Goal: Transaction & Acquisition: Download file/media

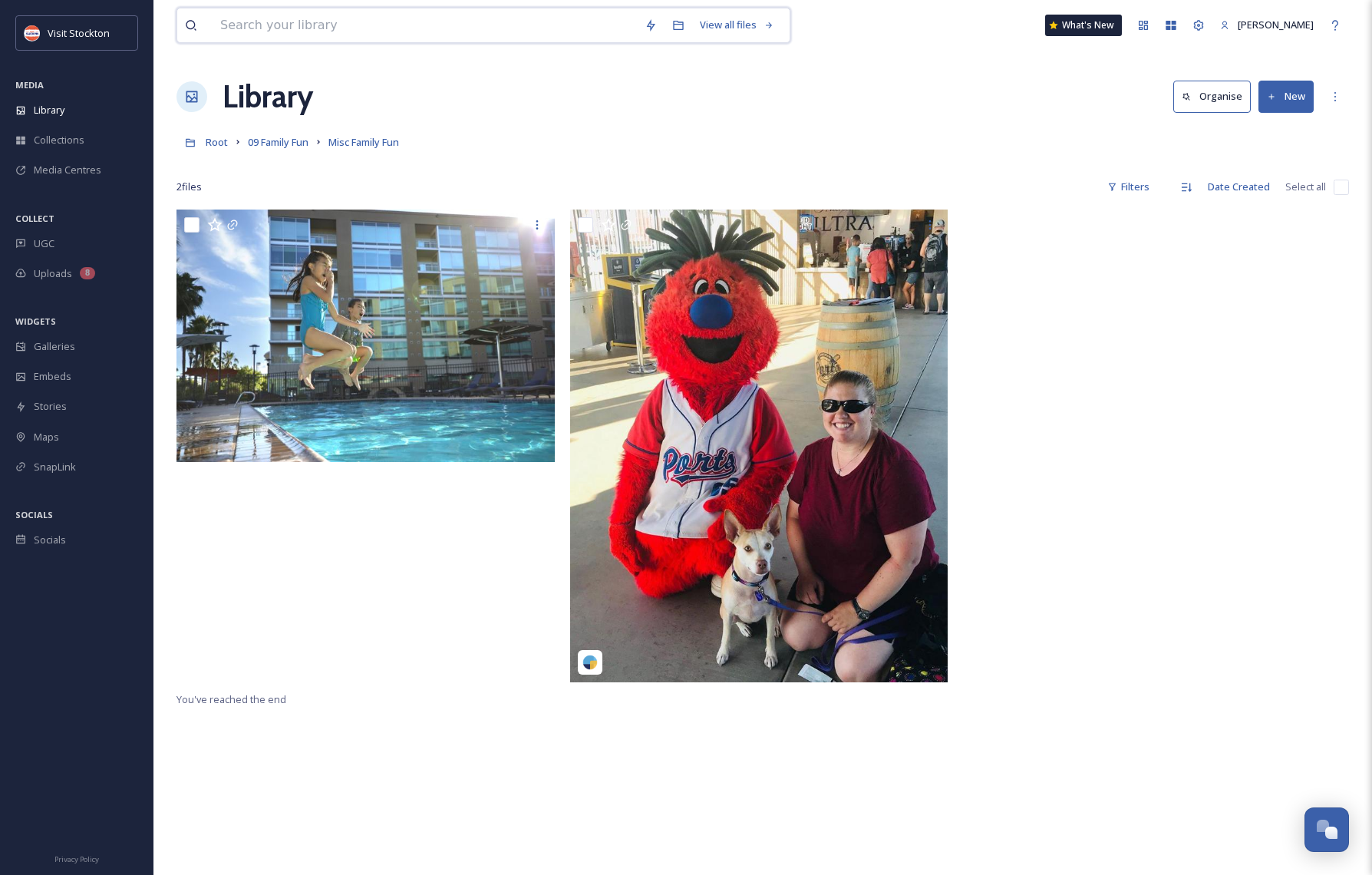
click at [321, 22] on input at bounding box center [425, 26] width 425 height 33
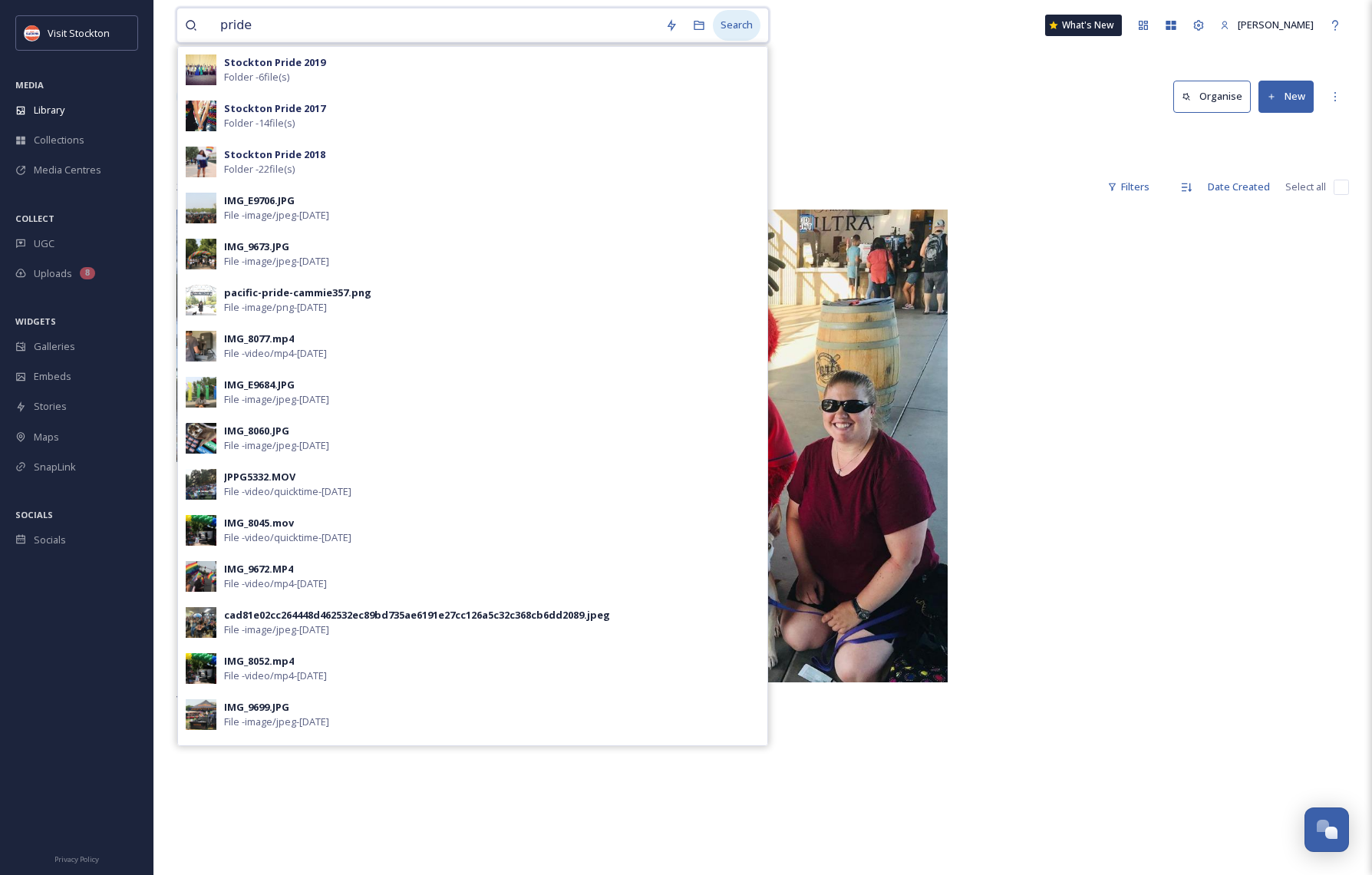
type input "pride"
click at [749, 22] on div "Search" at bounding box center [737, 25] width 47 height 30
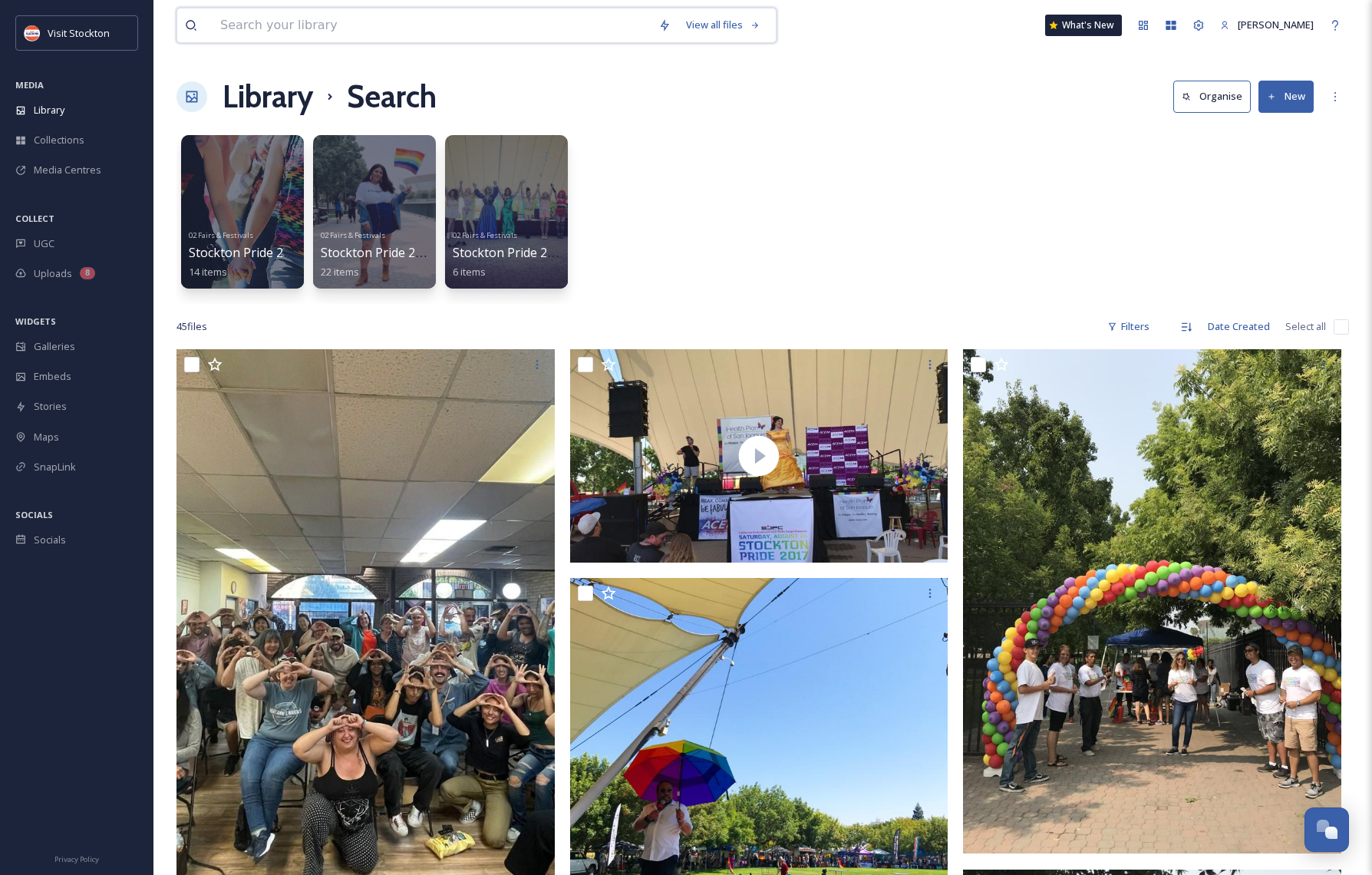
click at [425, 35] on input at bounding box center [432, 26] width 438 height 33
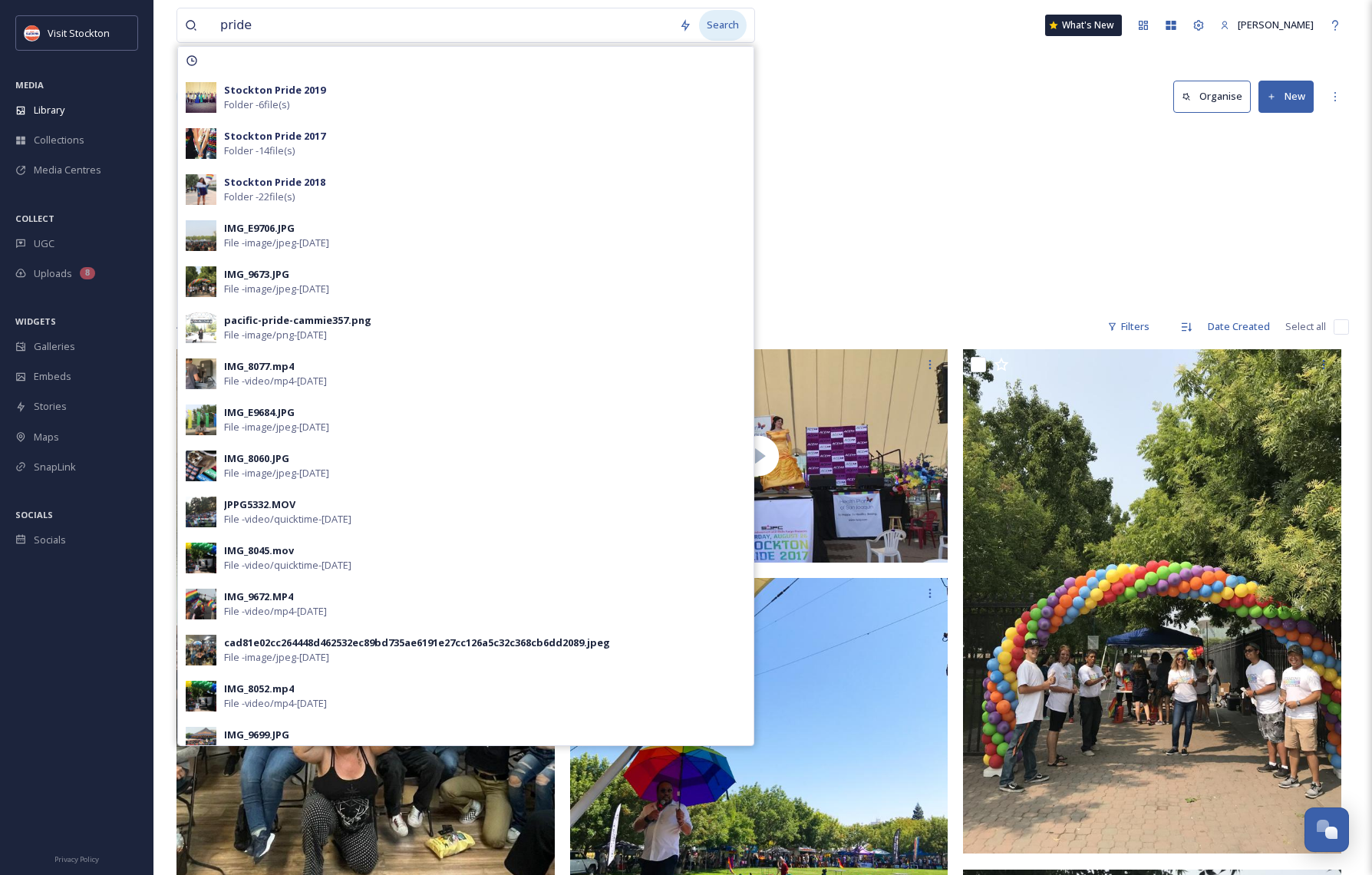
click at [740, 29] on div "Search" at bounding box center [722, 25] width 47 height 30
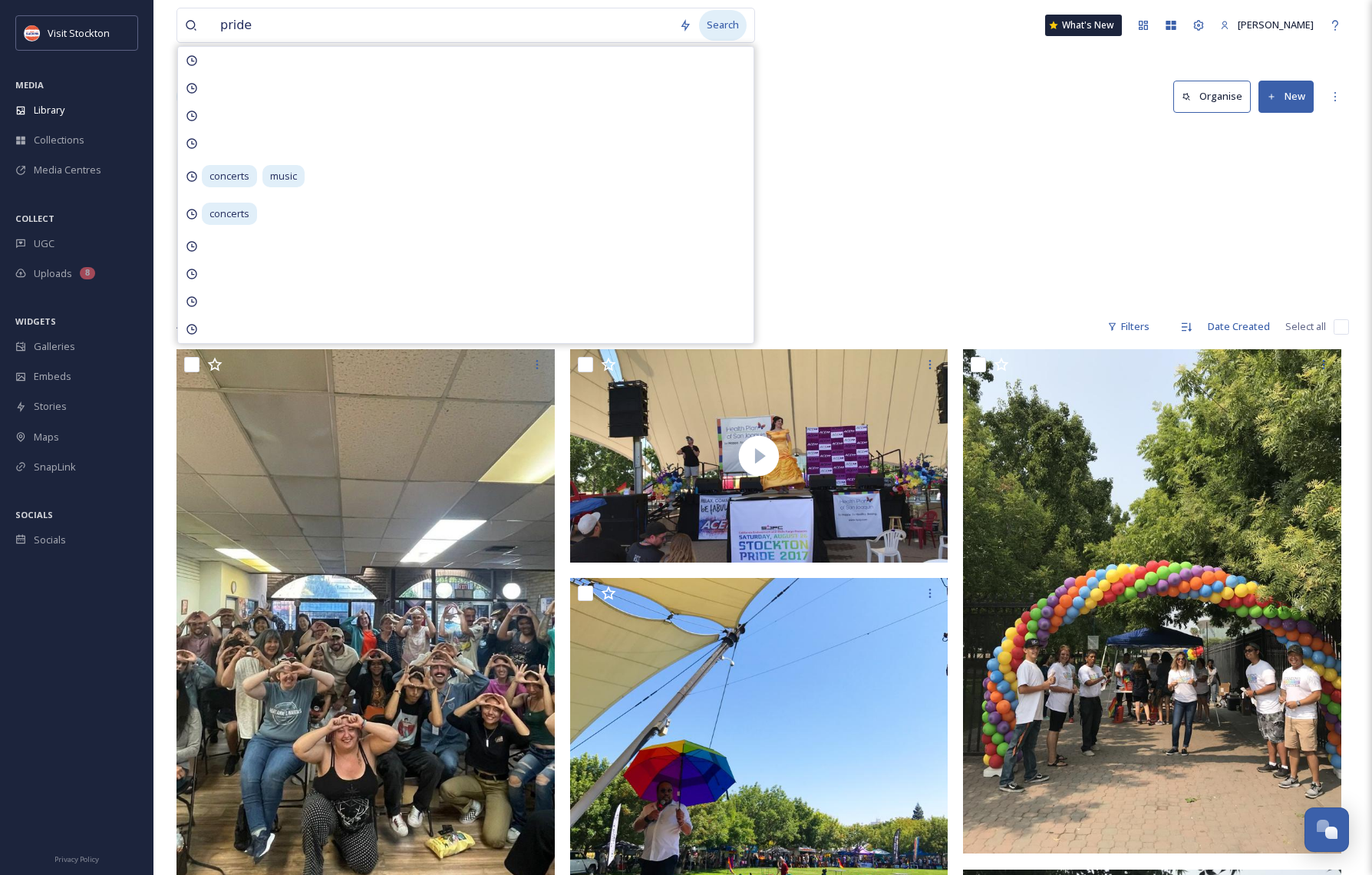
click at [740, 29] on div "Search" at bounding box center [722, 25] width 47 height 30
click at [799, 262] on div "02 Fairs & Festivals Stockton Pride 2017 14 items 02 Fairs & Festivals Stockton…" at bounding box center [763, 215] width 1172 height 177
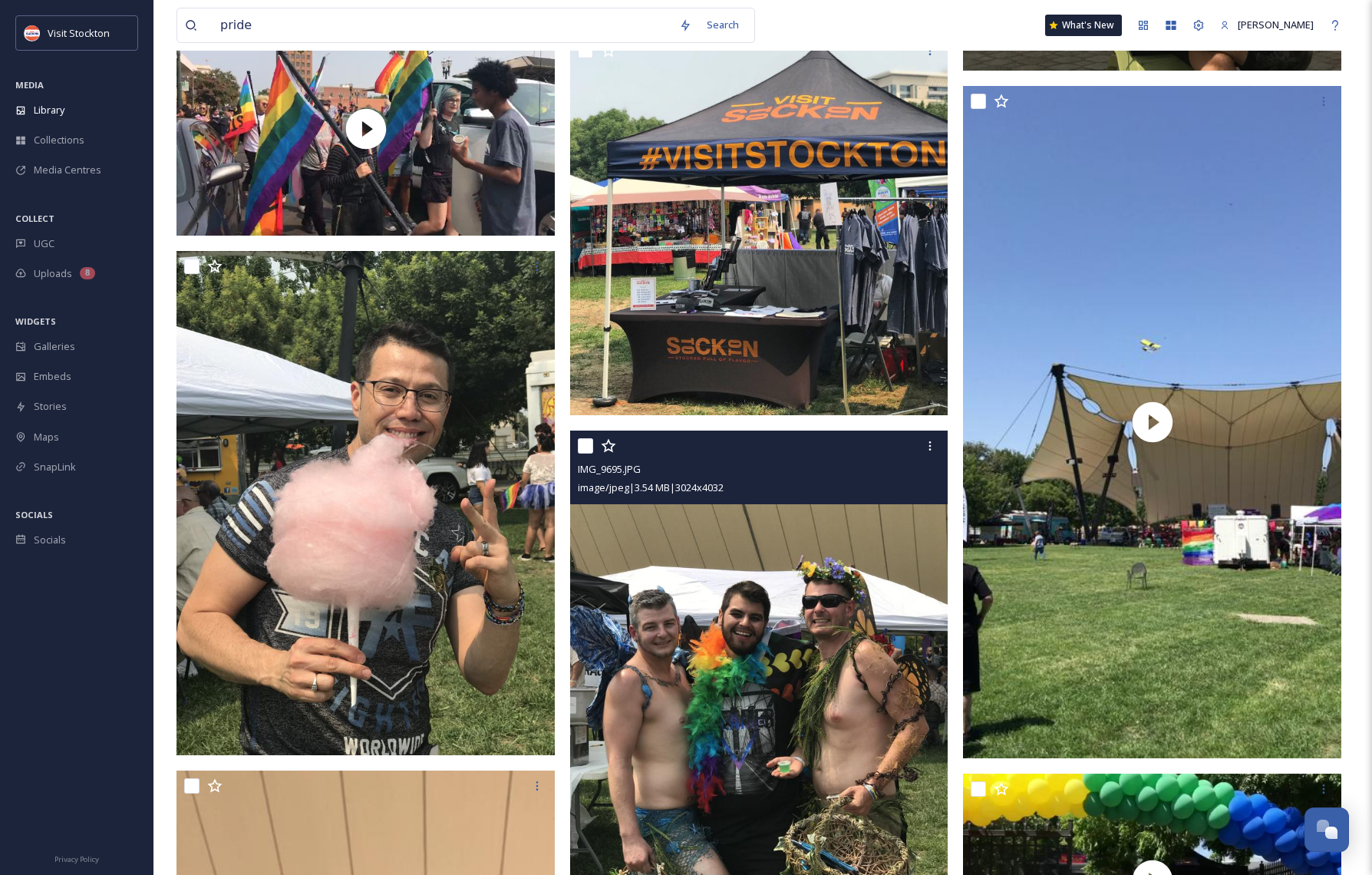
scroll to position [4591, 0]
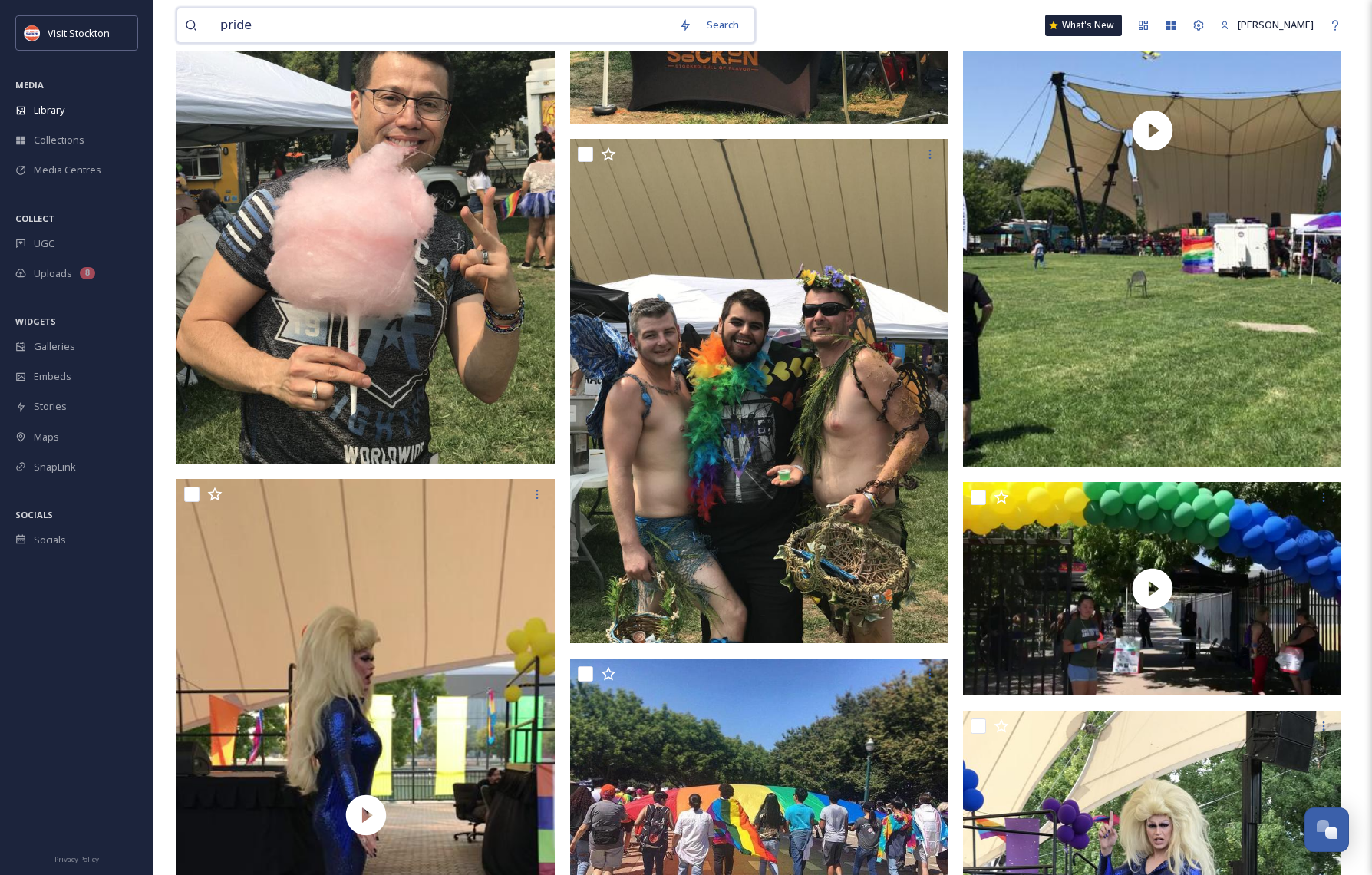
drag, startPoint x: 276, startPoint y: 33, endPoint x: 215, endPoint y: 21, distance: 62.2
click at [215, 21] on input "pride" at bounding box center [442, 26] width 459 height 33
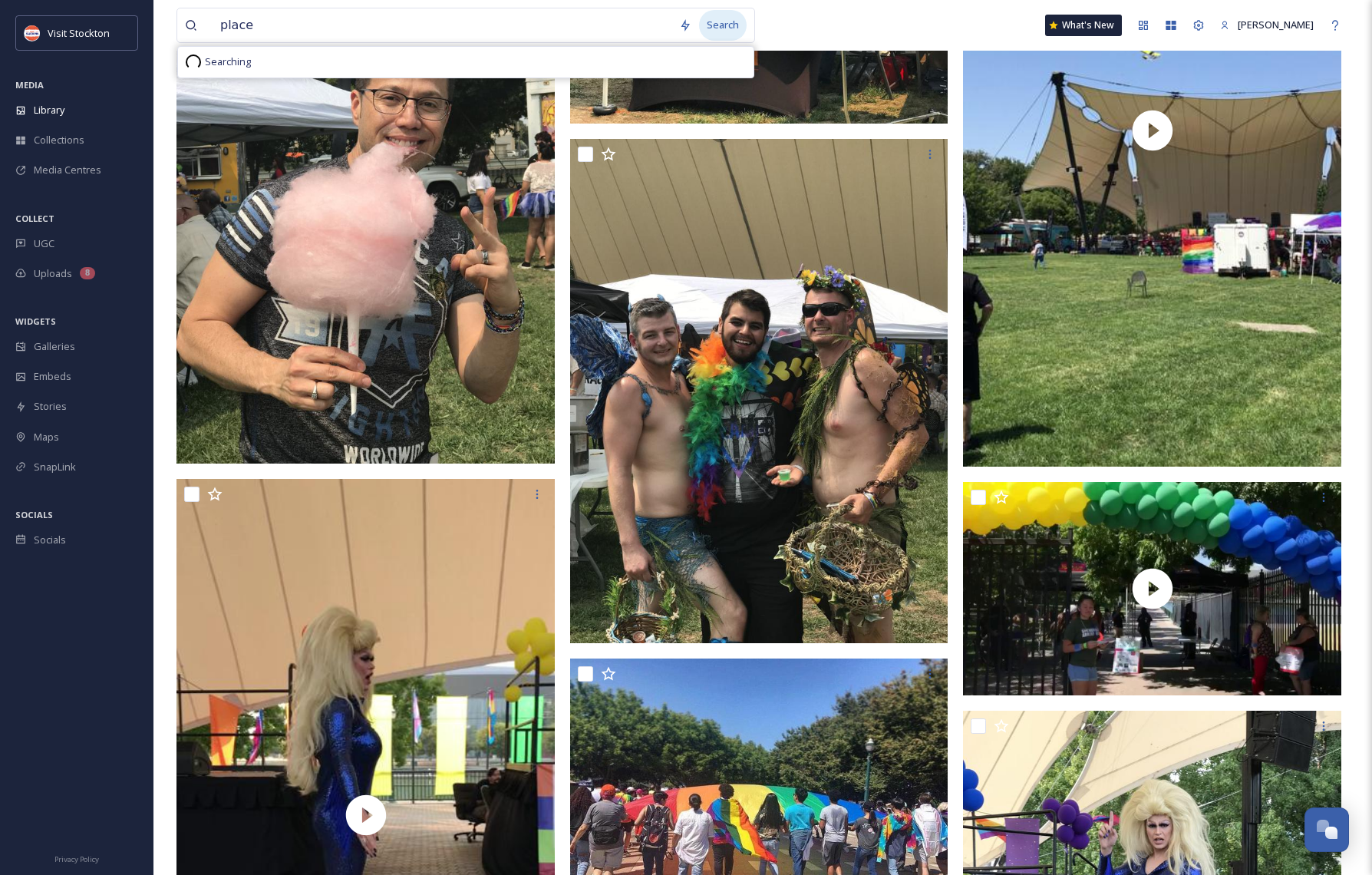
click at [725, 27] on div "Search" at bounding box center [722, 25] width 47 height 30
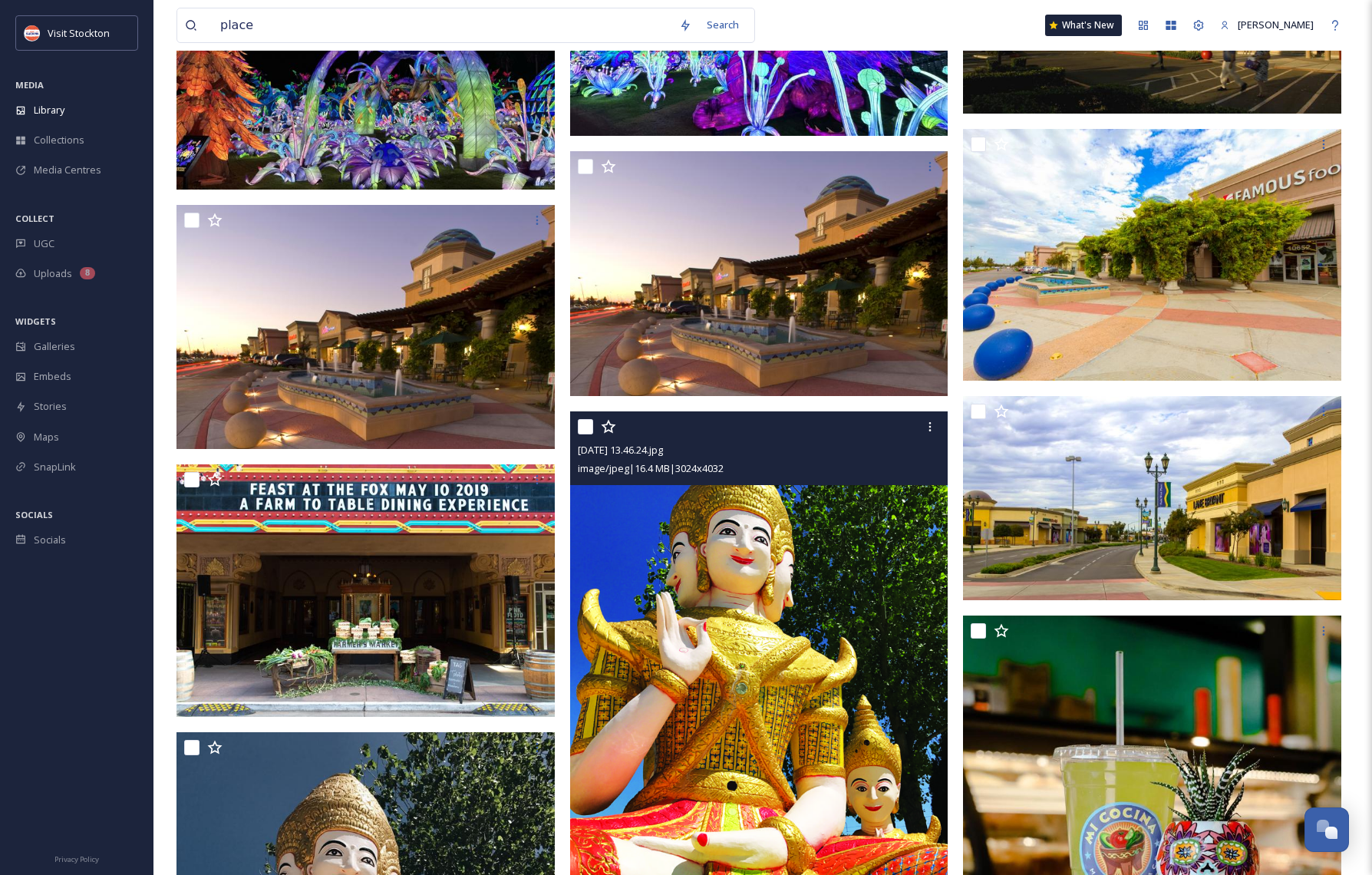
scroll to position [3051, 0]
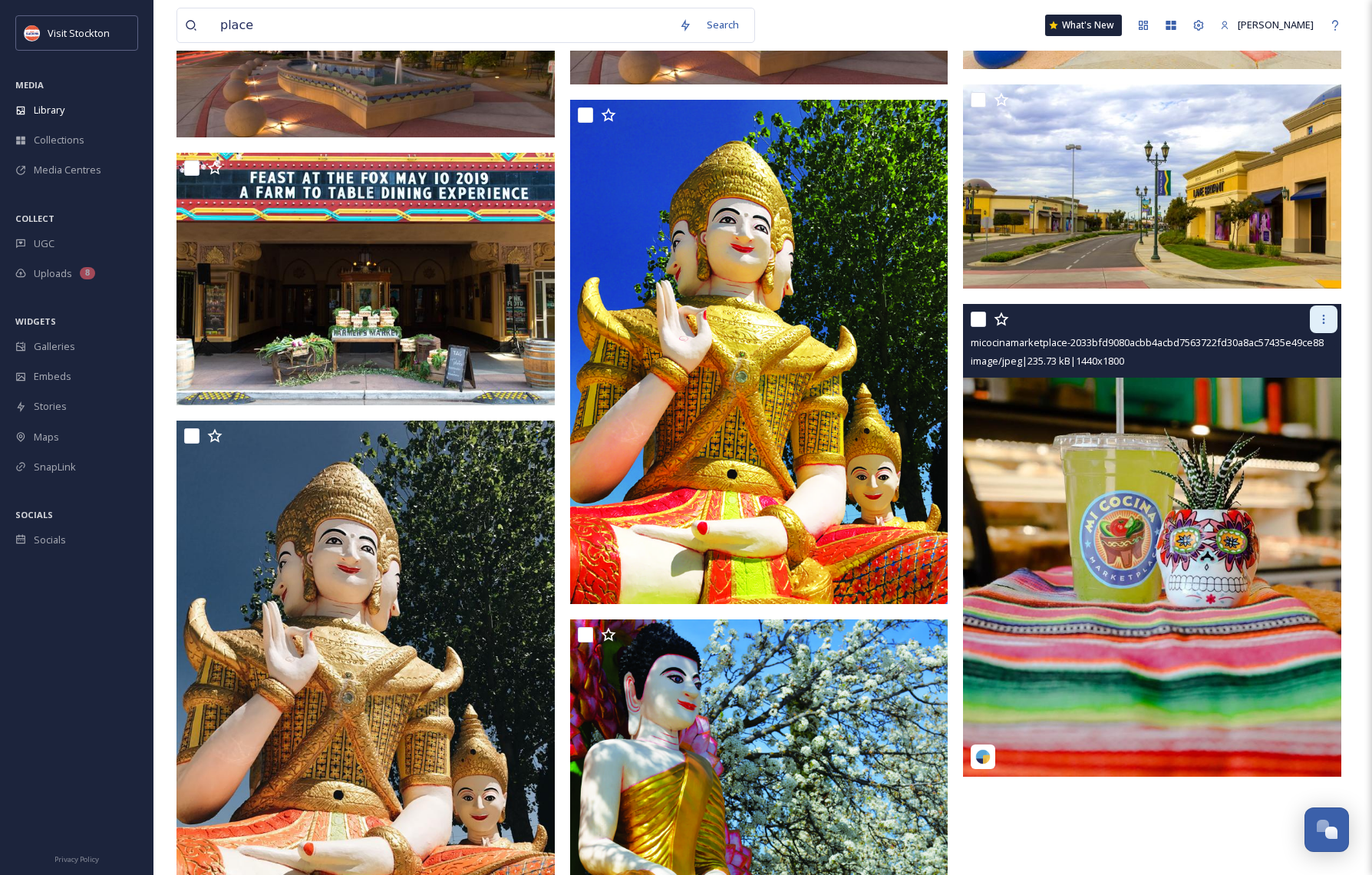
click at [1324, 317] on icon at bounding box center [1324, 319] width 3 height 9
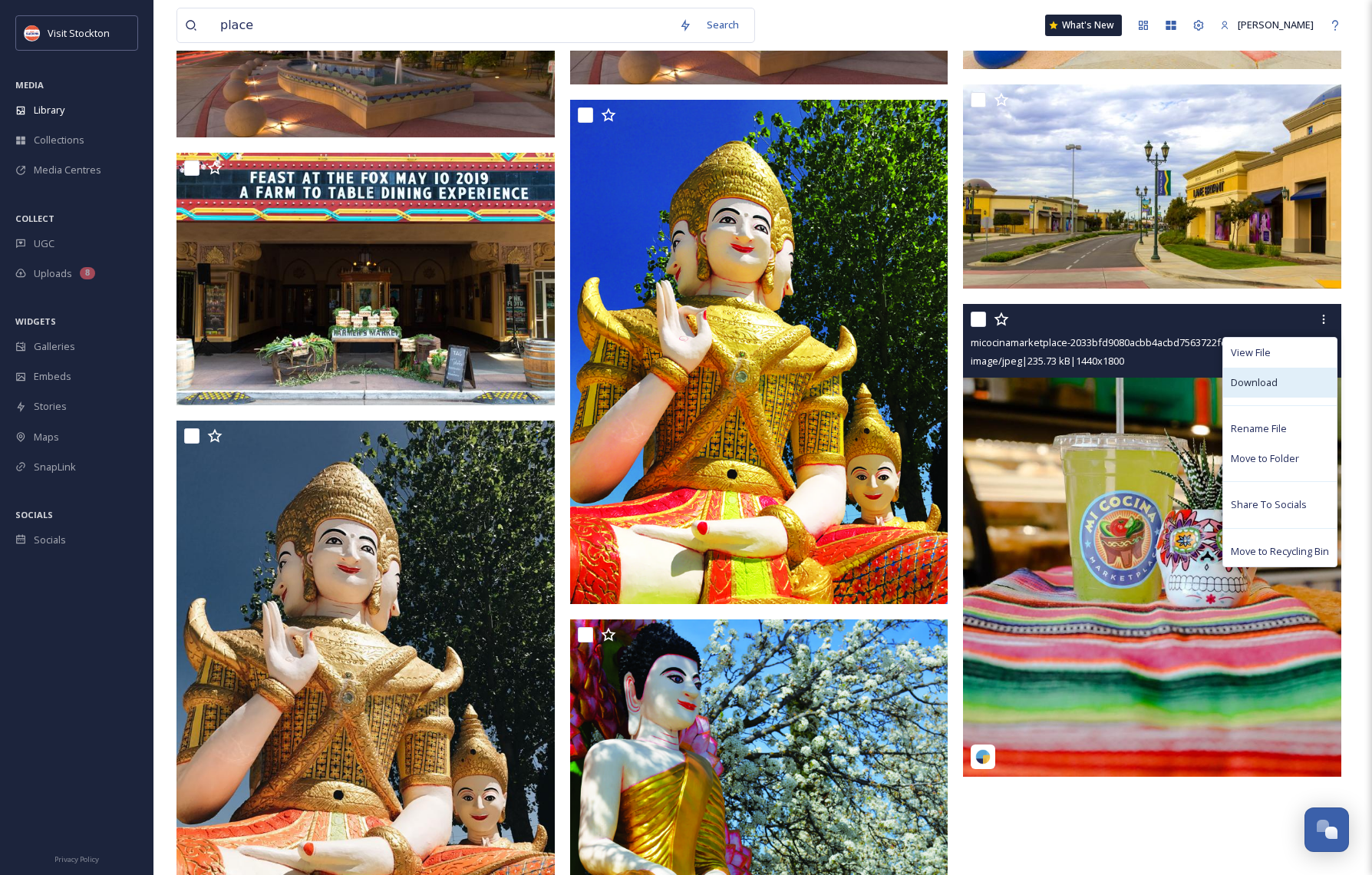
click at [1274, 376] on span "Download" at bounding box center [1253, 383] width 47 height 15
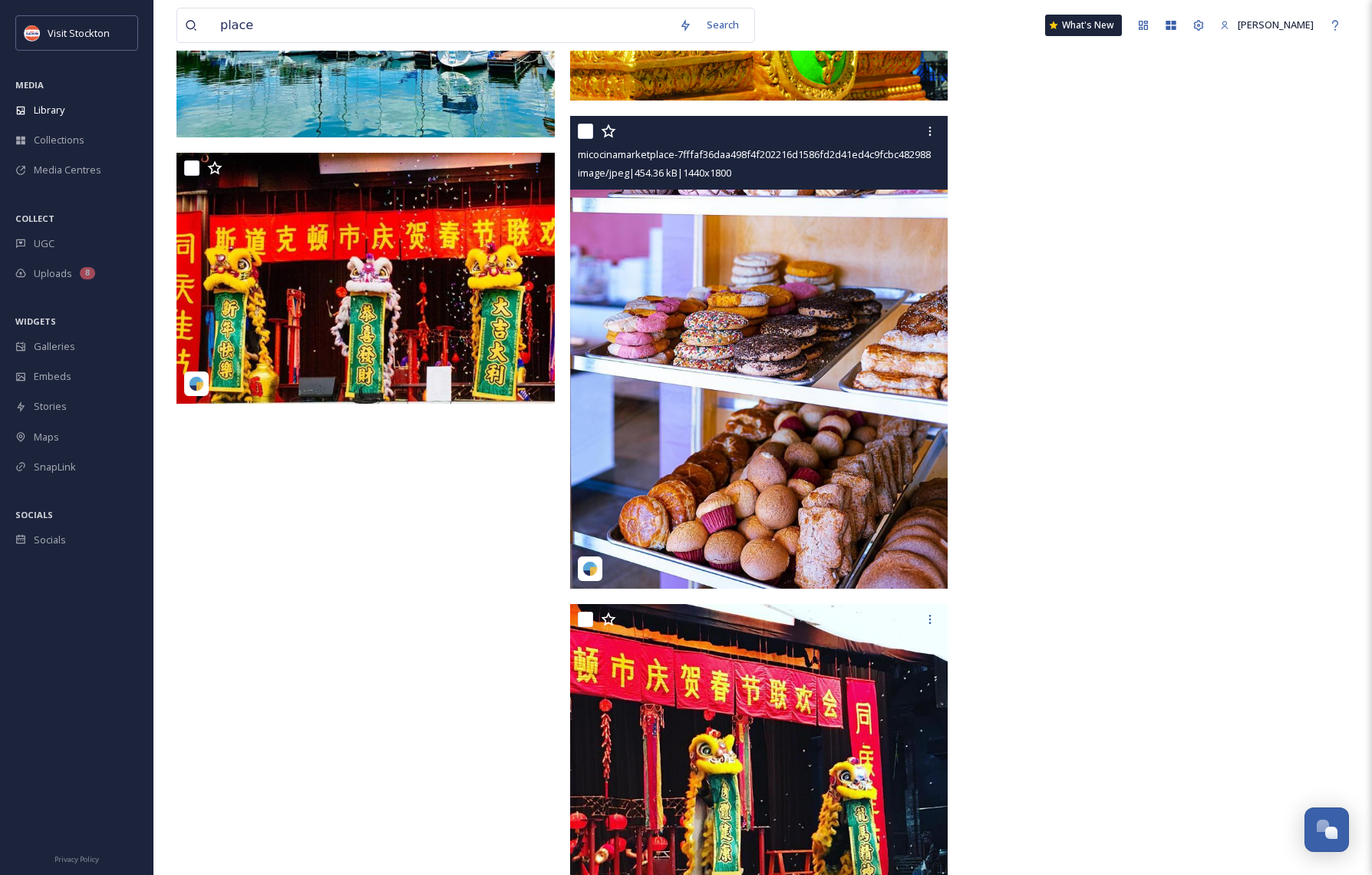
scroll to position [4271, 0]
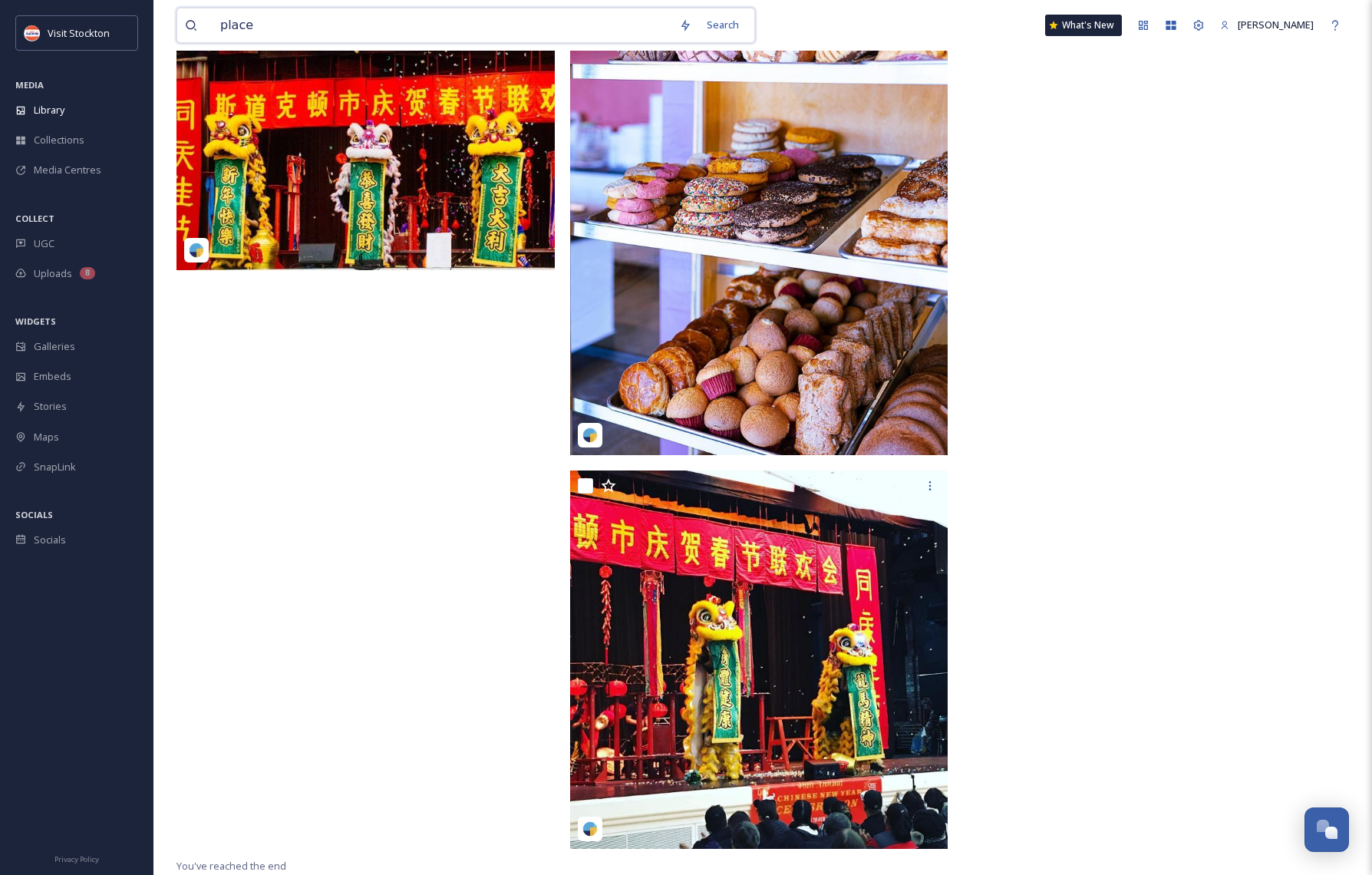
drag, startPoint x: 241, startPoint y: 16, endPoint x: 194, endPoint y: 14, distance: 47.0
click at [194, 14] on div "place" at bounding box center [427, 26] width 486 height 33
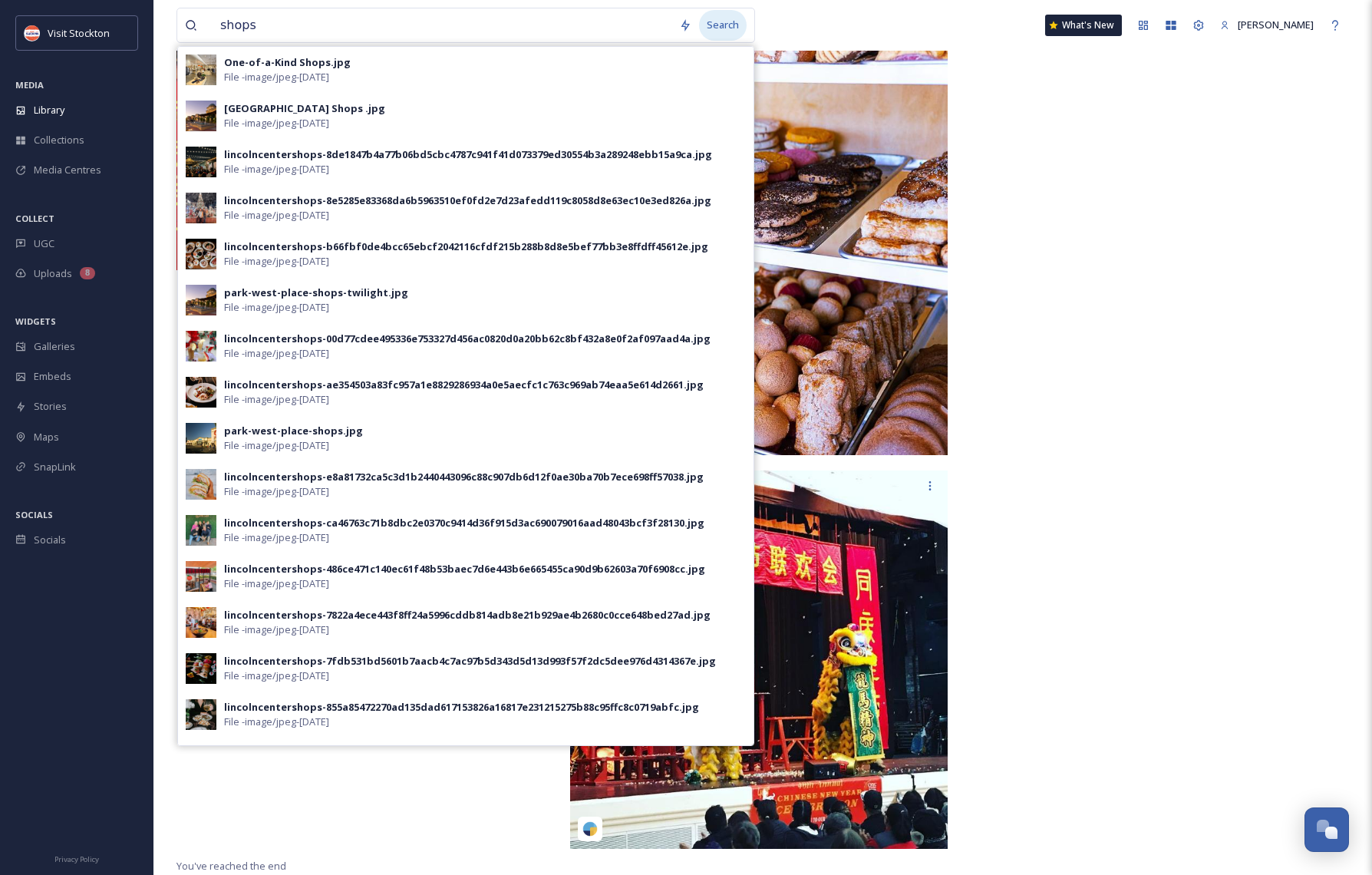
click at [720, 23] on div "Search" at bounding box center [722, 25] width 47 height 30
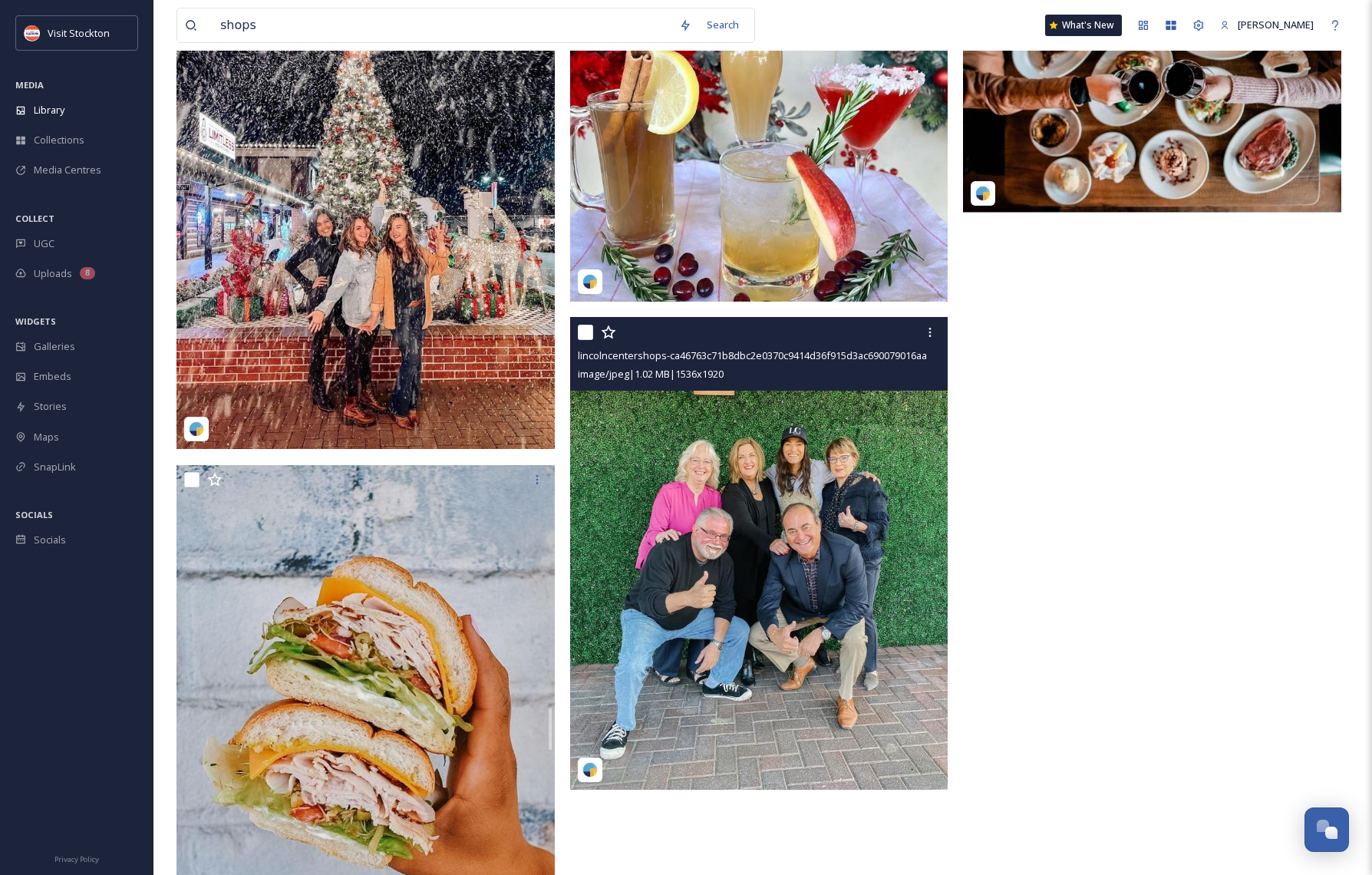
scroll to position [1586, 0]
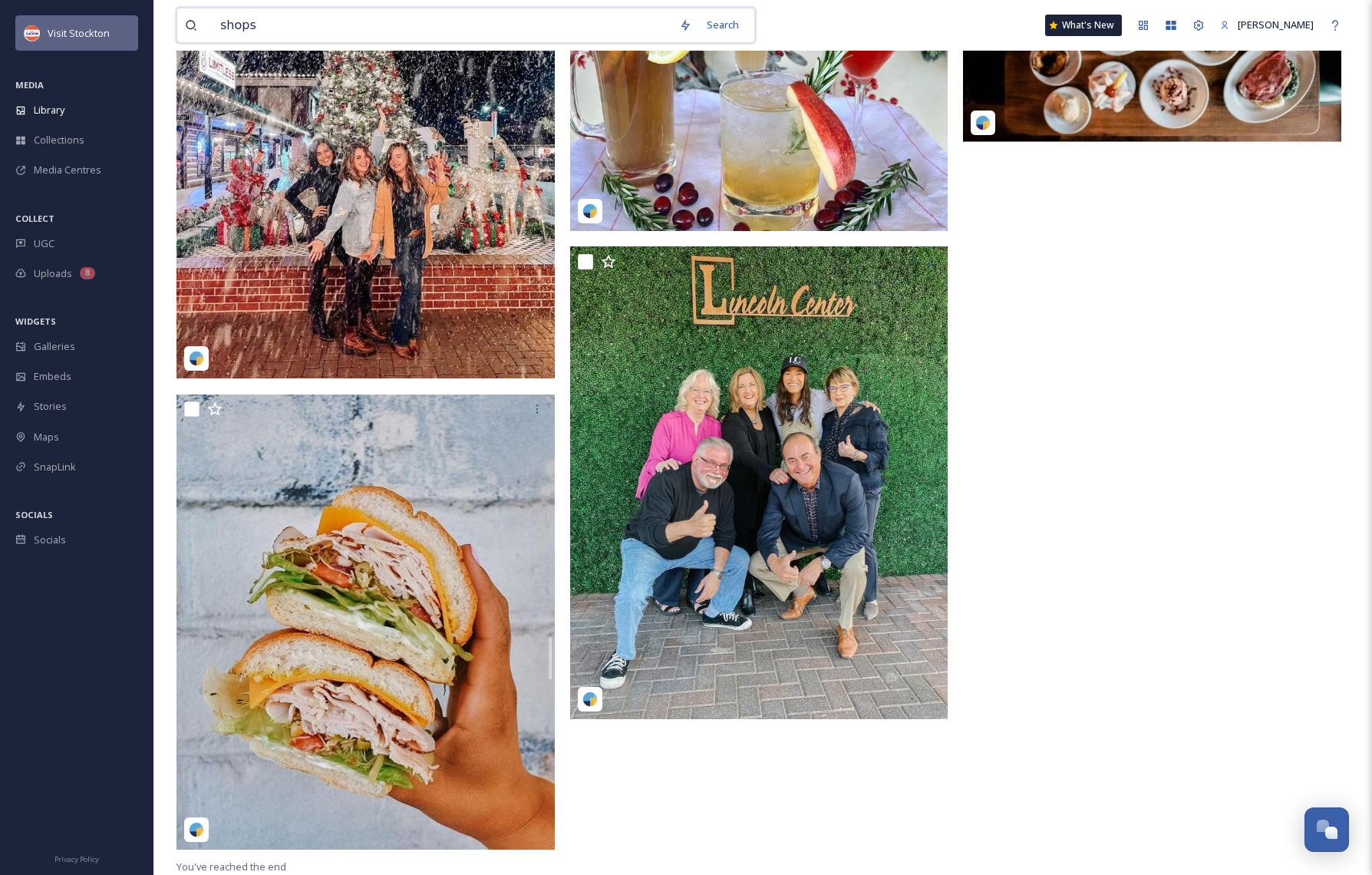
drag, startPoint x: 359, startPoint y: 18, endPoint x: 134, endPoint y: 24, distance: 225.1
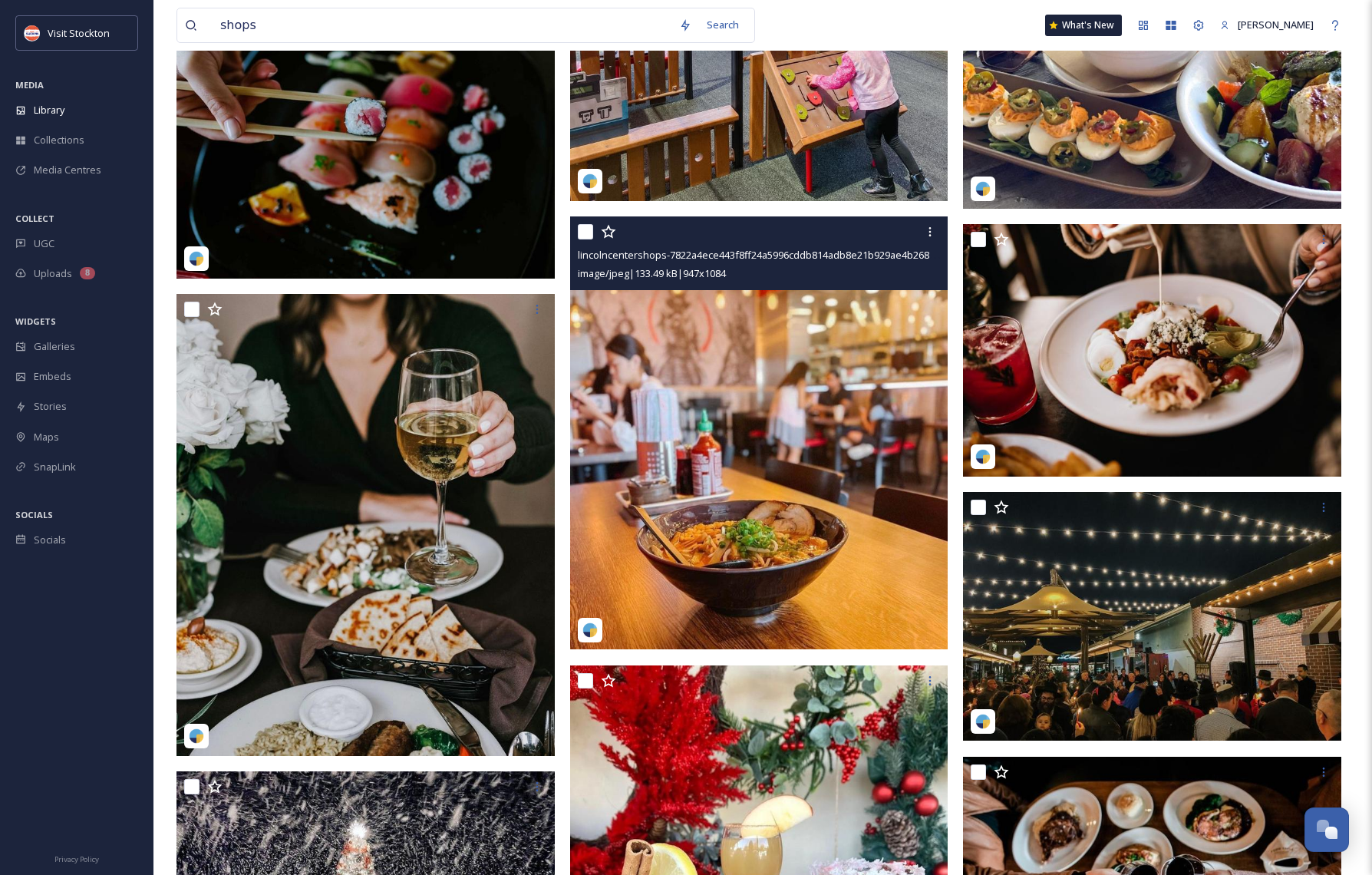
scroll to position [820, 0]
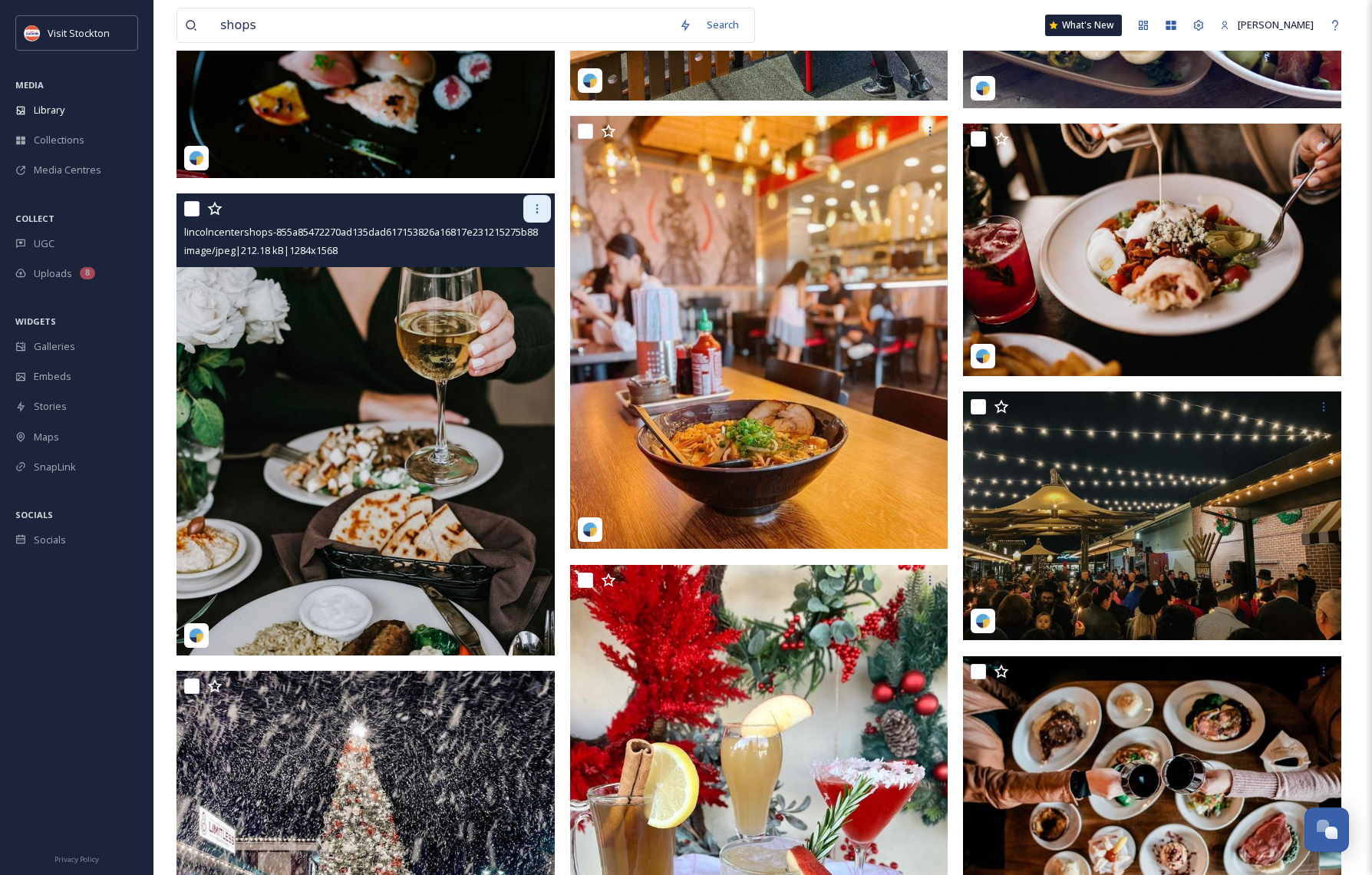
click at [534, 210] on icon at bounding box center [537, 208] width 12 height 12
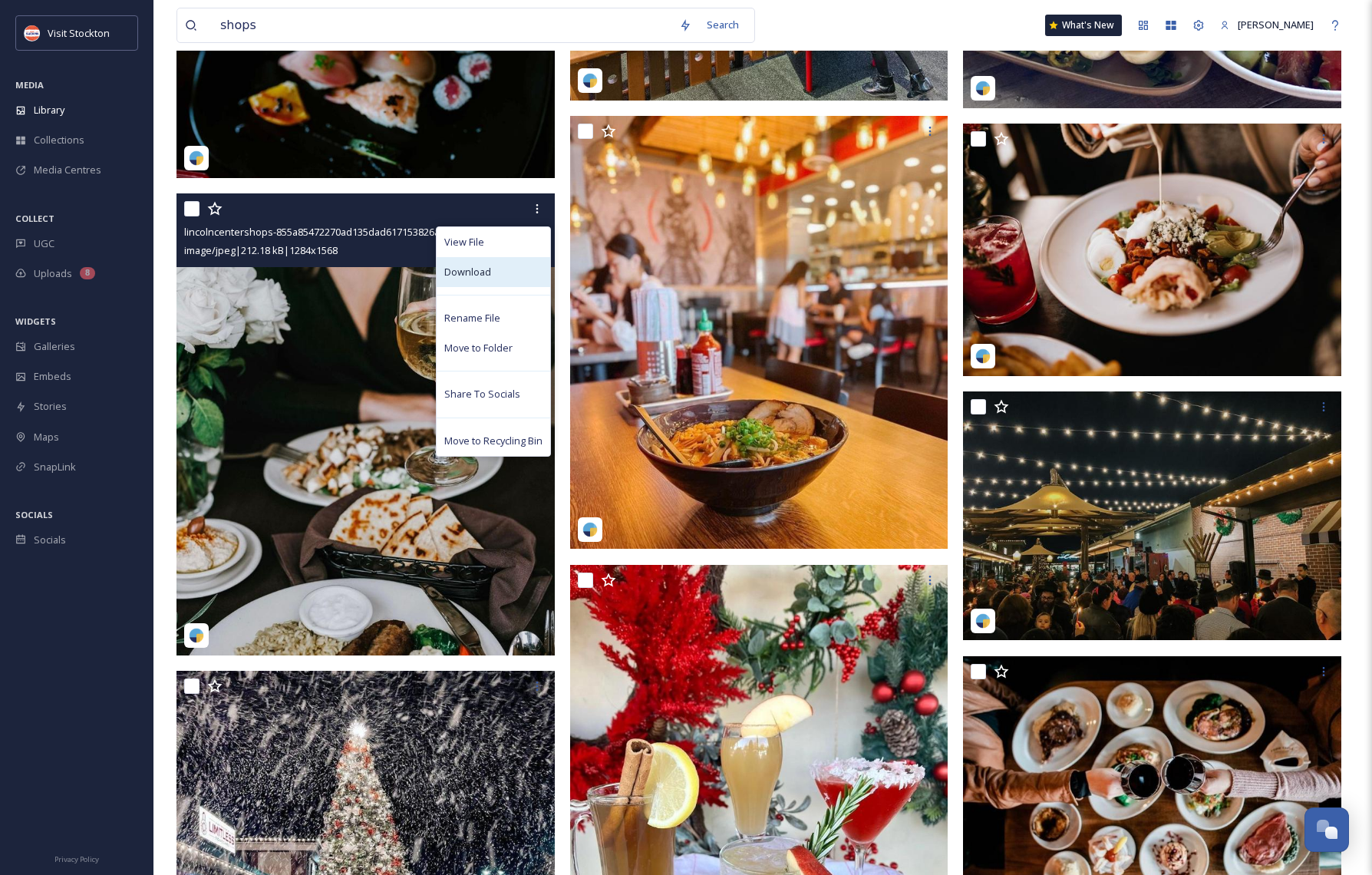
click at [498, 266] on div "Download" at bounding box center [493, 272] width 113 height 30
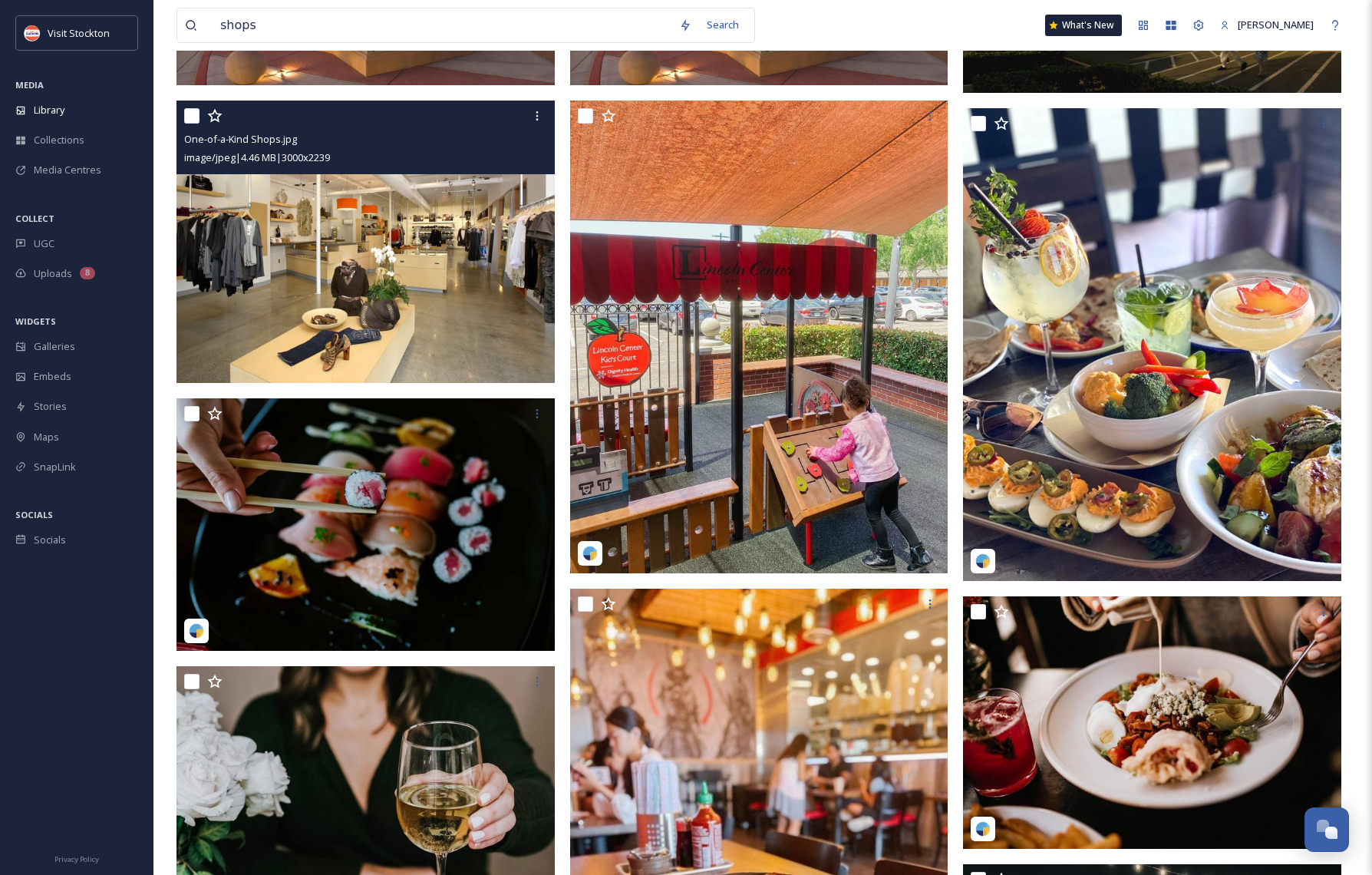
scroll to position [335, 0]
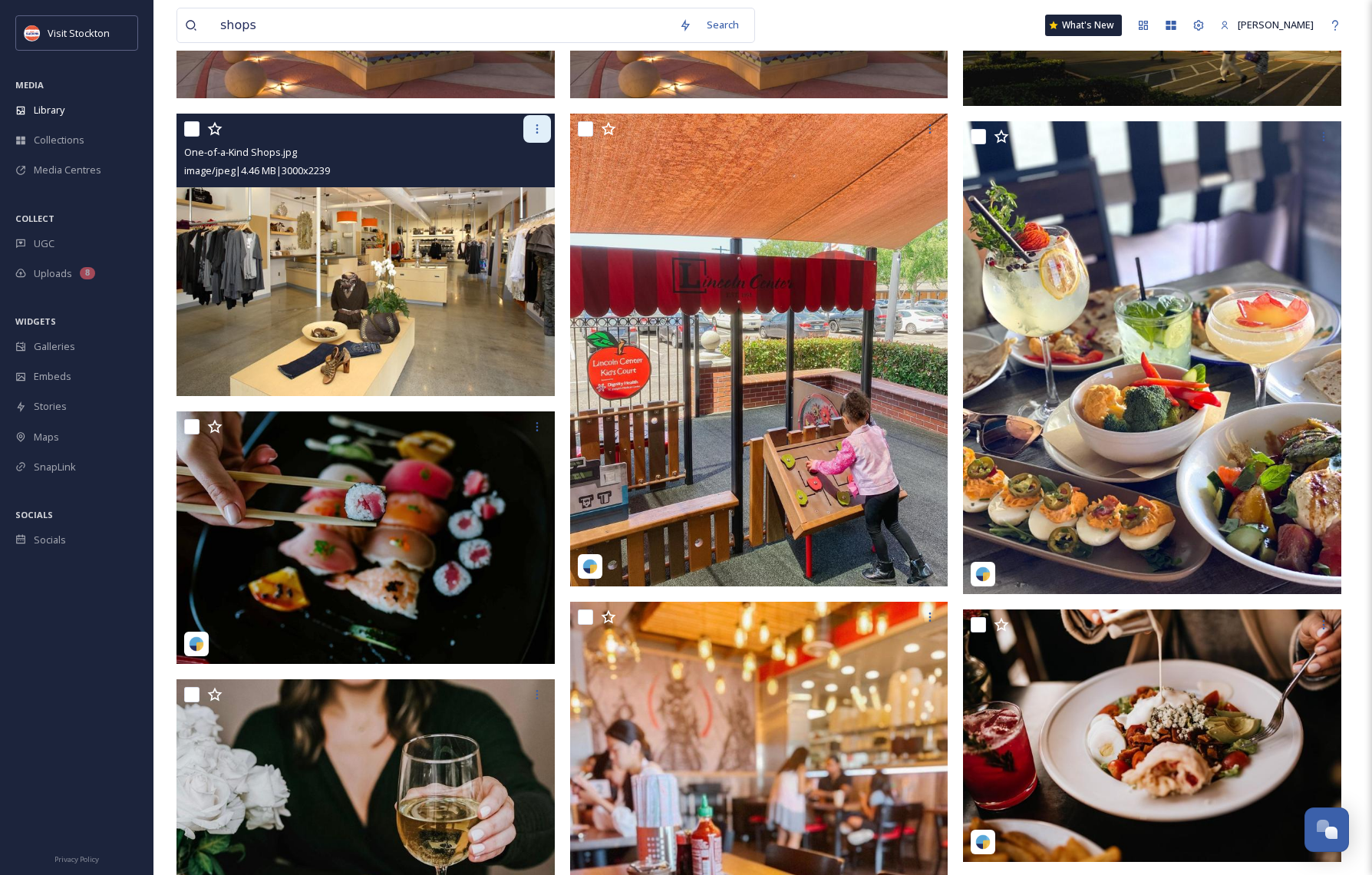
click at [541, 124] on icon at bounding box center [537, 129] width 12 height 12
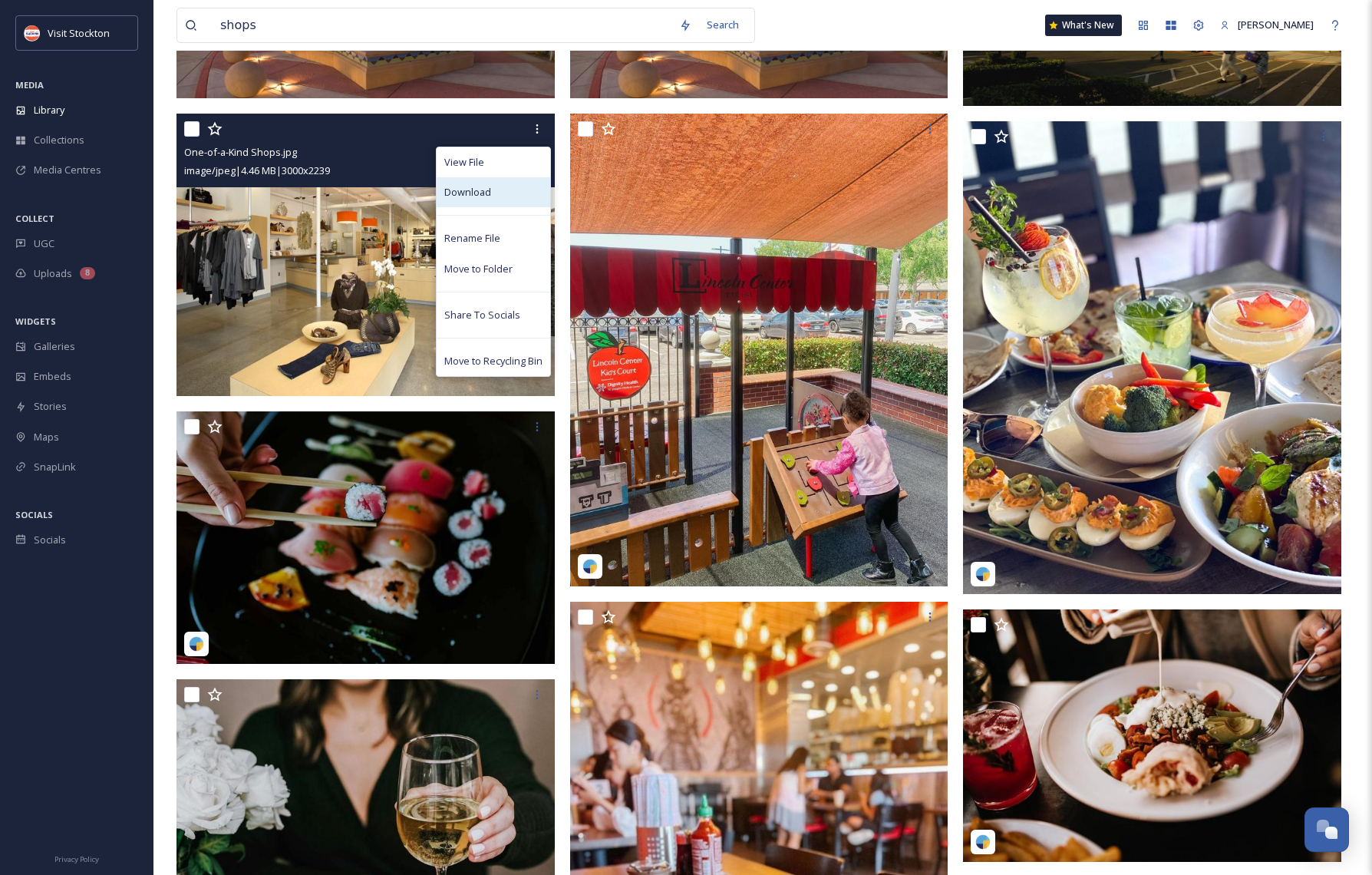
click at [474, 187] on span "Download" at bounding box center [467, 192] width 47 height 15
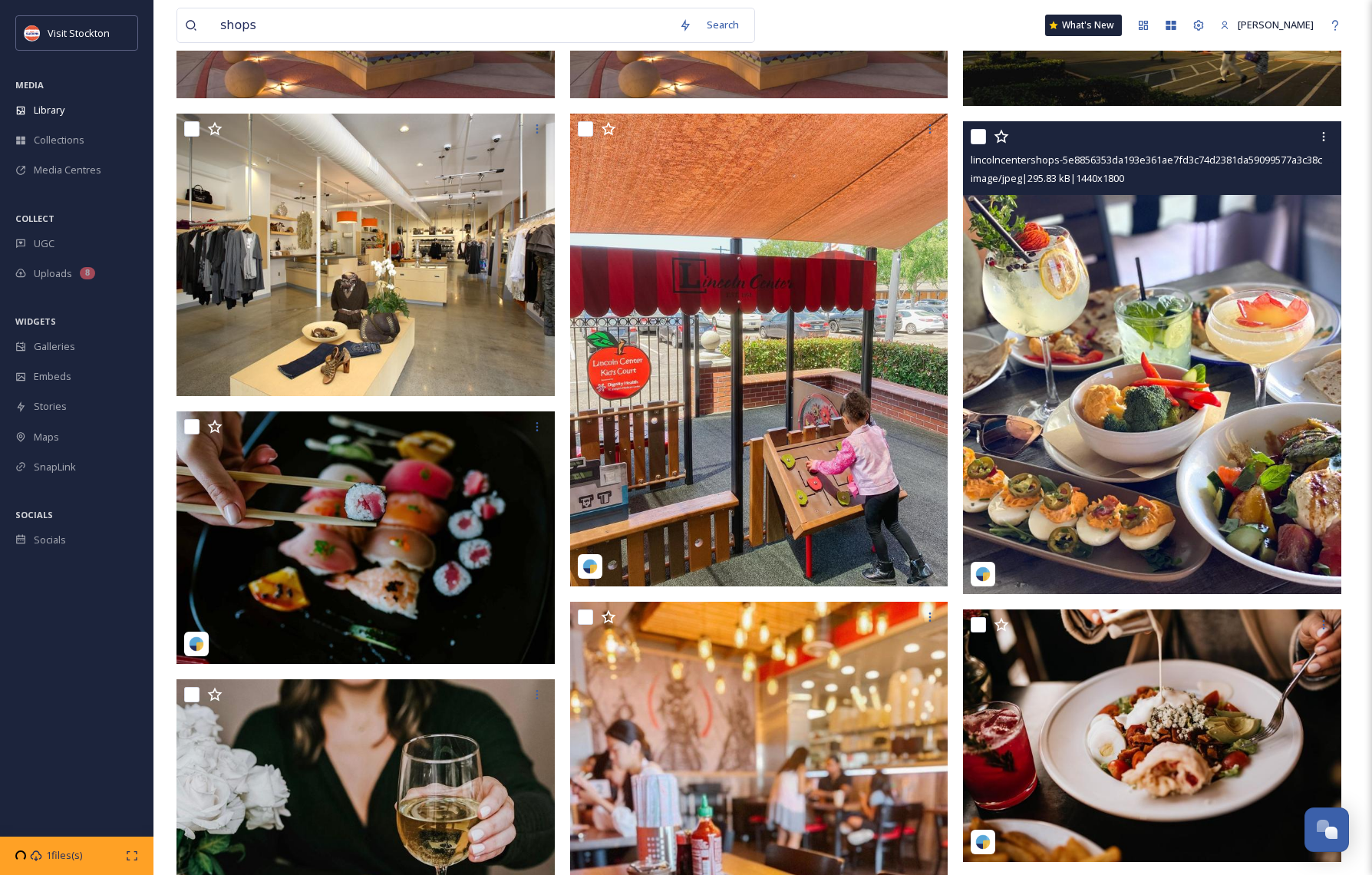
scroll to position [0, 0]
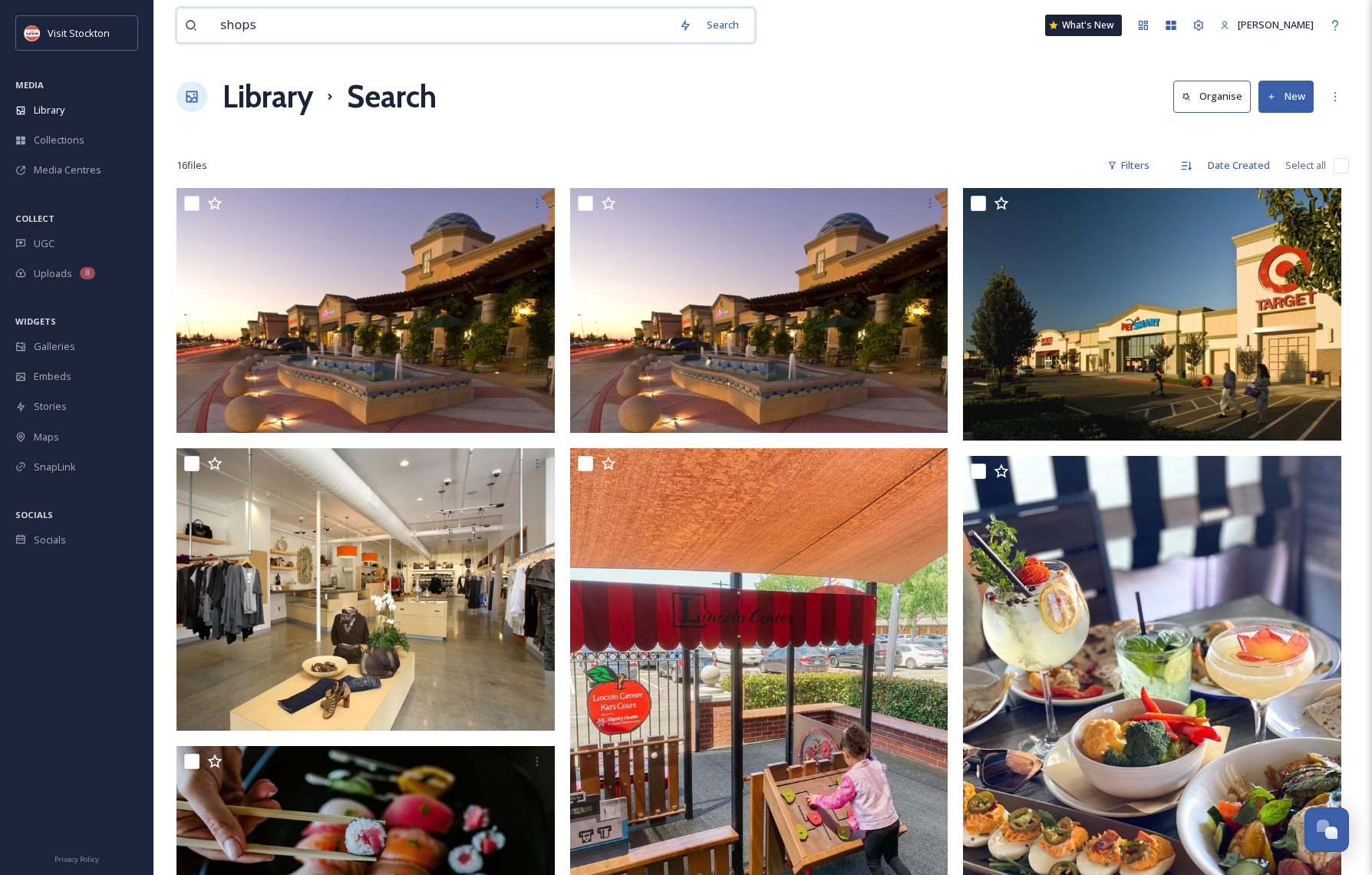
drag, startPoint x: 264, startPoint y: 29, endPoint x: 220, endPoint y: 28, distance: 44.0
click at [220, 28] on input "shops" at bounding box center [442, 26] width 459 height 33
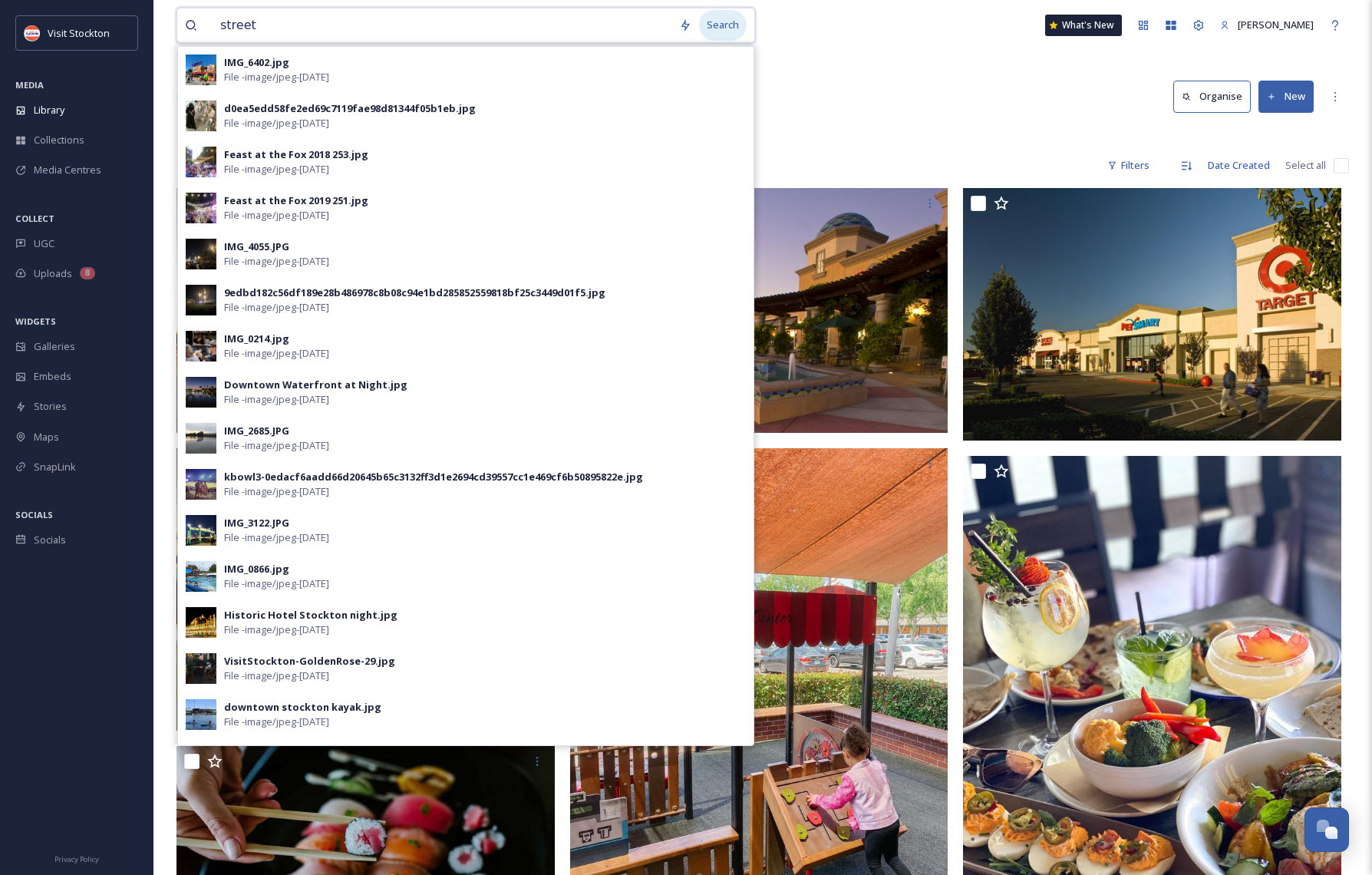
type input "street"
click at [731, 21] on div "Search" at bounding box center [722, 25] width 47 height 30
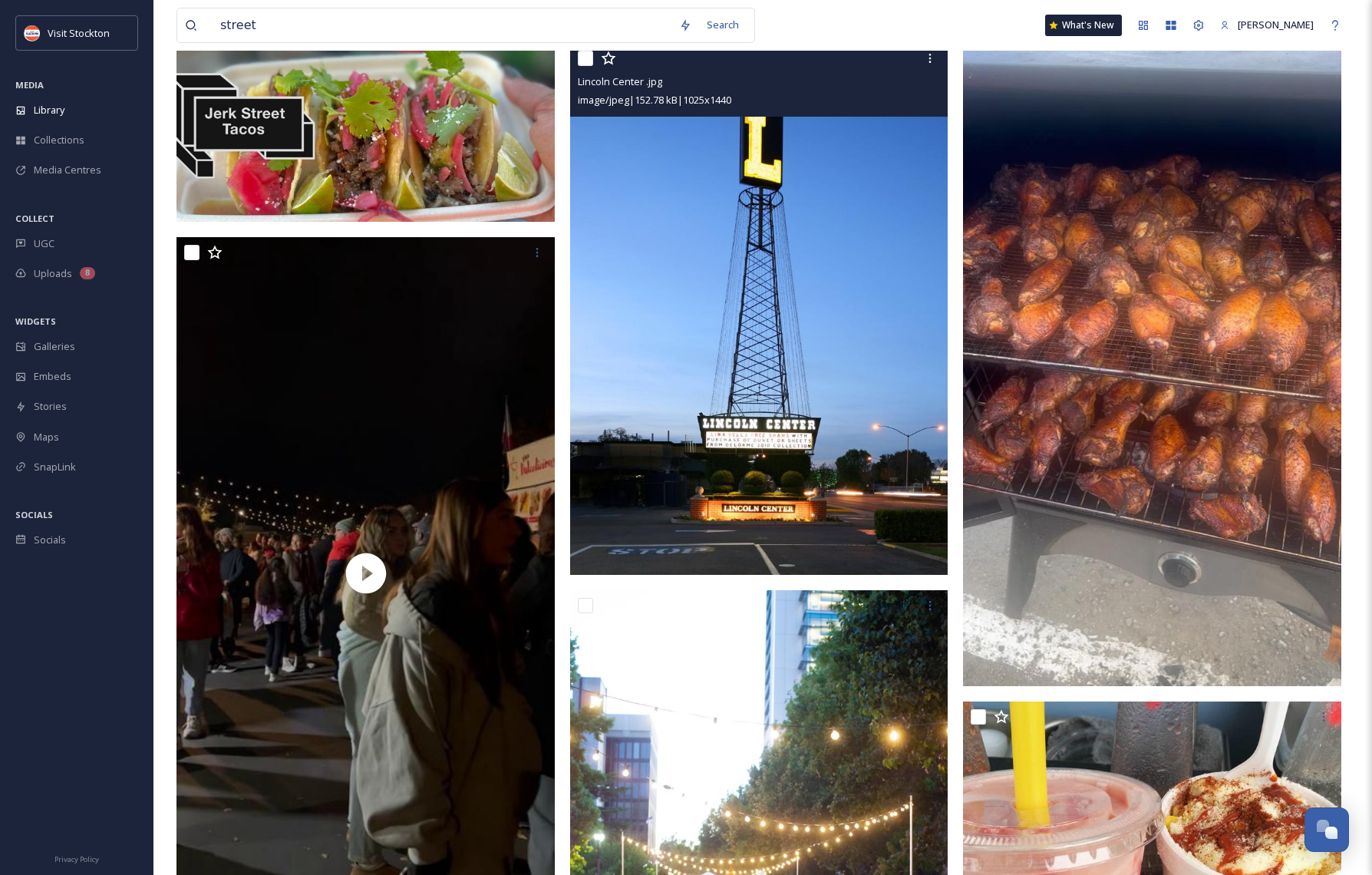
scroll to position [3831, 0]
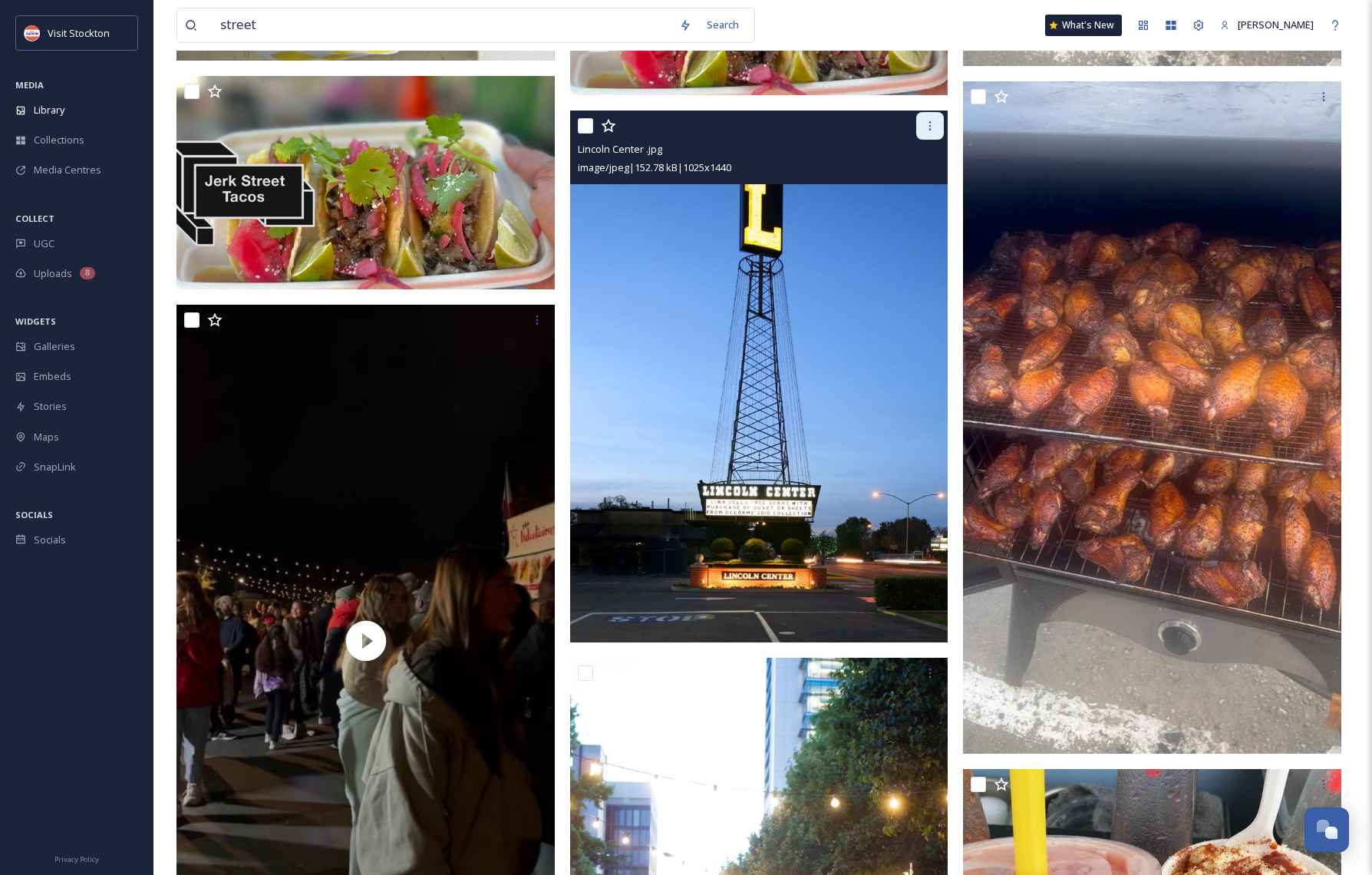
click at [927, 130] on icon at bounding box center [930, 126] width 12 height 12
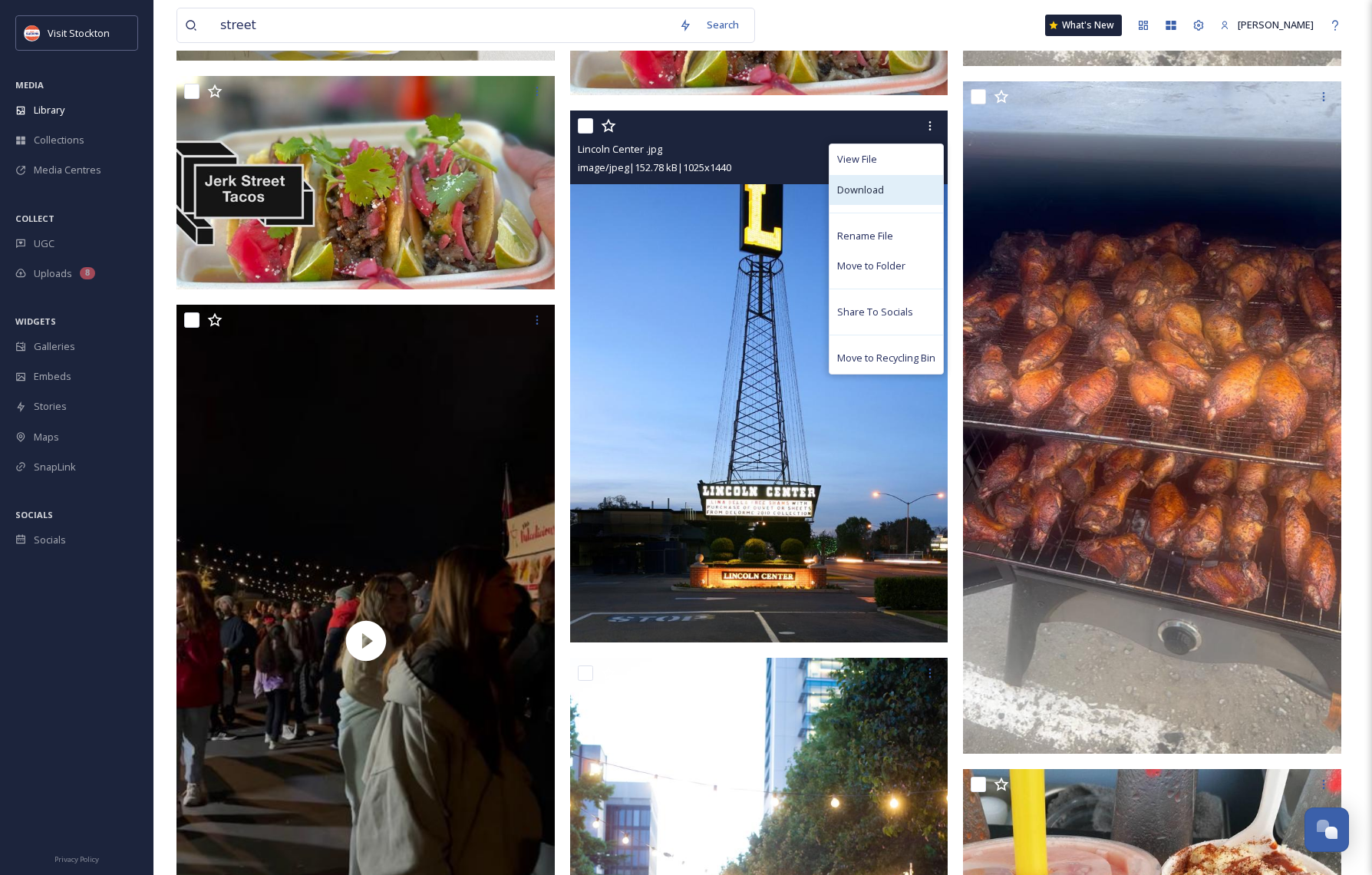
click at [869, 191] on span "Download" at bounding box center [860, 190] width 47 height 15
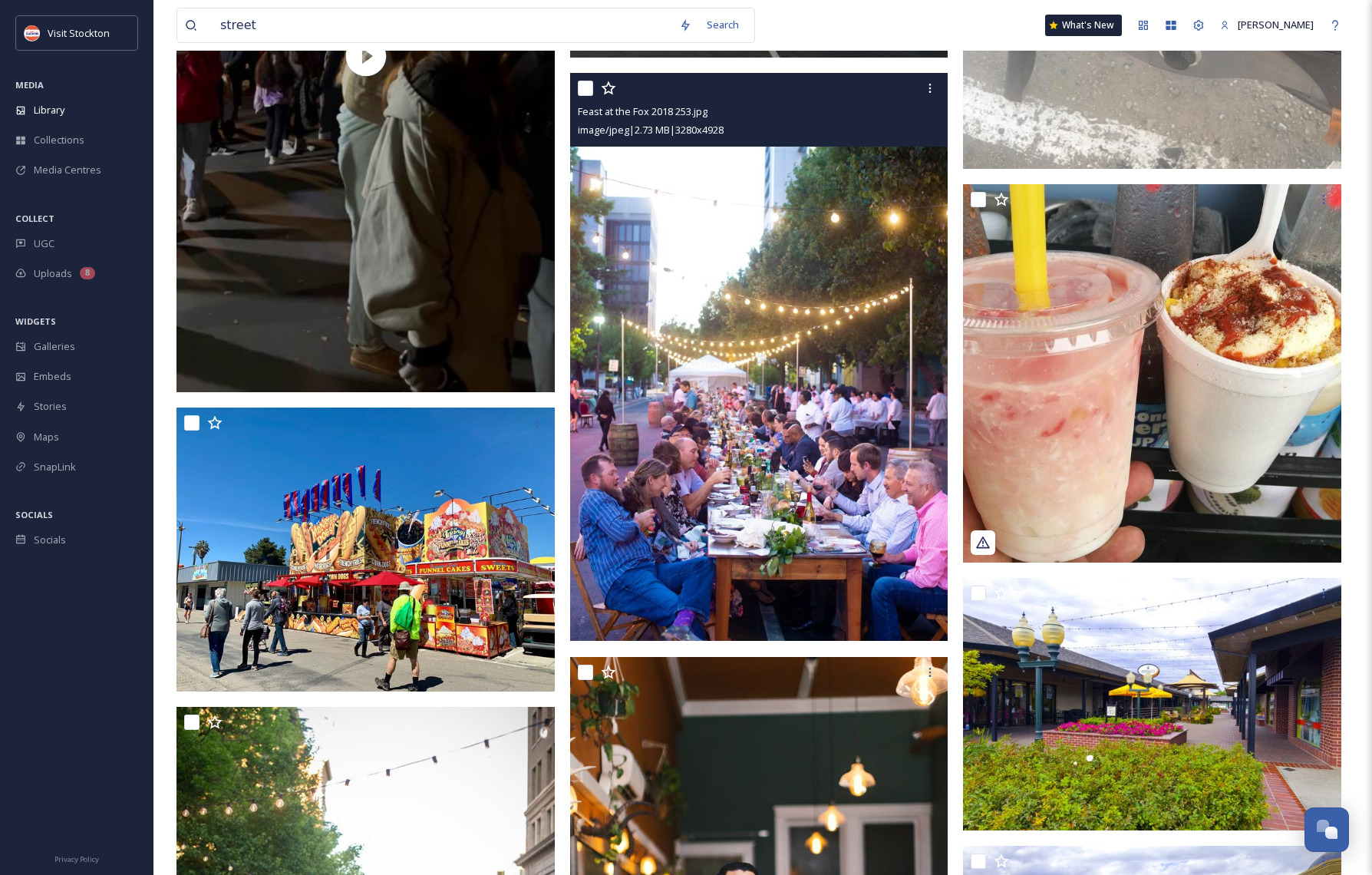
scroll to position [4600, 0]
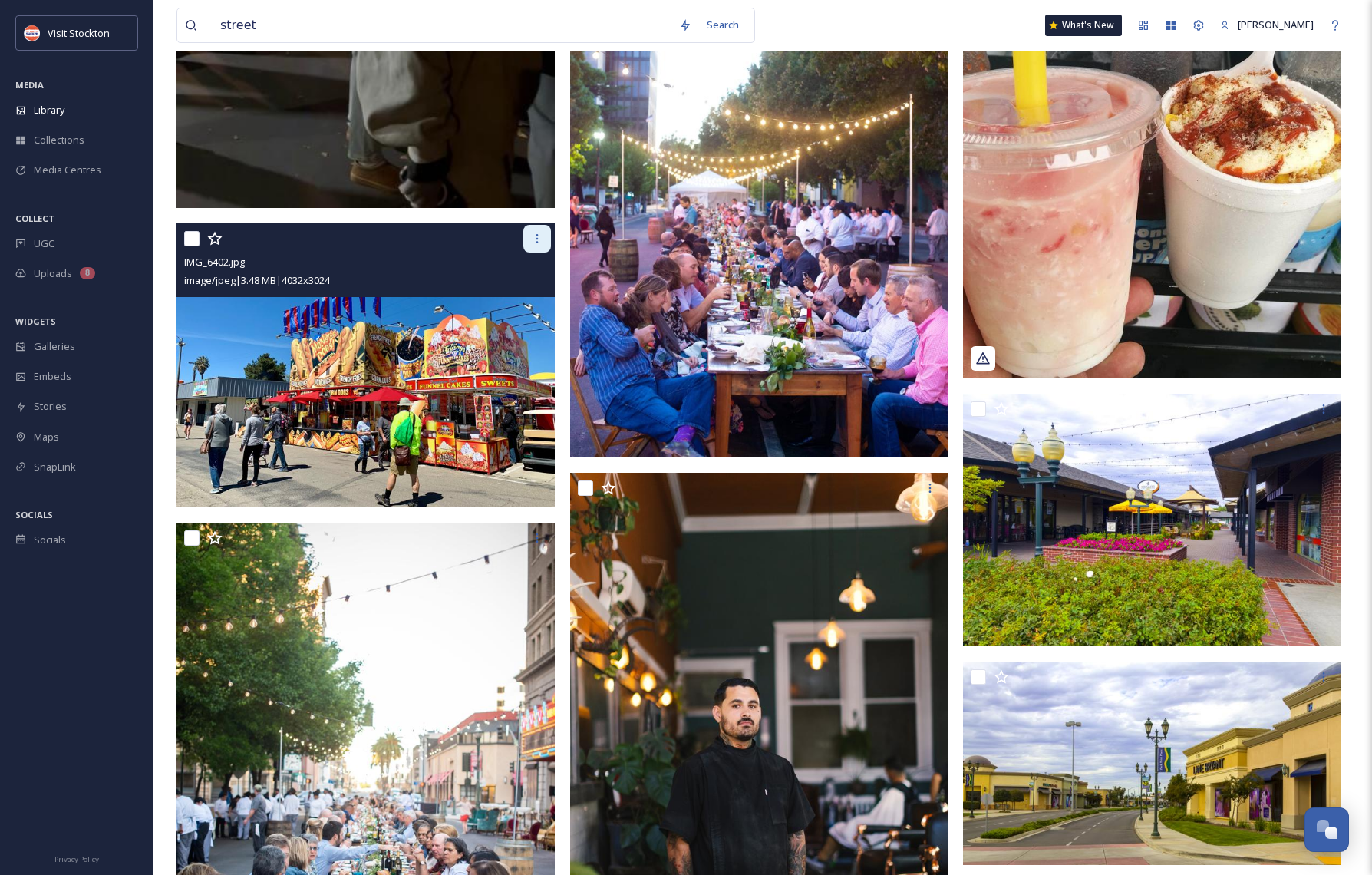
click at [534, 235] on icon at bounding box center [537, 239] width 12 height 12
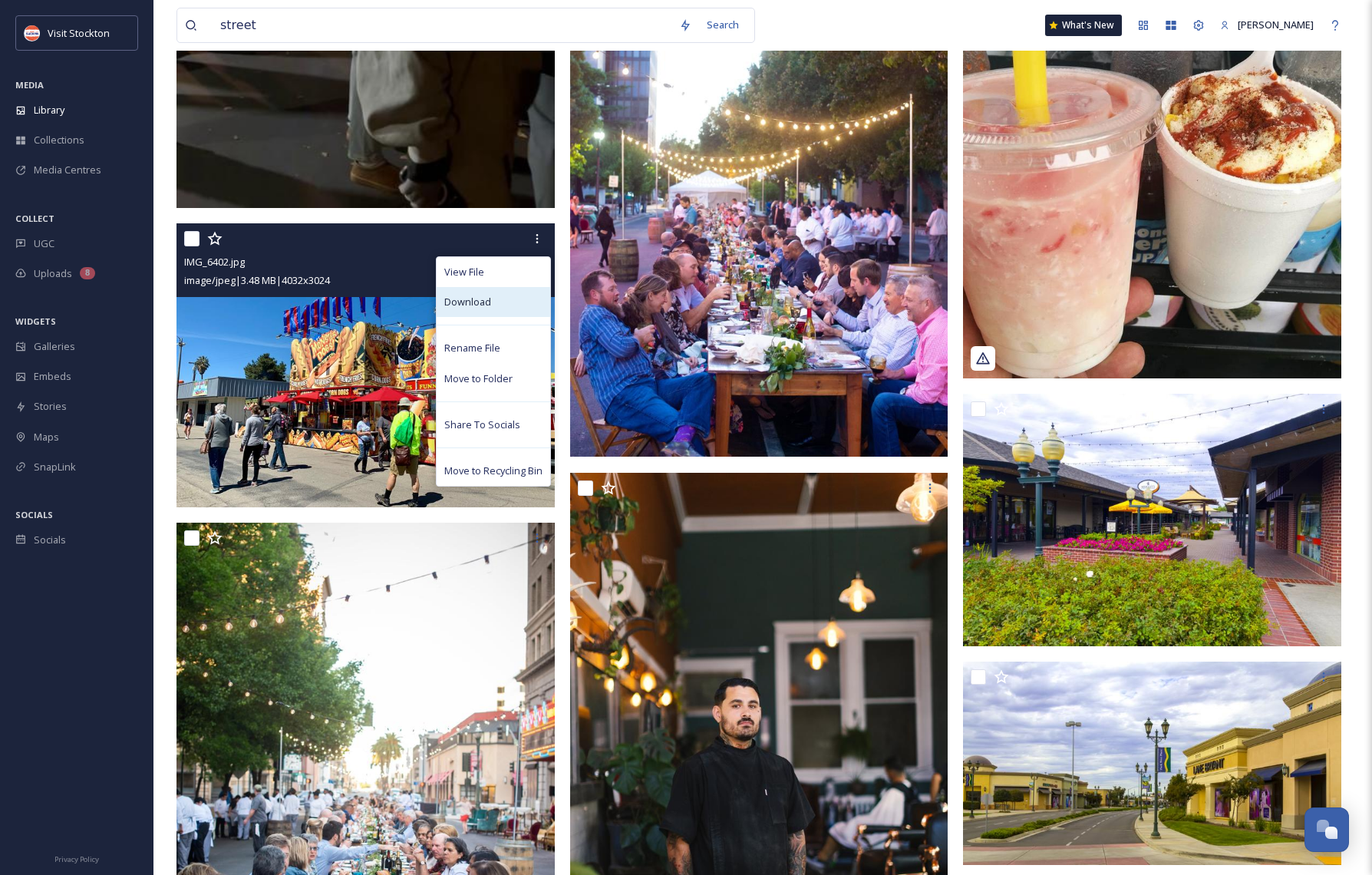
click at [486, 293] on div "Download" at bounding box center [493, 302] width 113 height 30
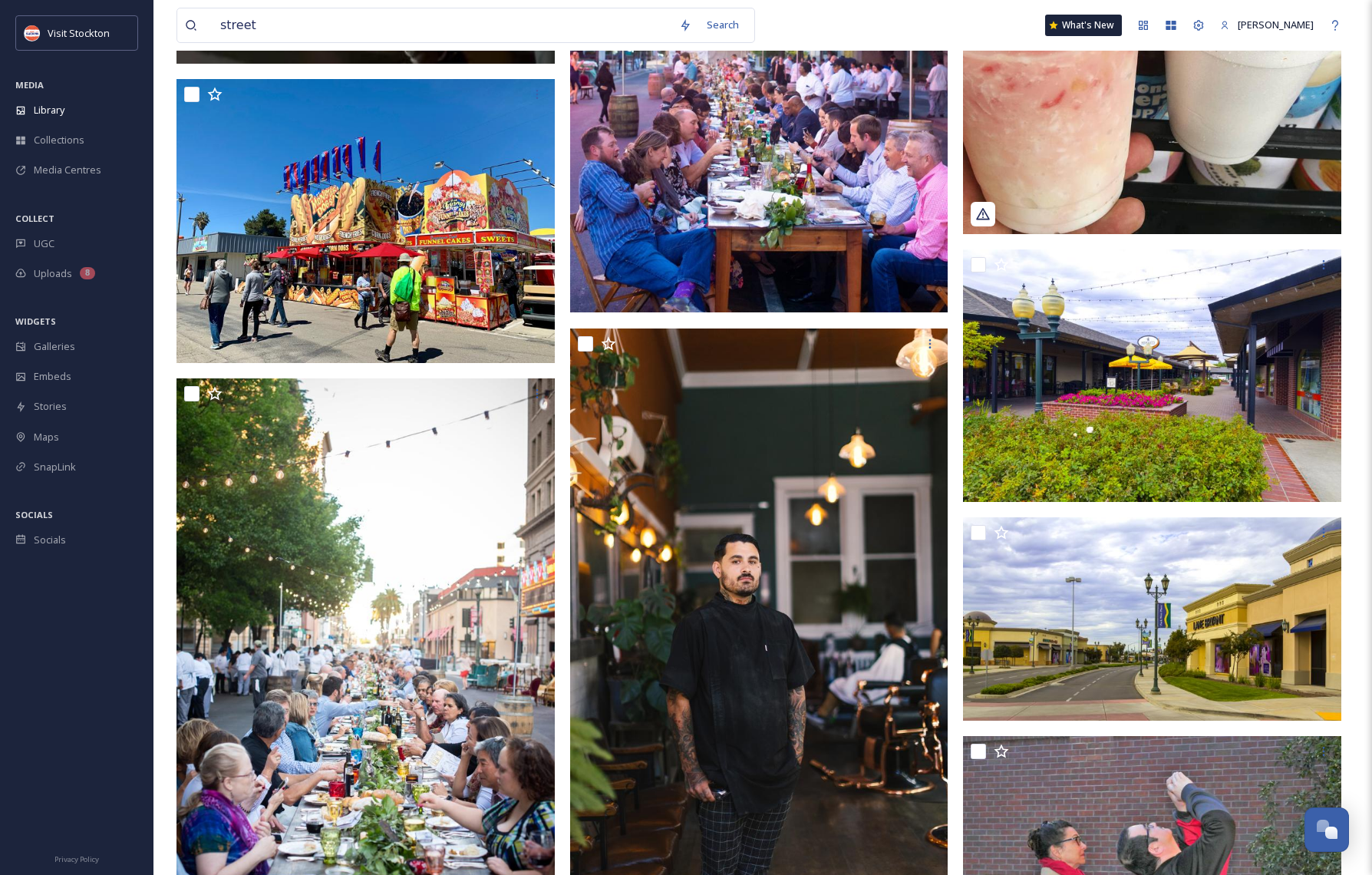
scroll to position [4849, 0]
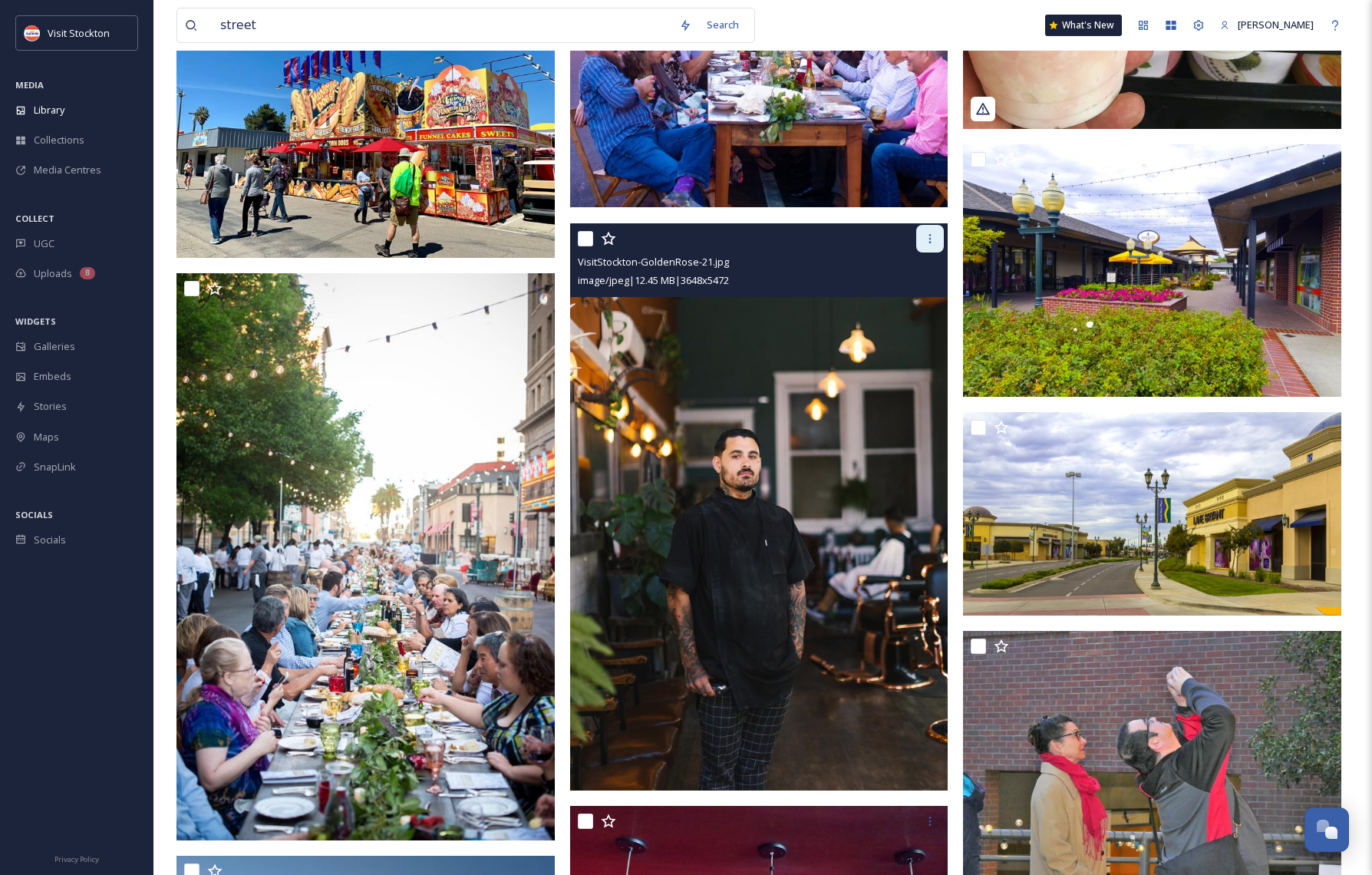
click at [933, 236] on icon at bounding box center [930, 239] width 12 height 12
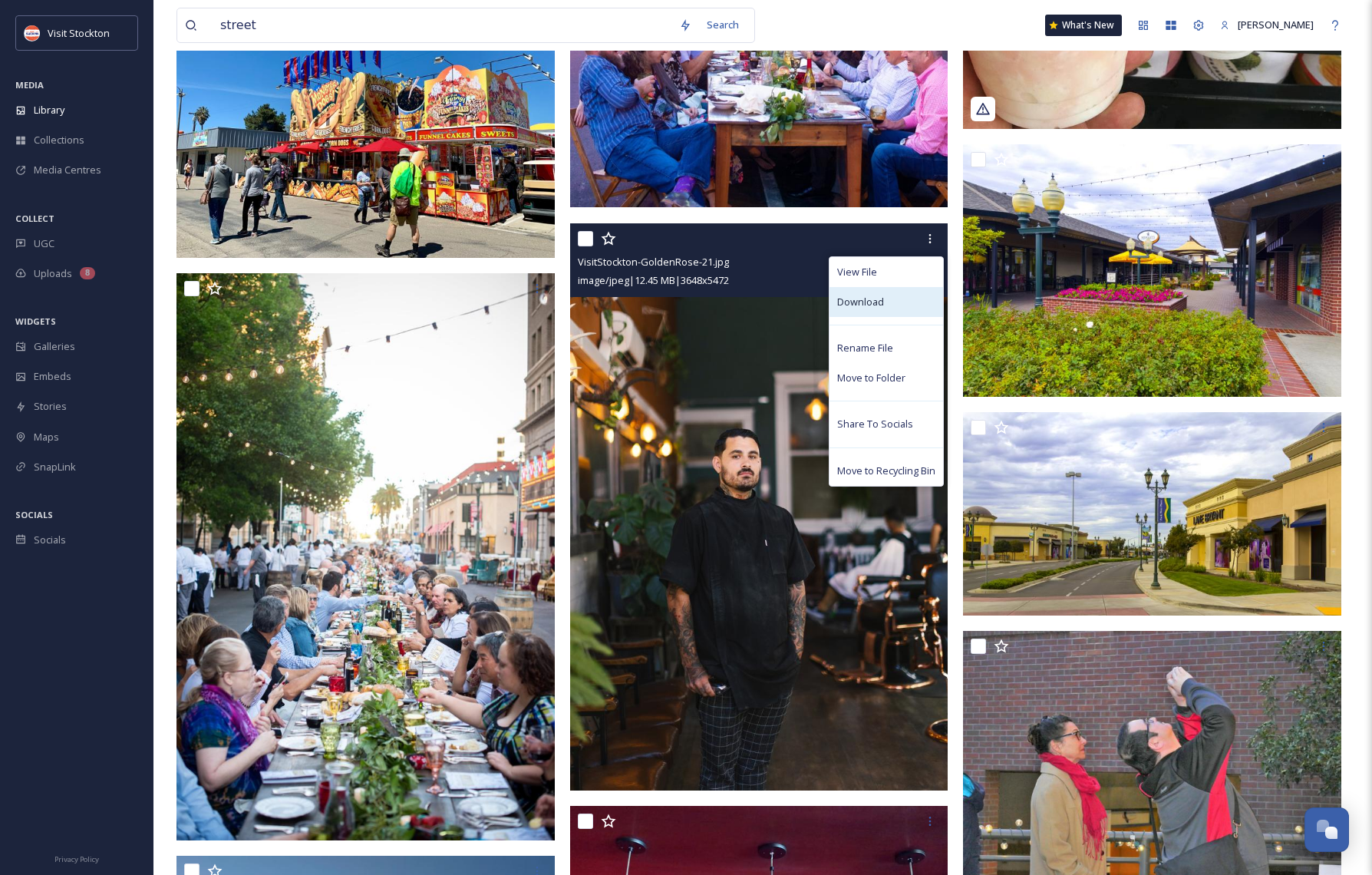
click at [854, 299] on span "Download" at bounding box center [860, 302] width 47 height 15
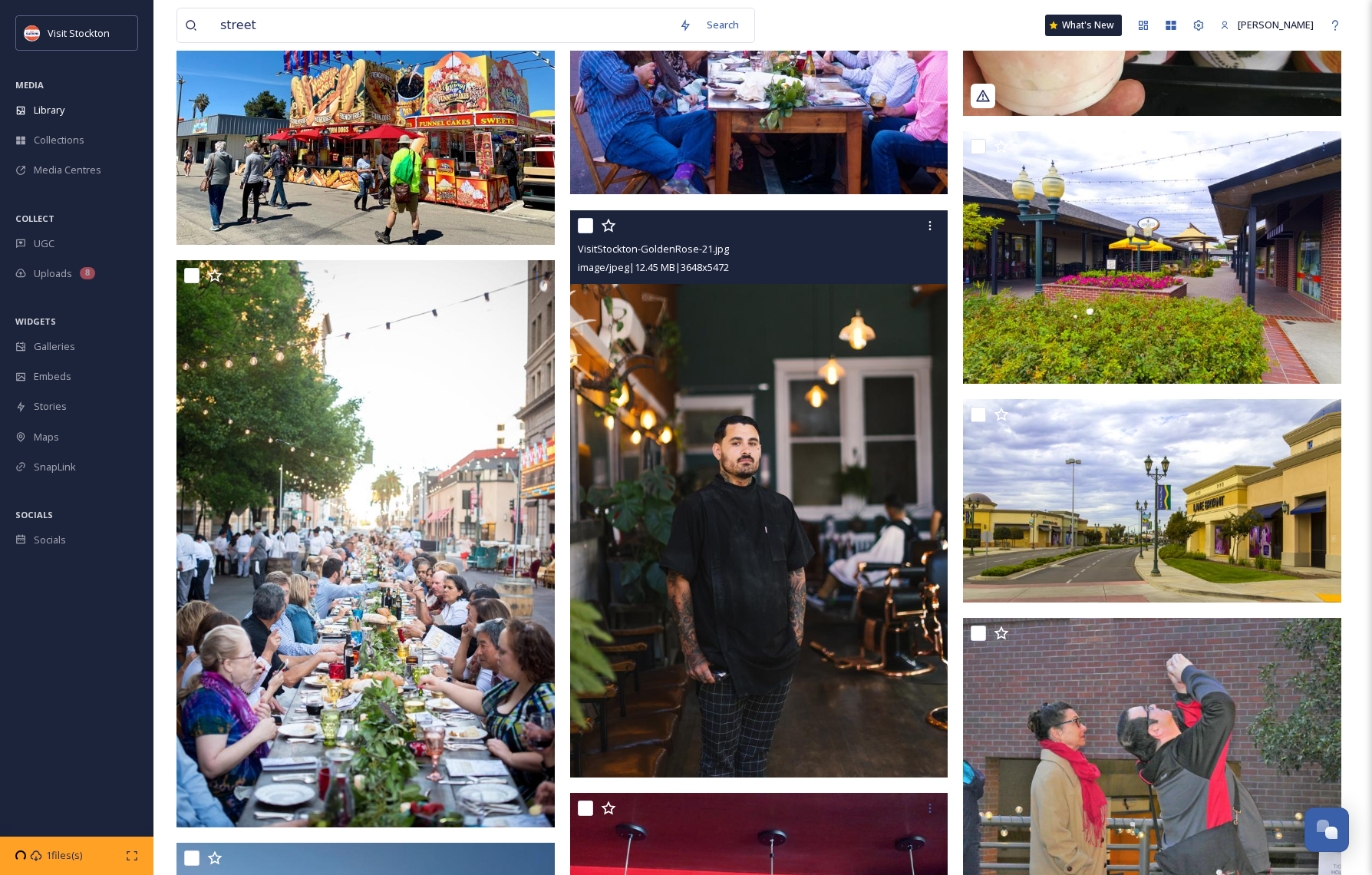
scroll to position [5140, 0]
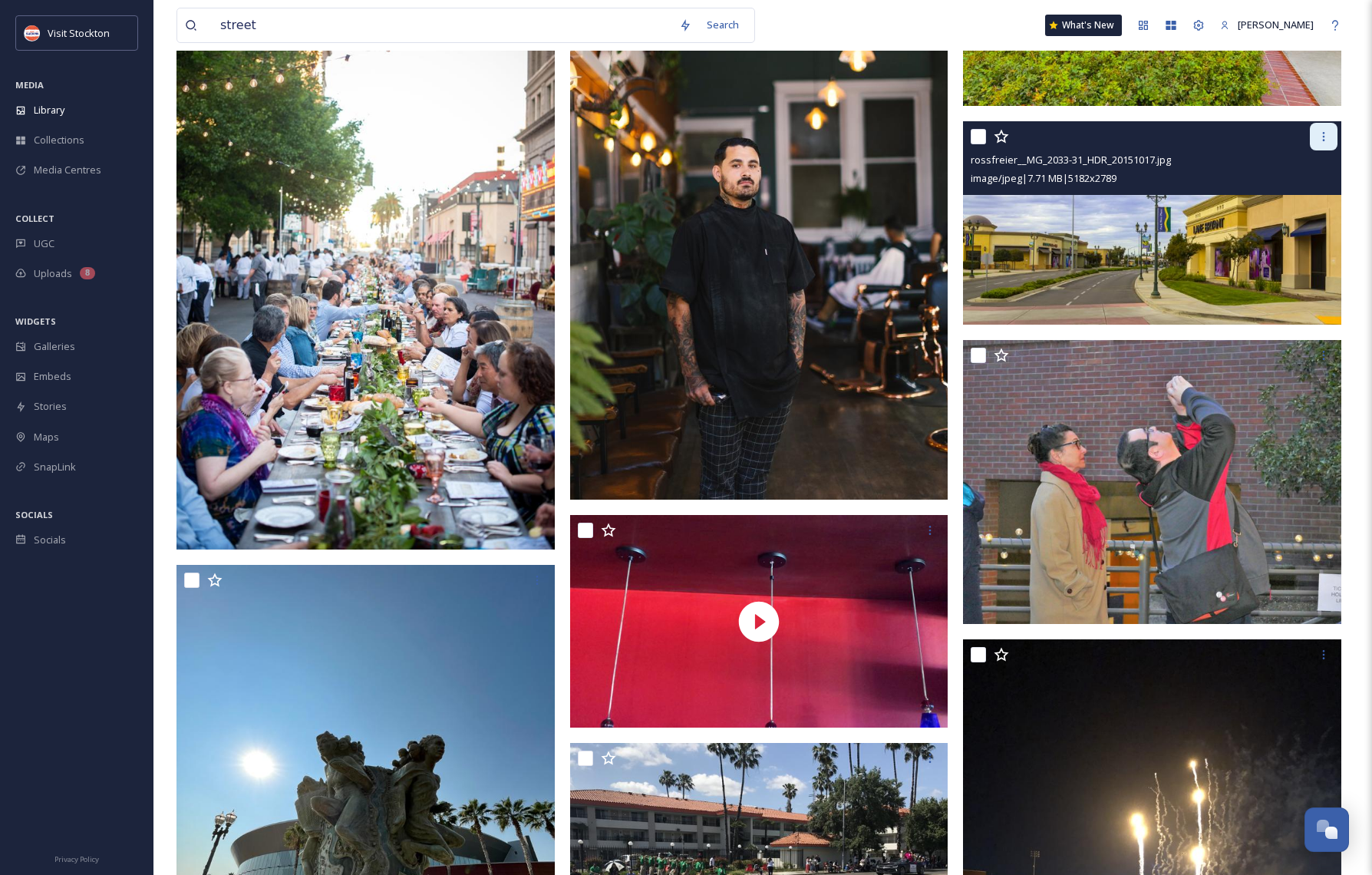
click at [1318, 138] on icon at bounding box center [1324, 136] width 12 height 12
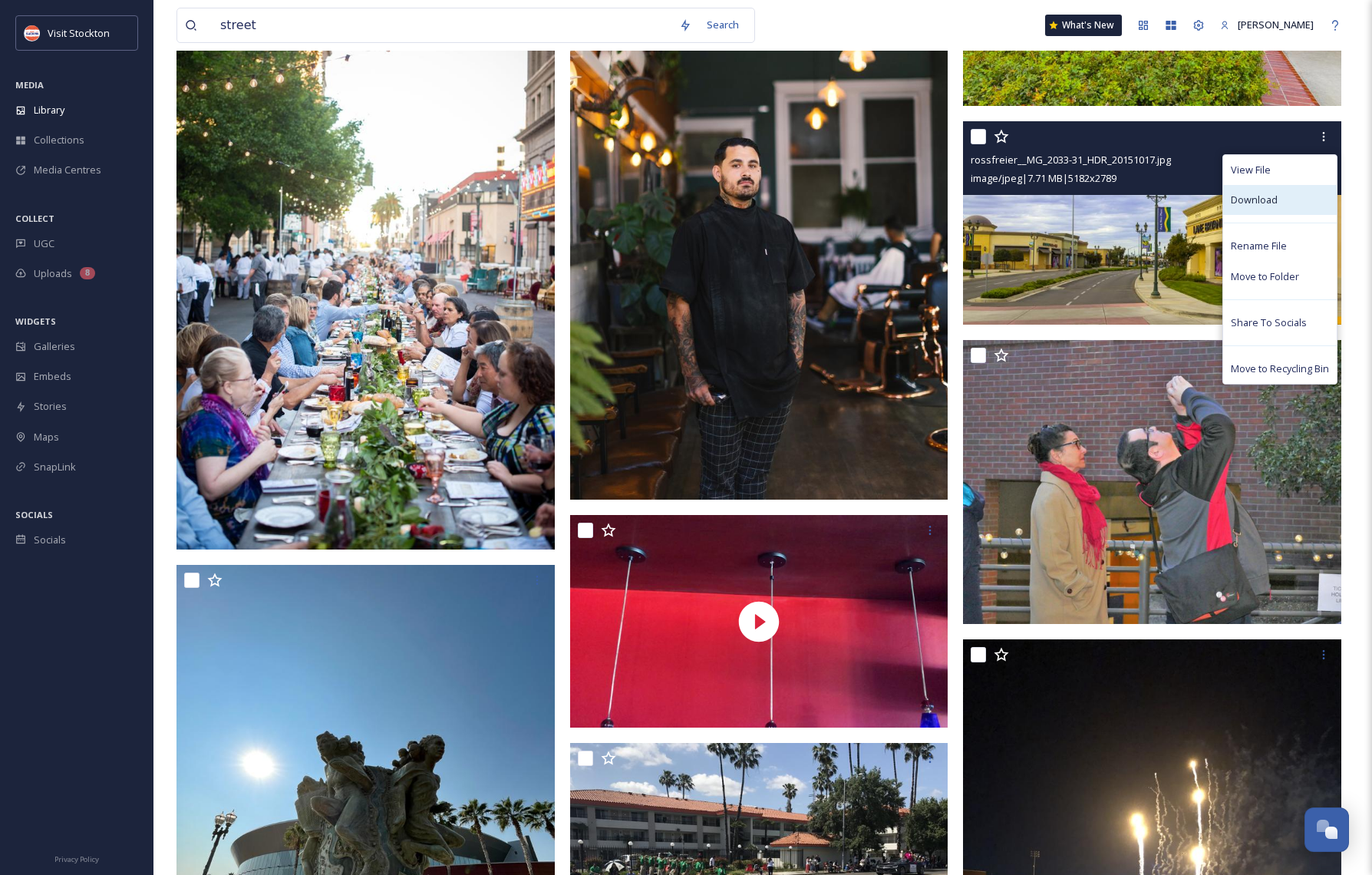
click at [1243, 193] on span "Download" at bounding box center [1253, 200] width 47 height 15
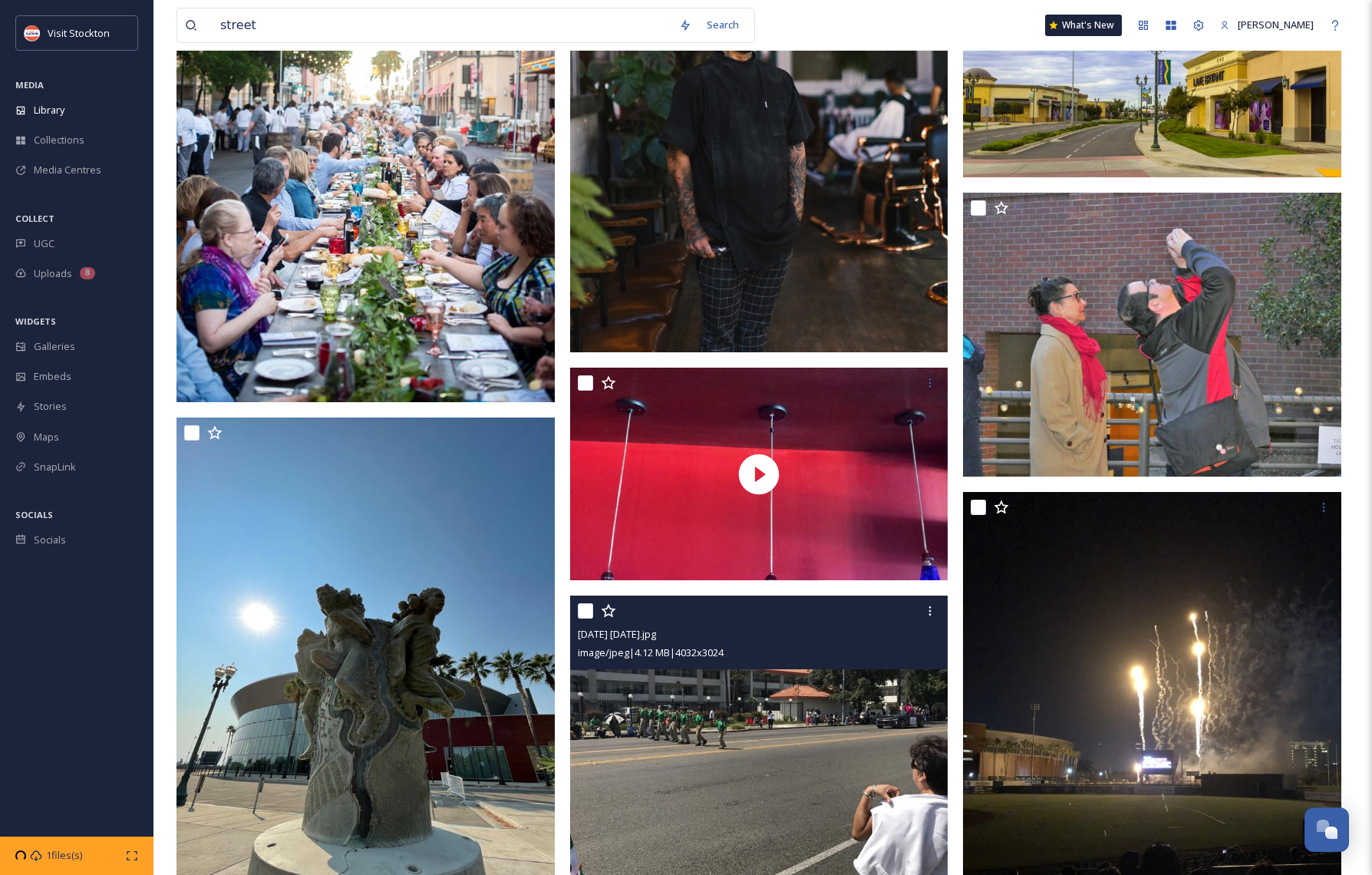
scroll to position [5497, 0]
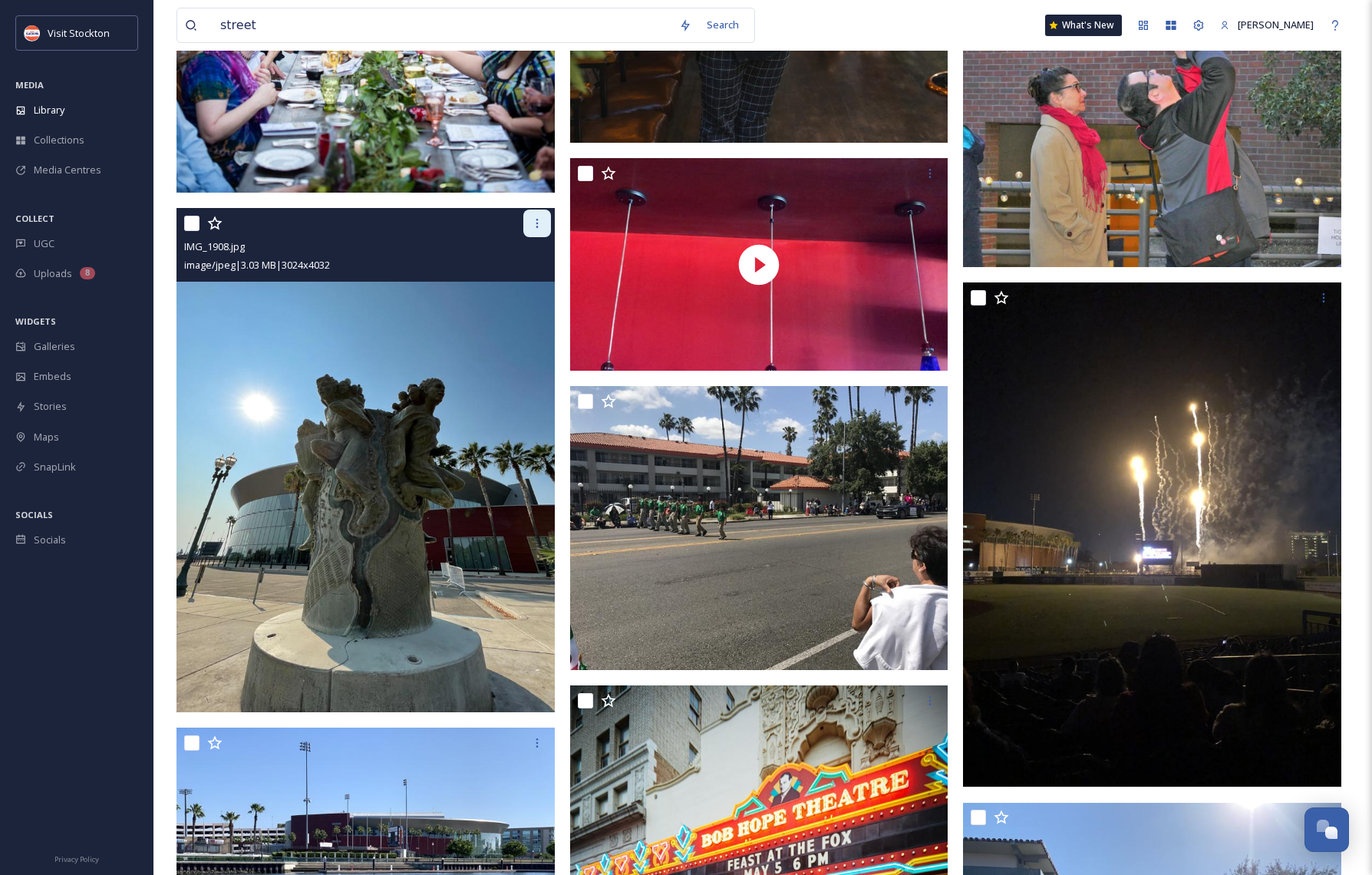
click at [541, 223] on icon at bounding box center [537, 223] width 12 height 12
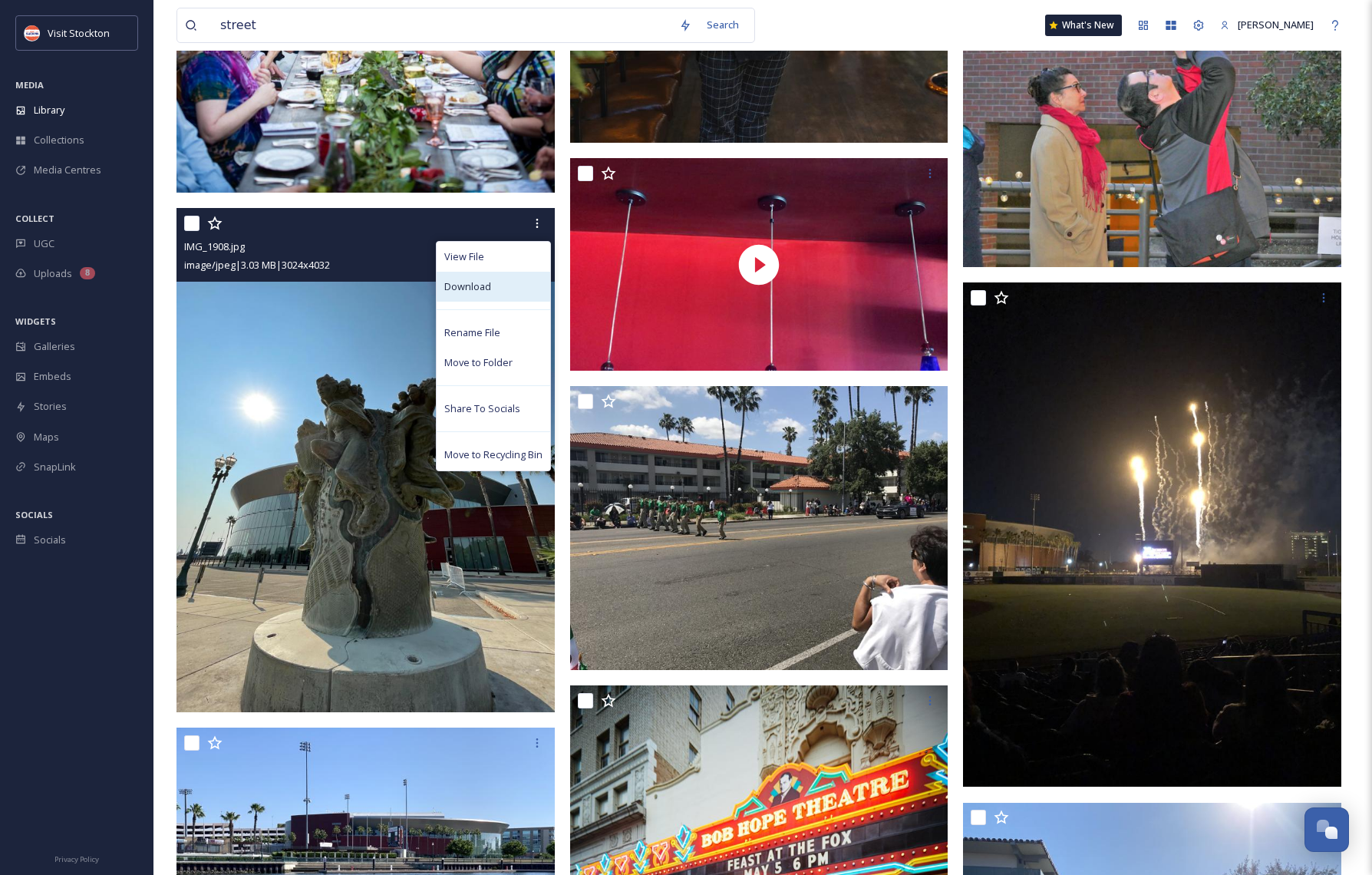
click at [469, 283] on span "Download" at bounding box center [467, 287] width 47 height 15
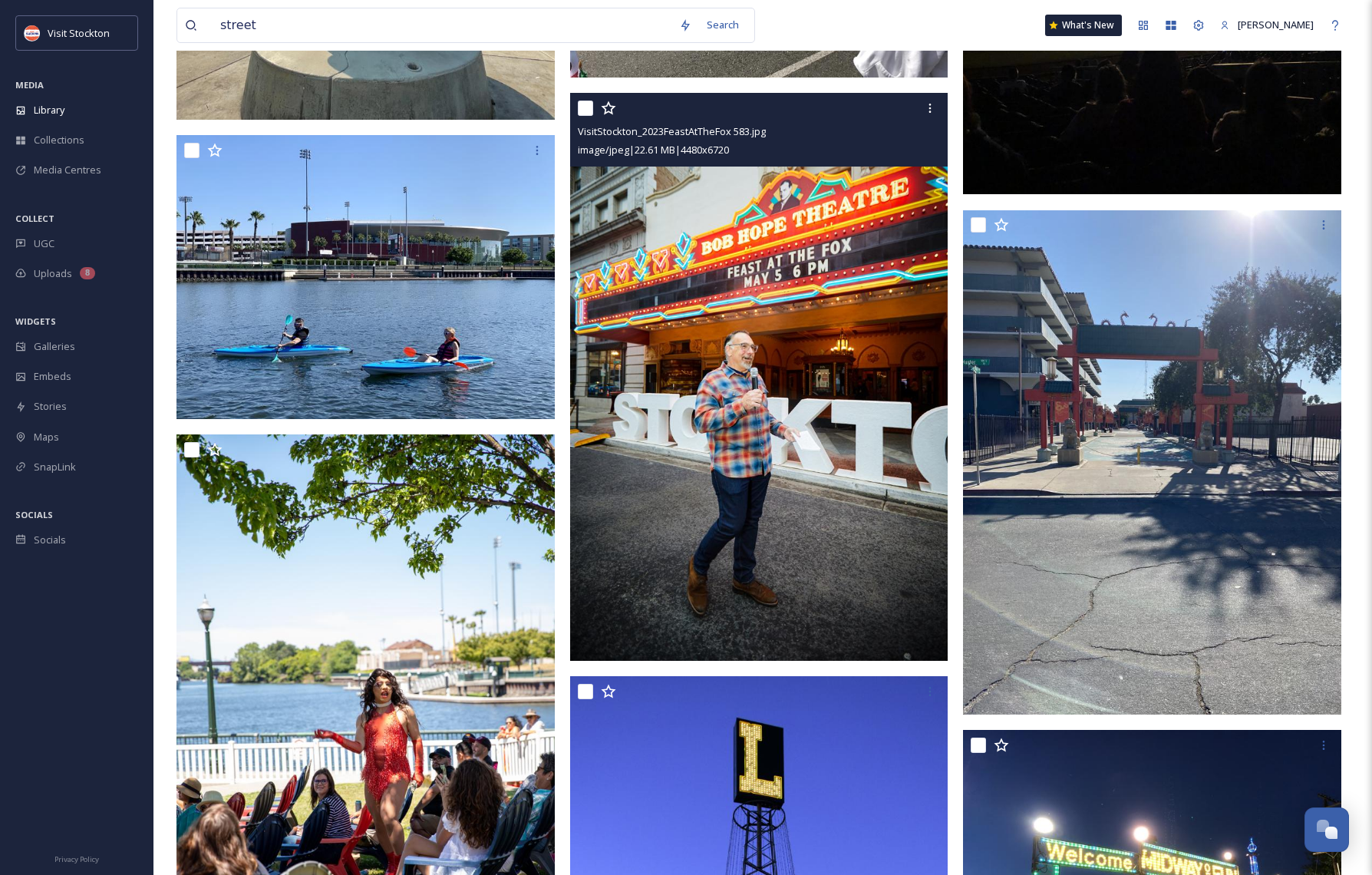
scroll to position [6056, 0]
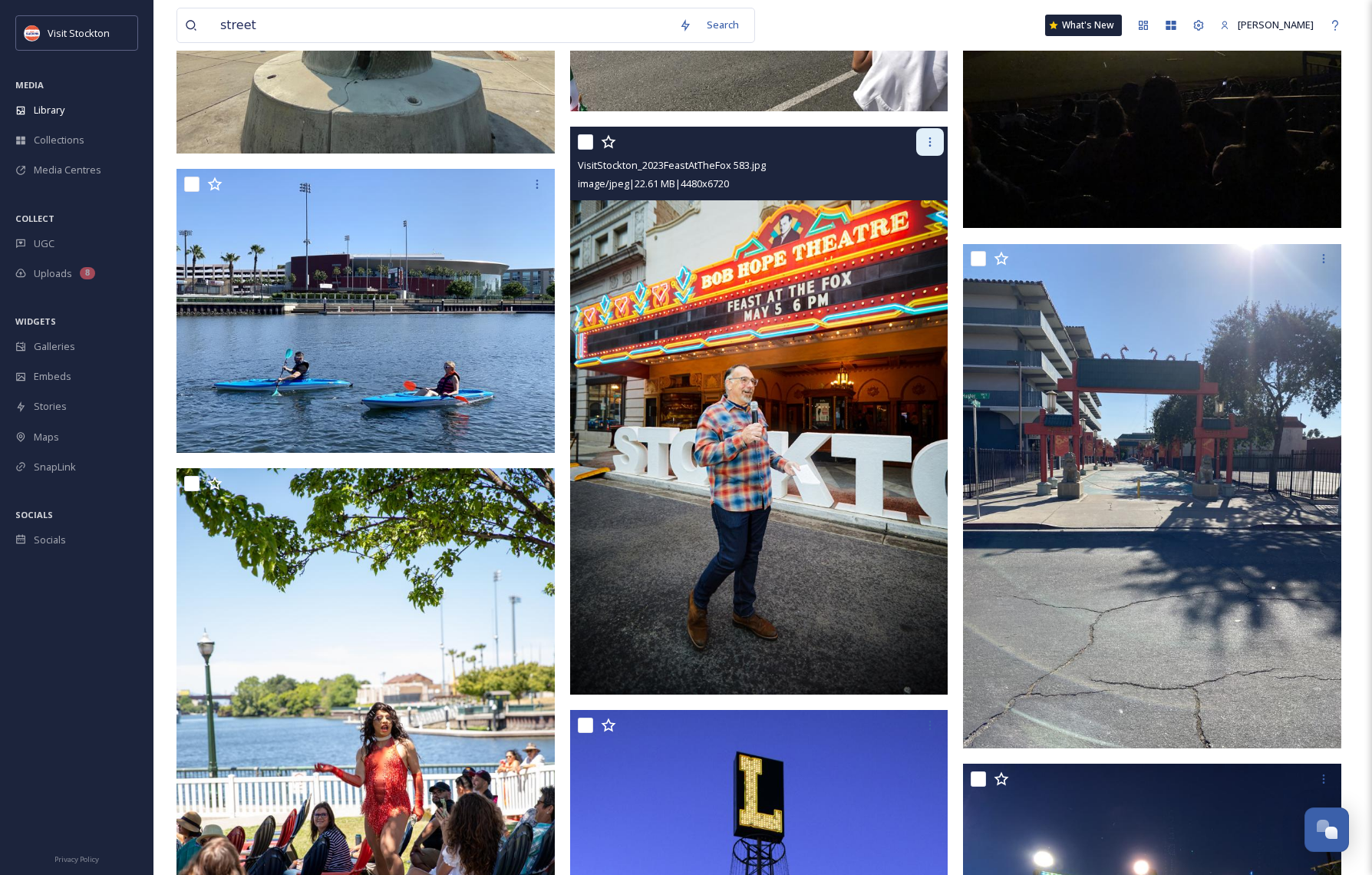
click at [931, 142] on icon at bounding box center [930, 142] width 3 height 9
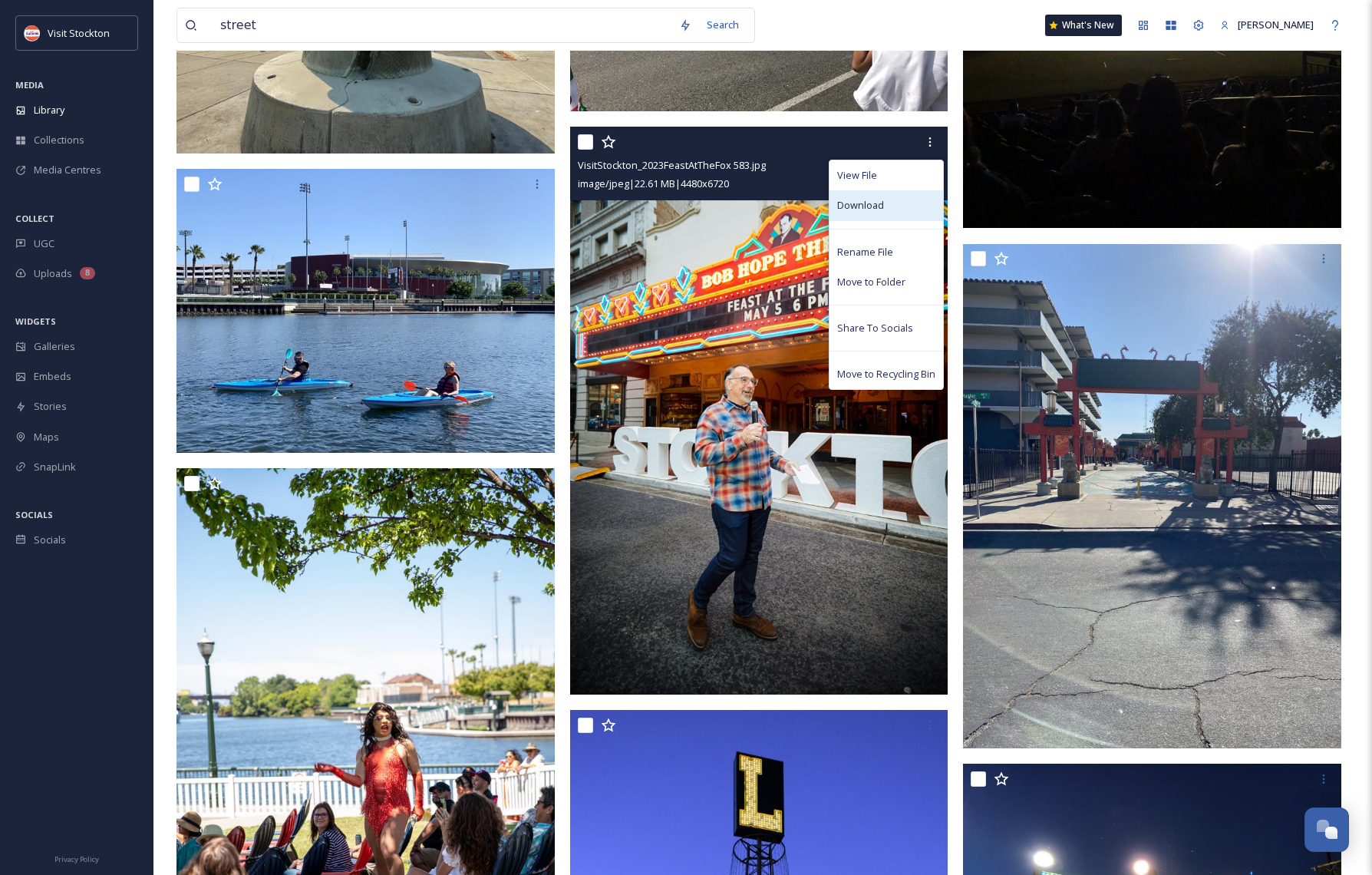
click at [862, 207] on span "Download" at bounding box center [860, 205] width 47 height 15
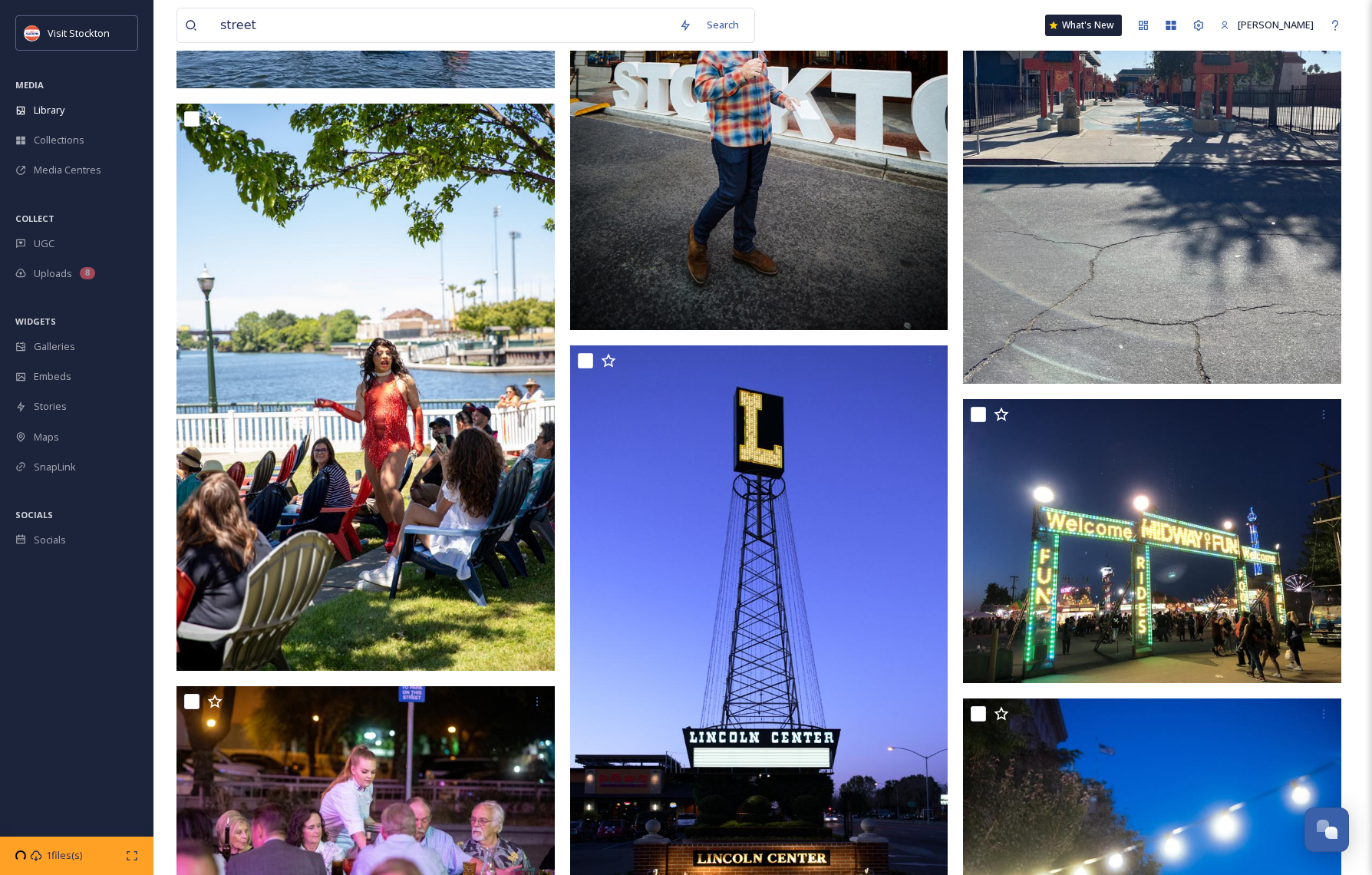
scroll to position [6447, 0]
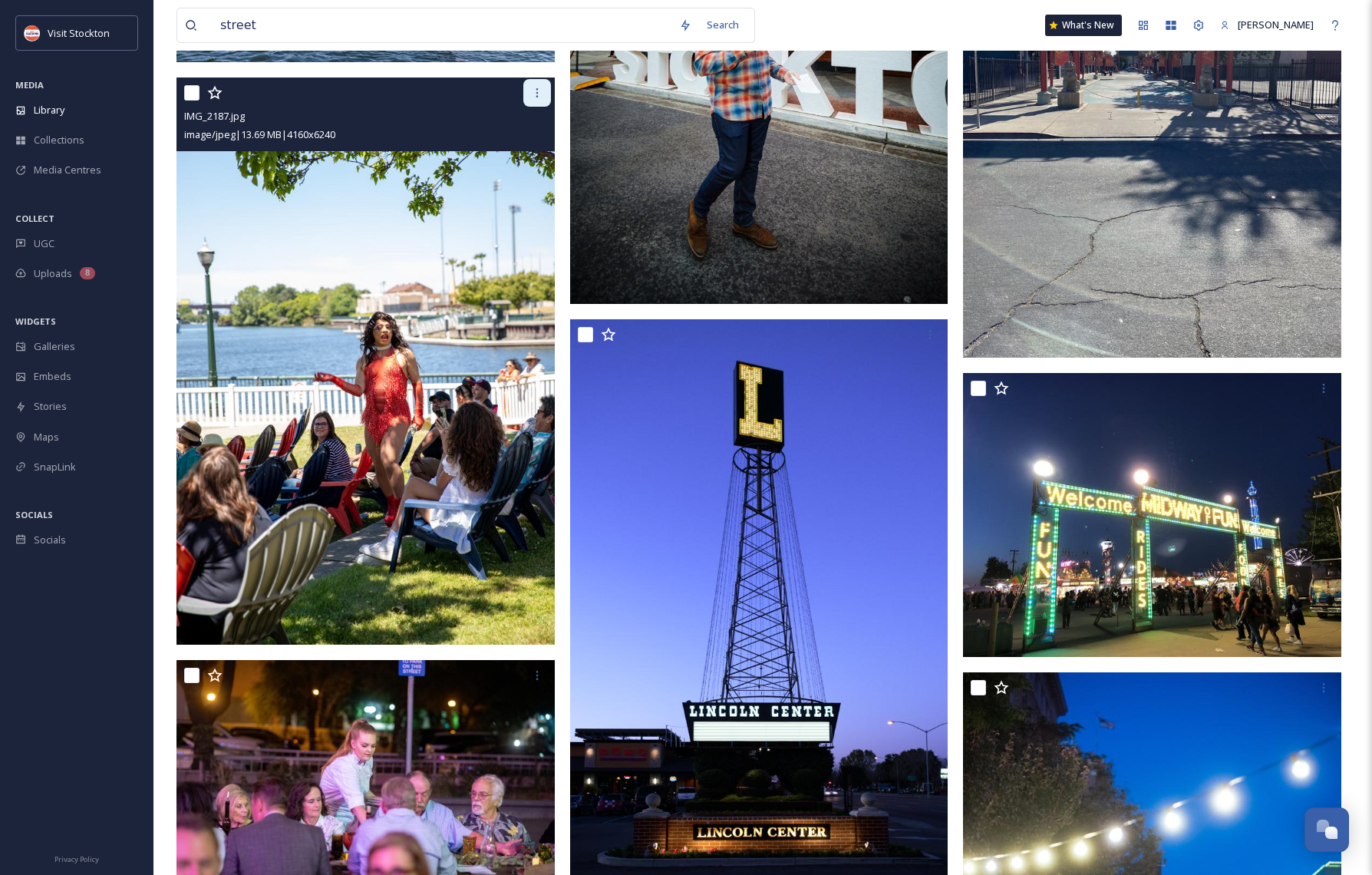
click at [534, 90] on icon at bounding box center [537, 93] width 12 height 12
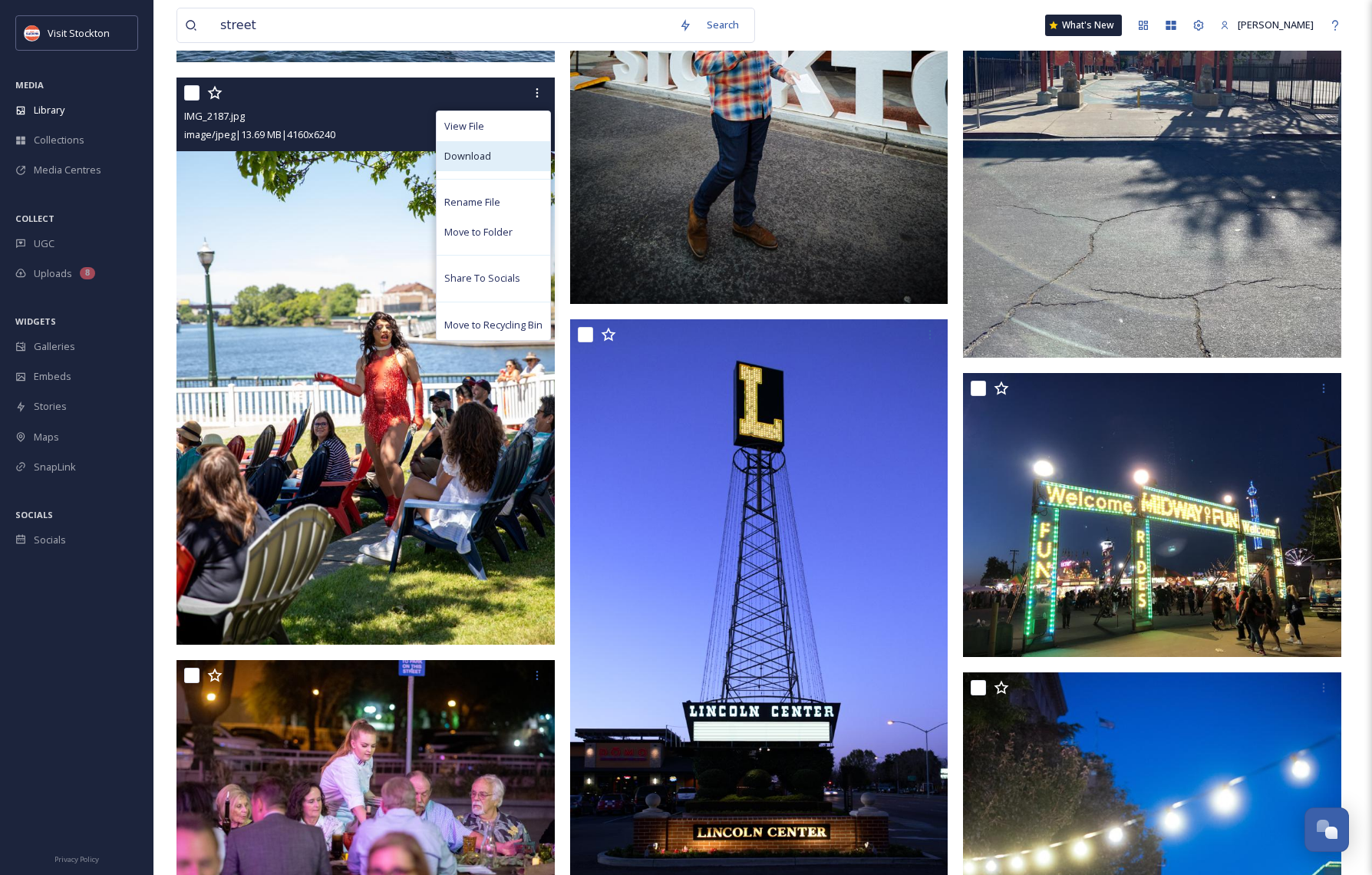
click at [479, 154] on span "Download" at bounding box center [467, 156] width 47 height 15
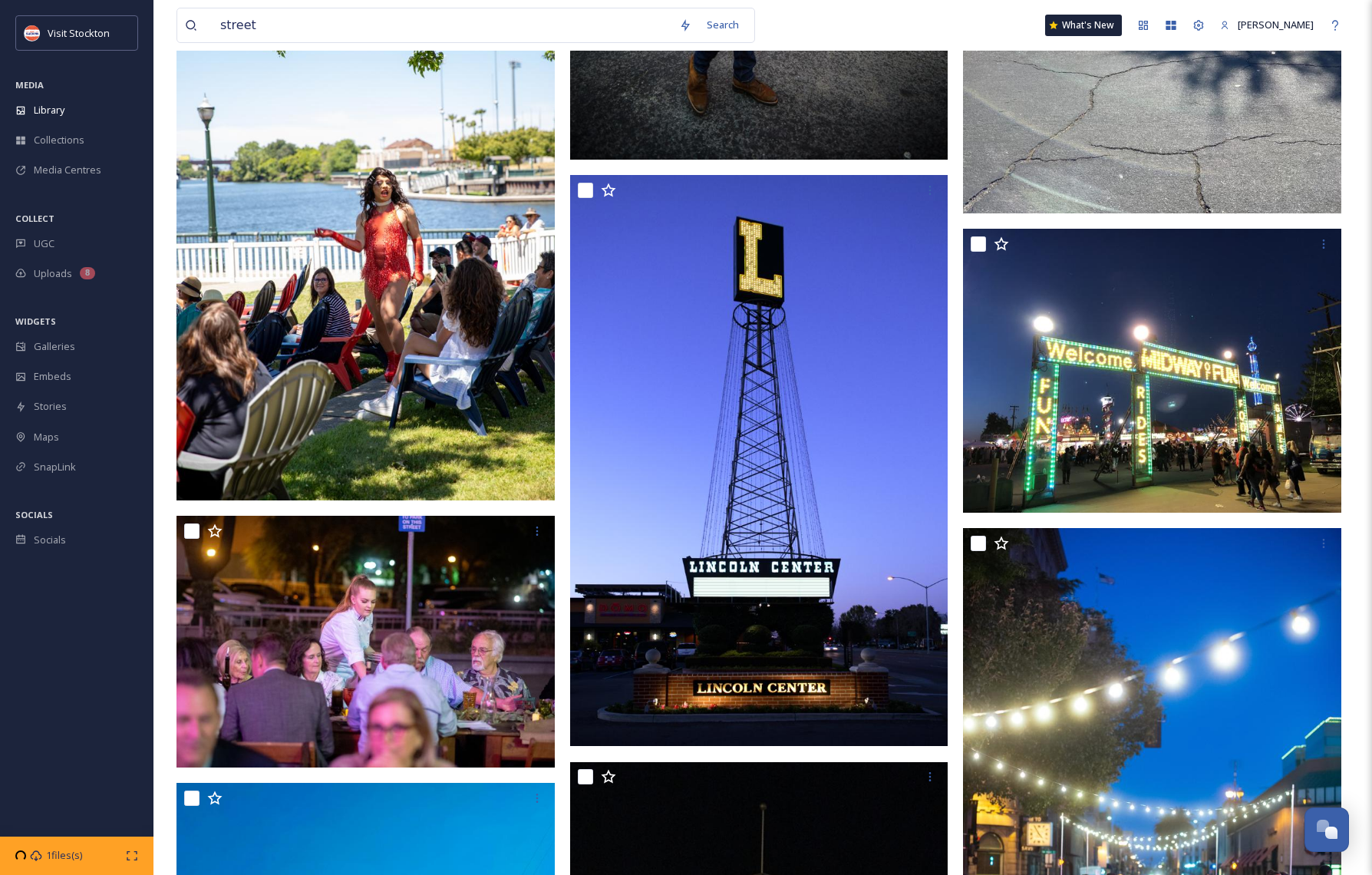
scroll to position [6697, 0]
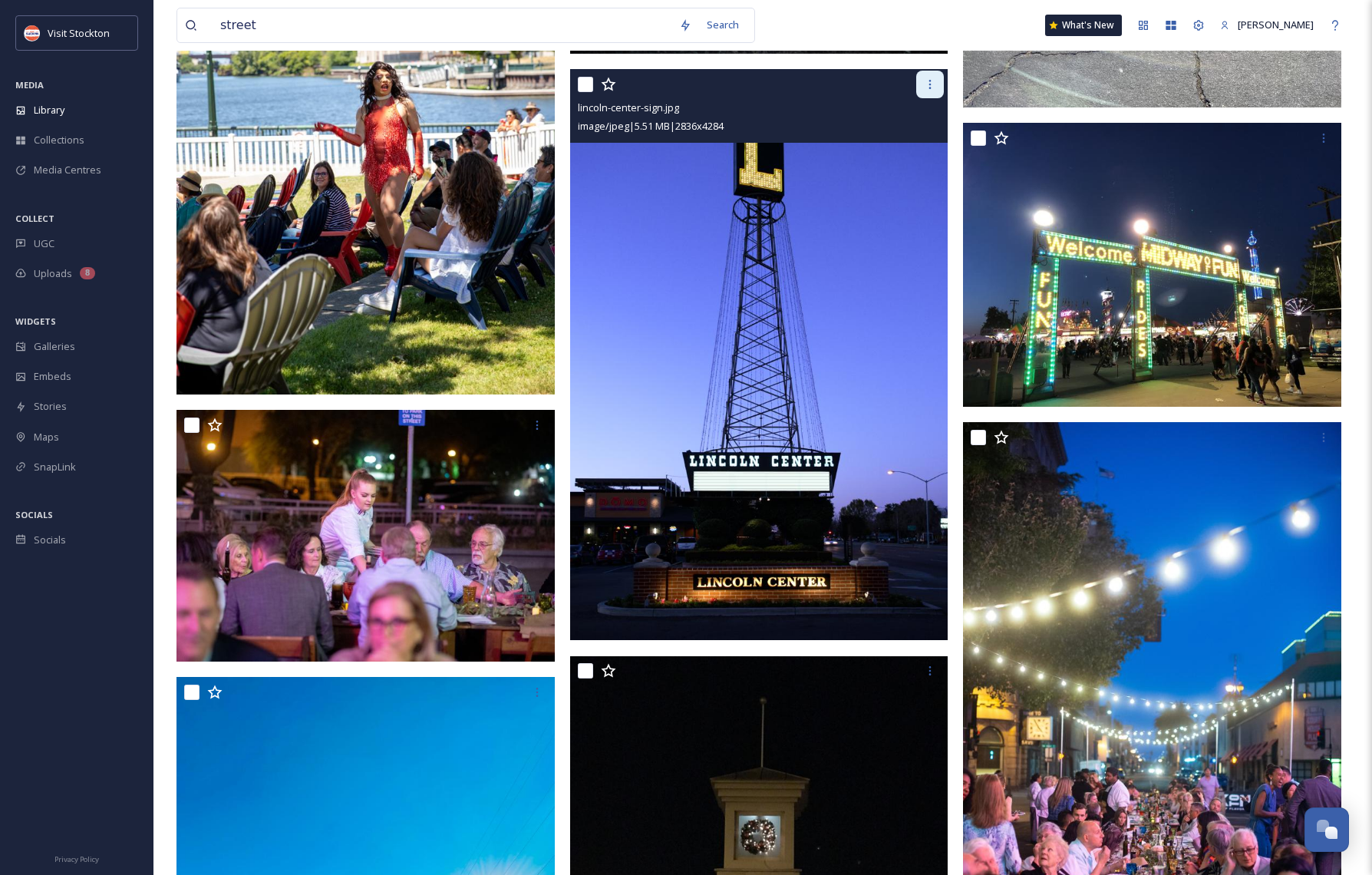
click at [931, 88] on icon at bounding box center [930, 84] width 3 height 9
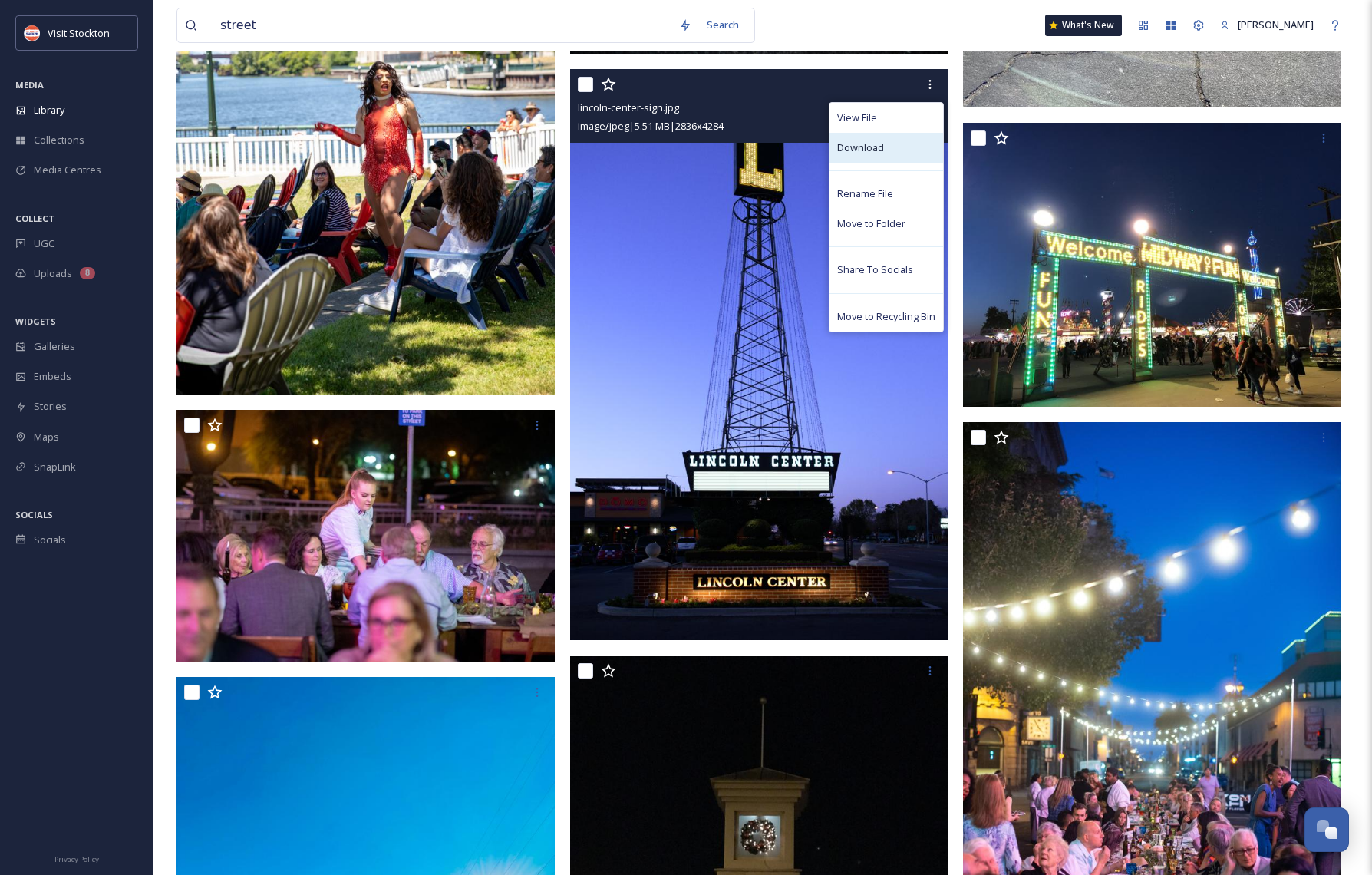
click at [881, 151] on span "Download" at bounding box center [860, 148] width 47 height 15
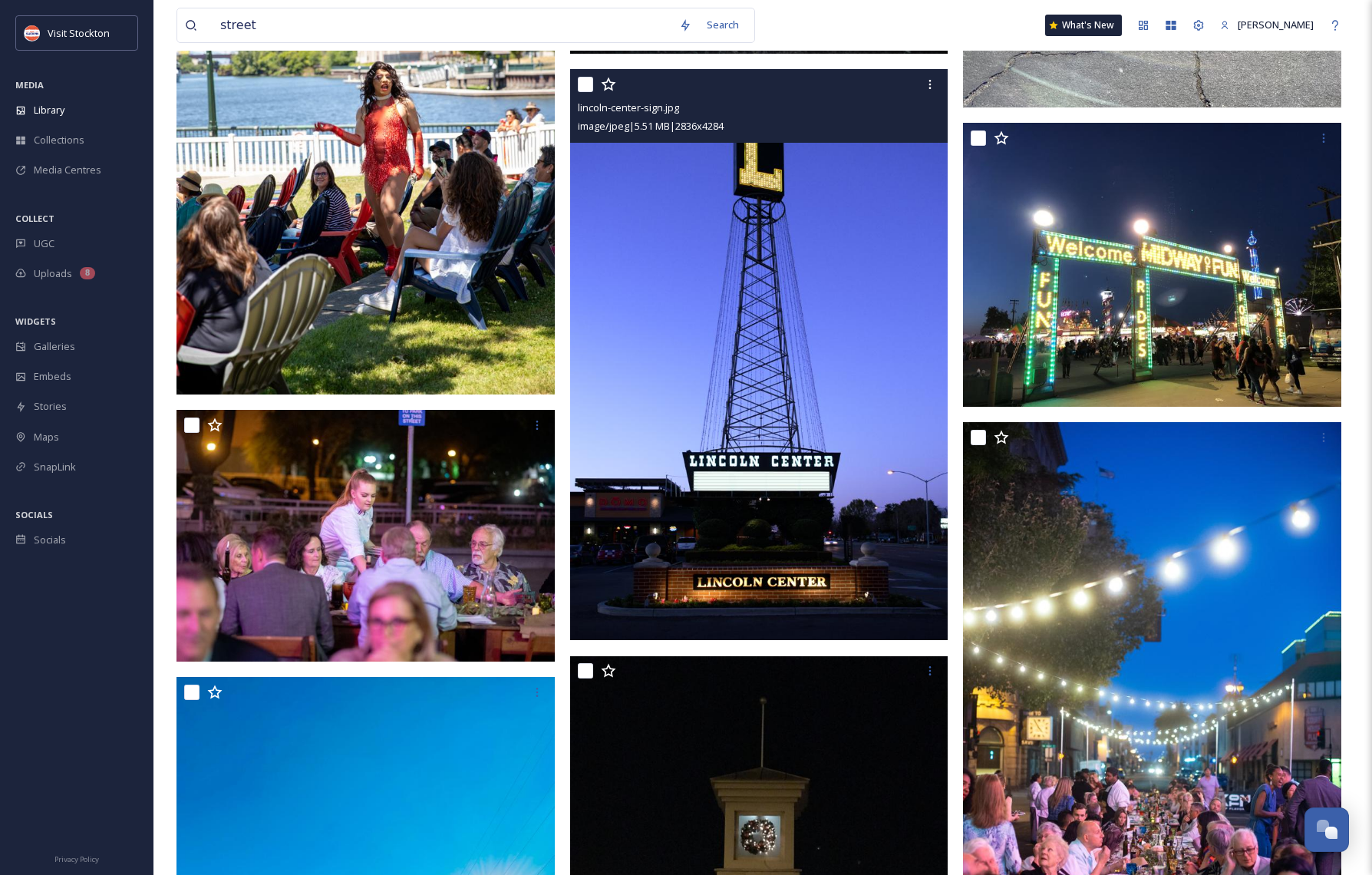
scroll to position [6710, 0]
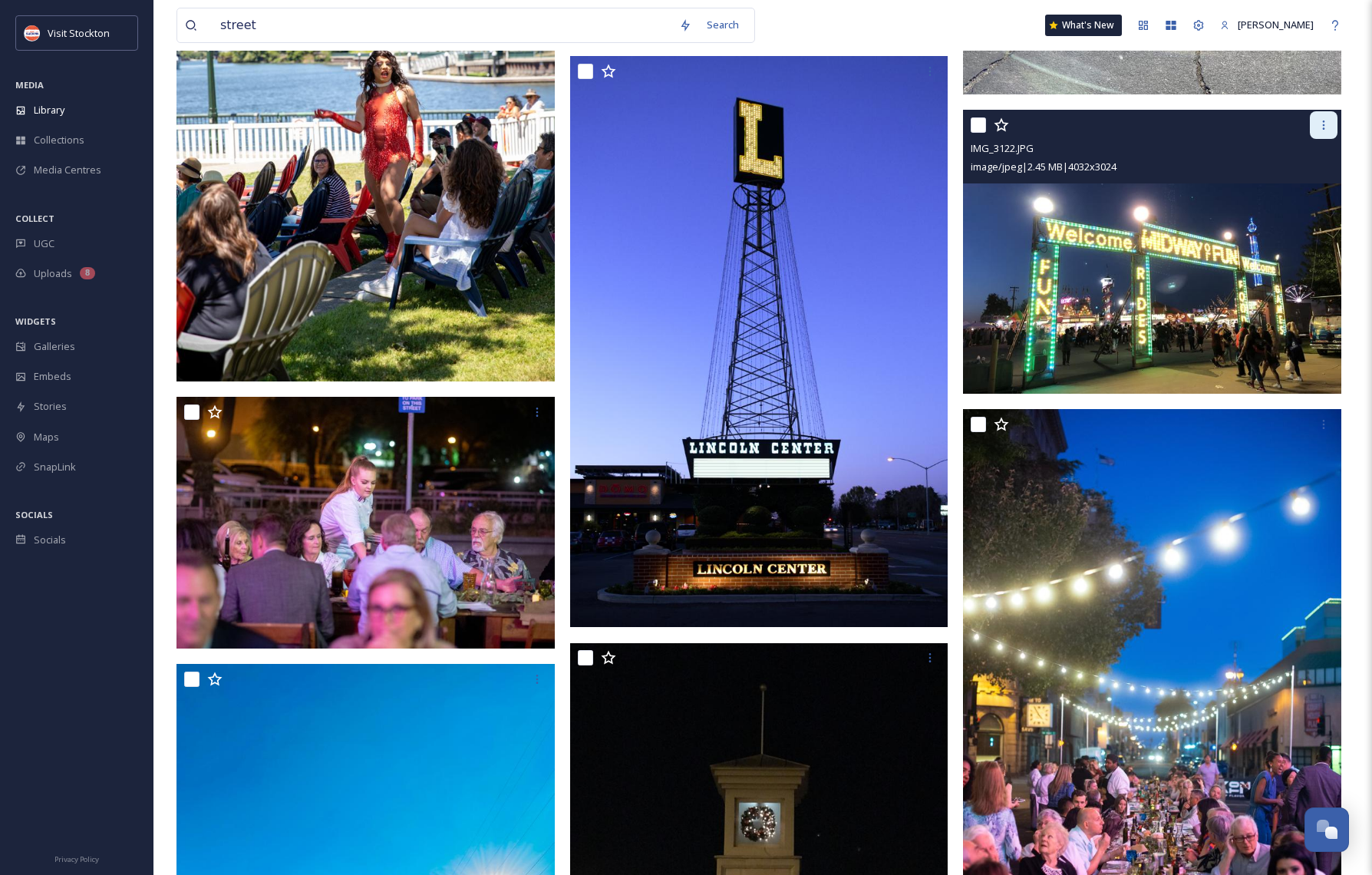
click at [1319, 131] on div at bounding box center [1323, 125] width 27 height 27
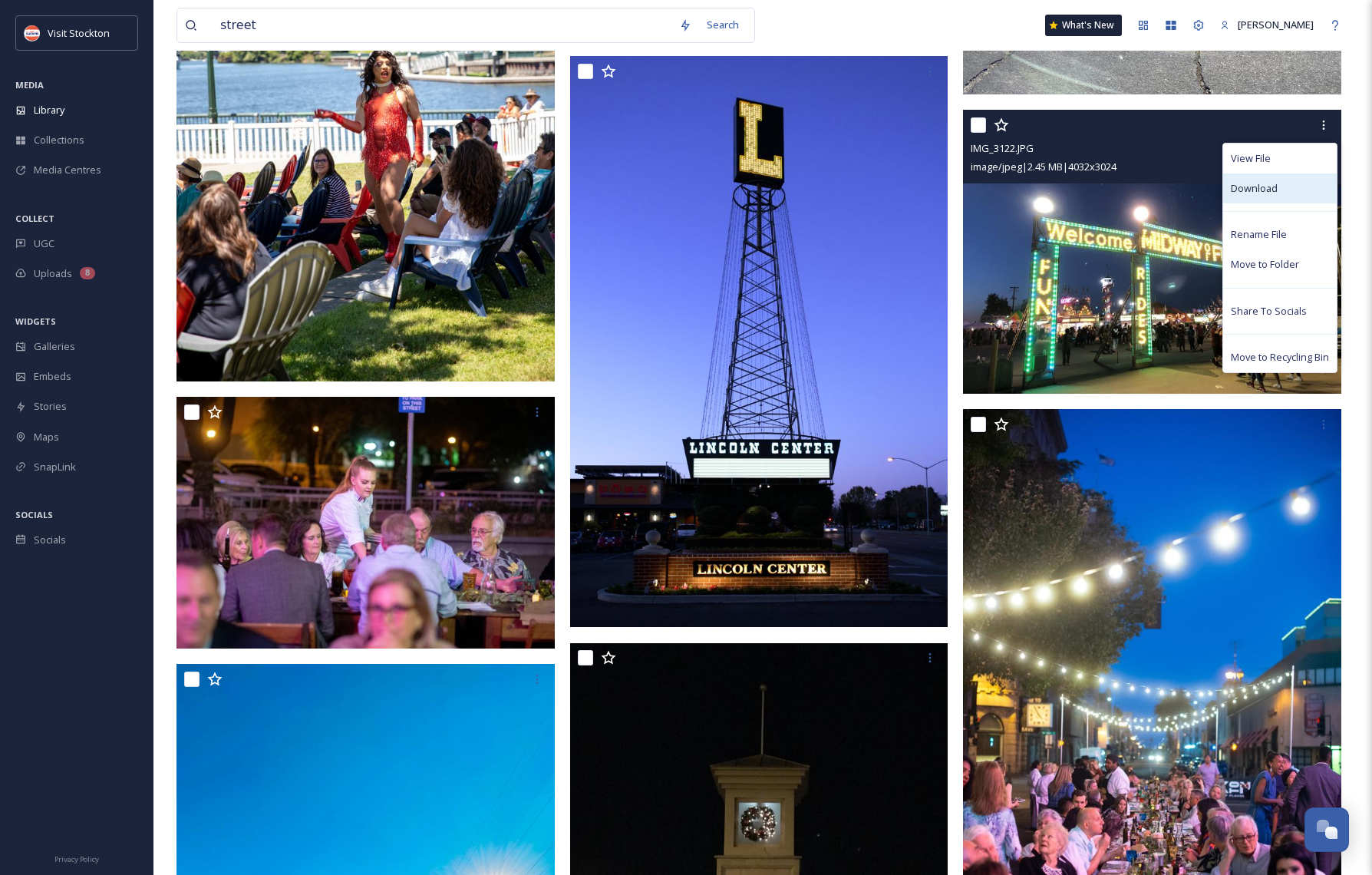
click at [1257, 185] on span "Download" at bounding box center [1253, 188] width 47 height 15
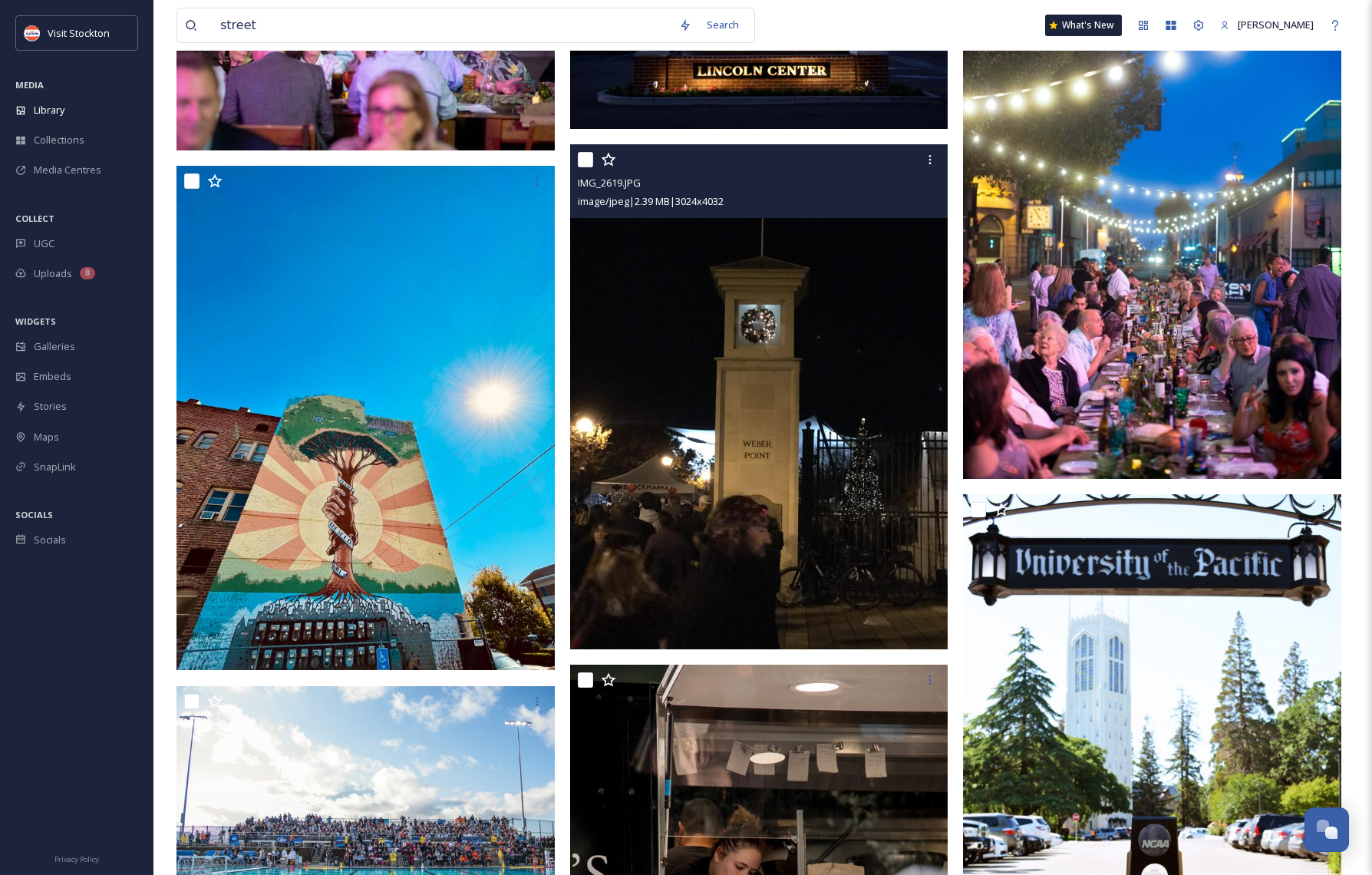
scroll to position [7288, 0]
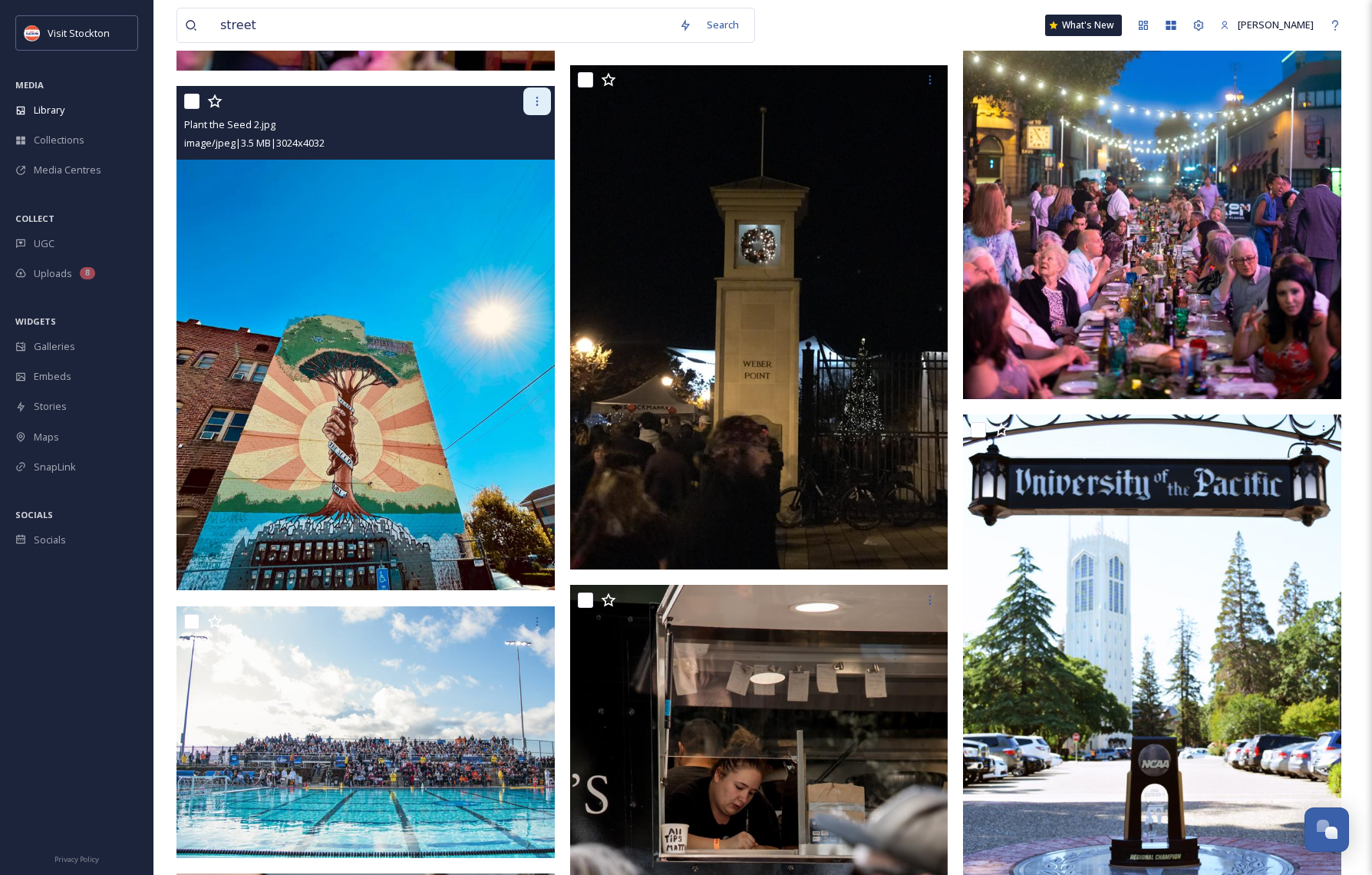
click at [528, 98] on div at bounding box center [536, 101] width 27 height 27
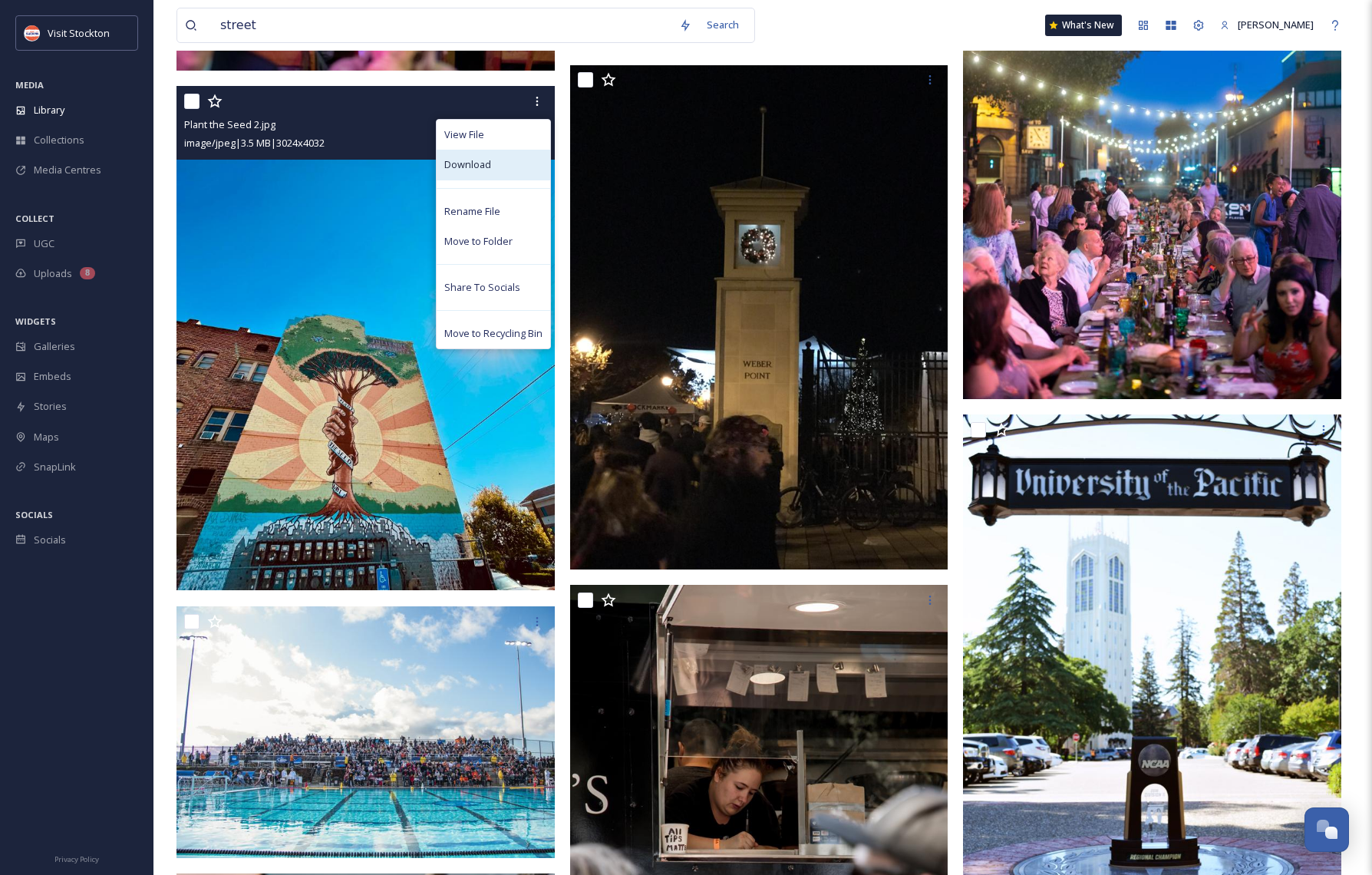
click at [480, 164] on span "Download" at bounding box center [467, 164] width 47 height 15
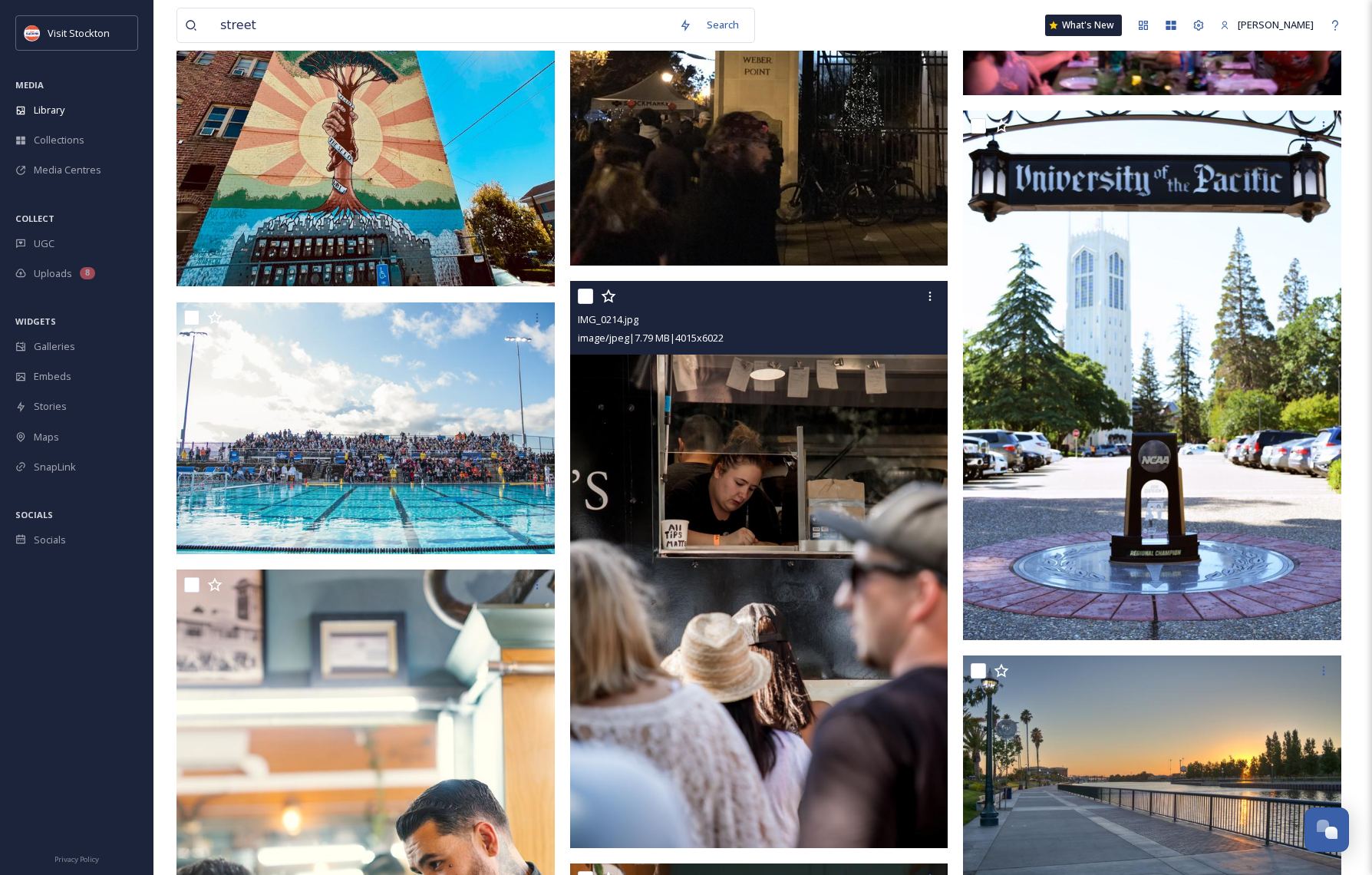
scroll to position [7698, 0]
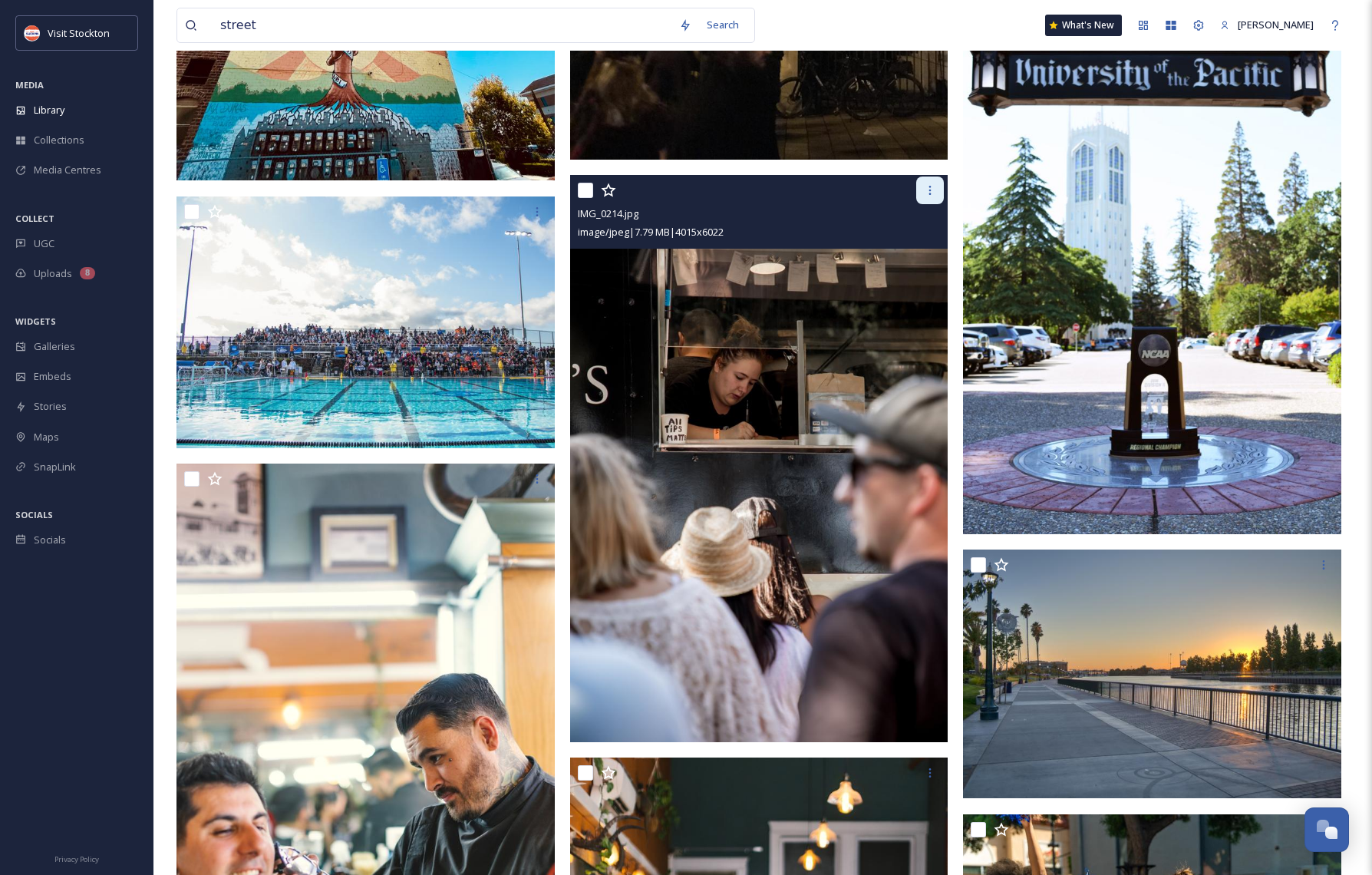
click at [926, 193] on icon at bounding box center [930, 191] width 12 height 12
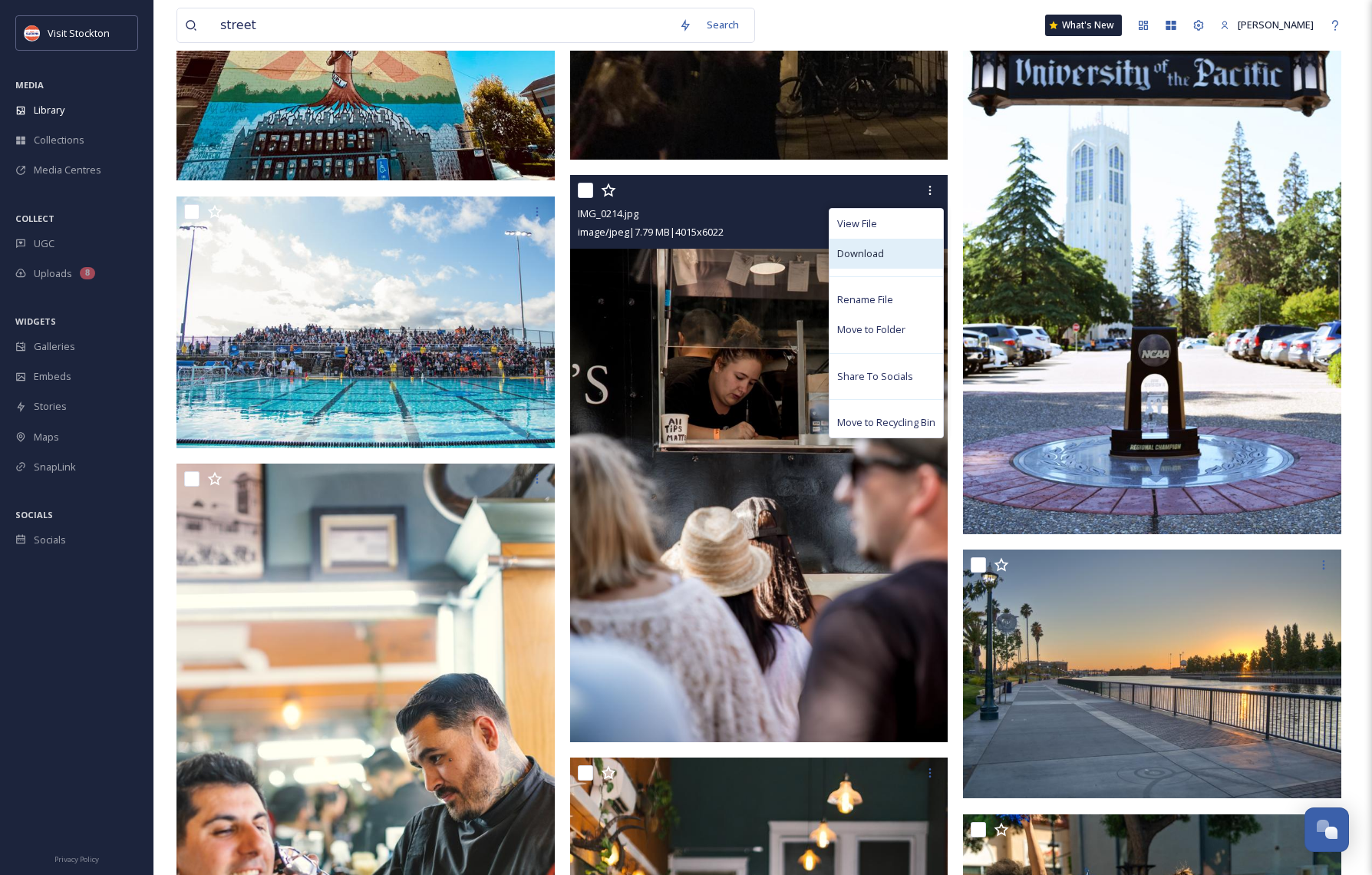
click at [853, 256] on span "Download" at bounding box center [860, 253] width 47 height 15
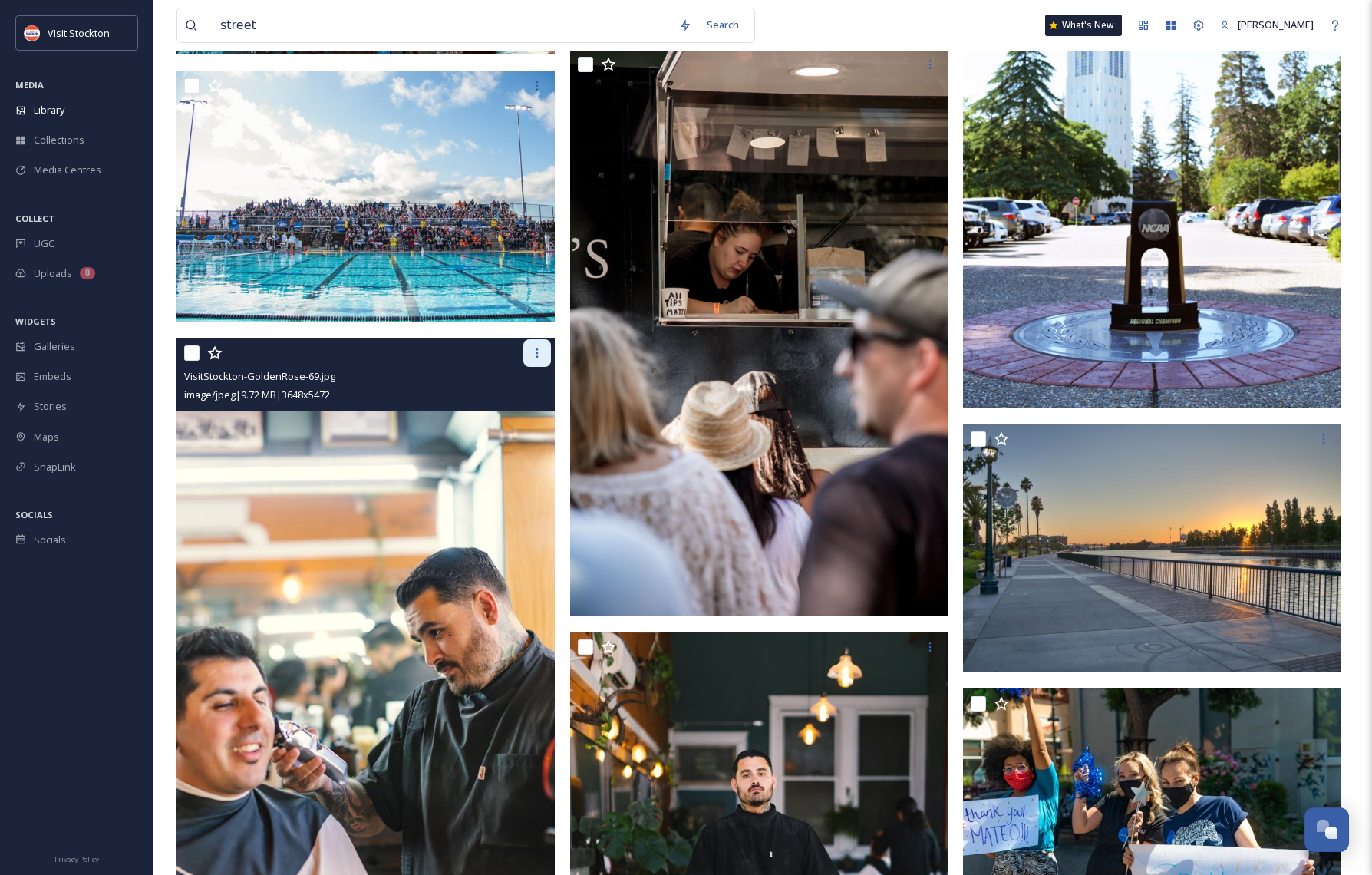
scroll to position [7893, 0]
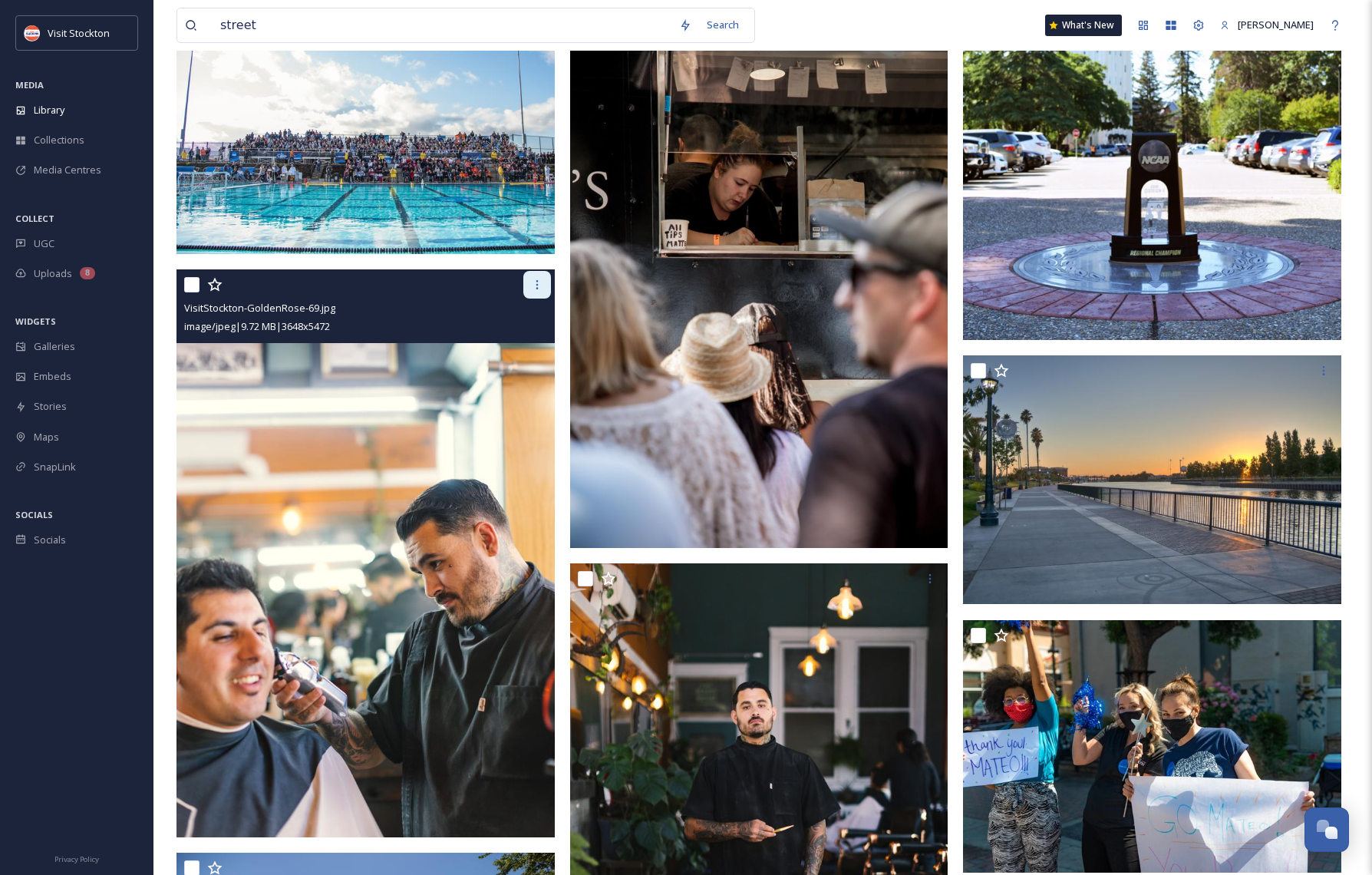
click at [541, 271] on div at bounding box center [536, 284] width 27 height 27
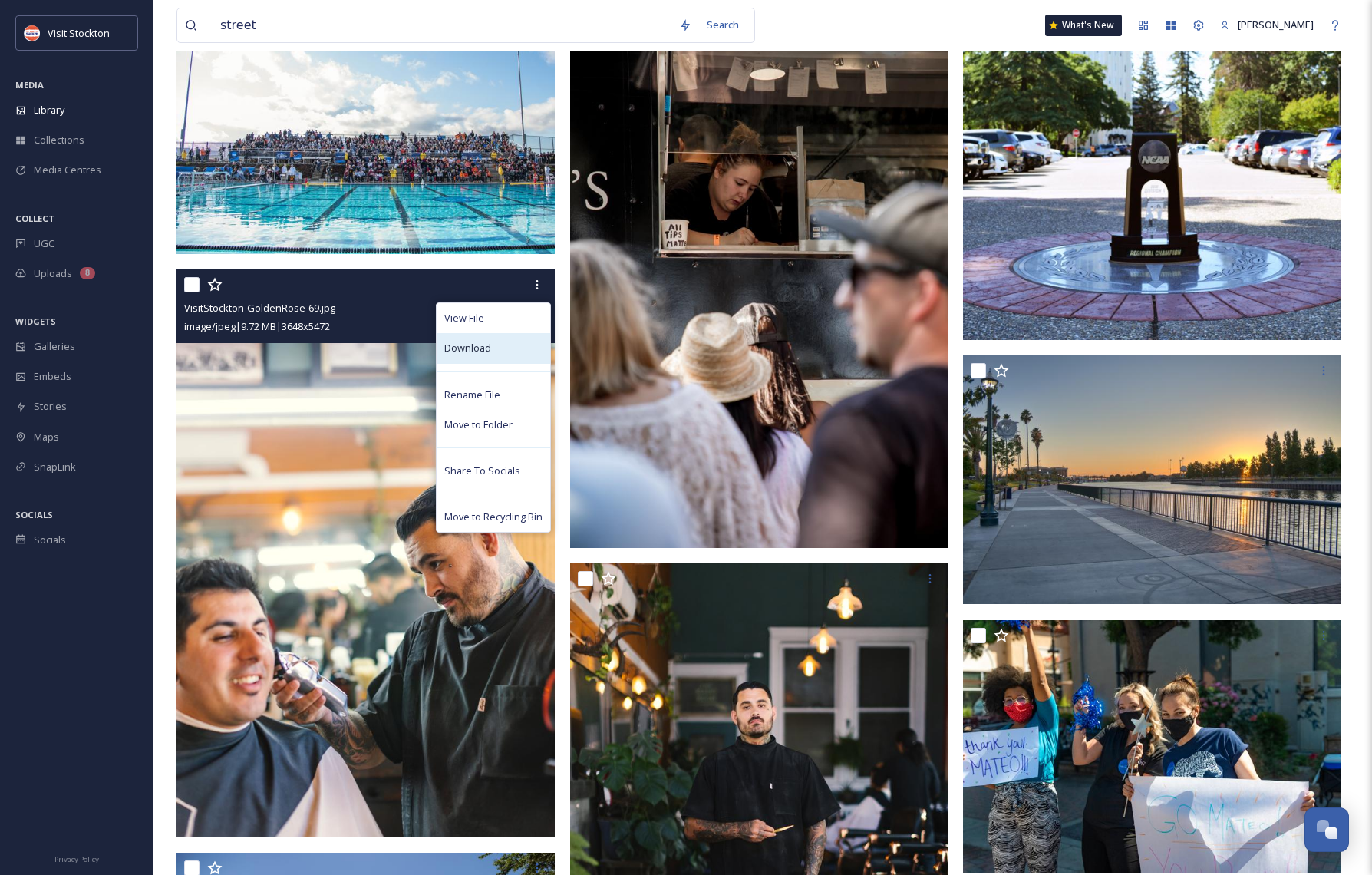
click at [489, 348] on span "Download" at bounding box center [467, 348] width 47 height 15
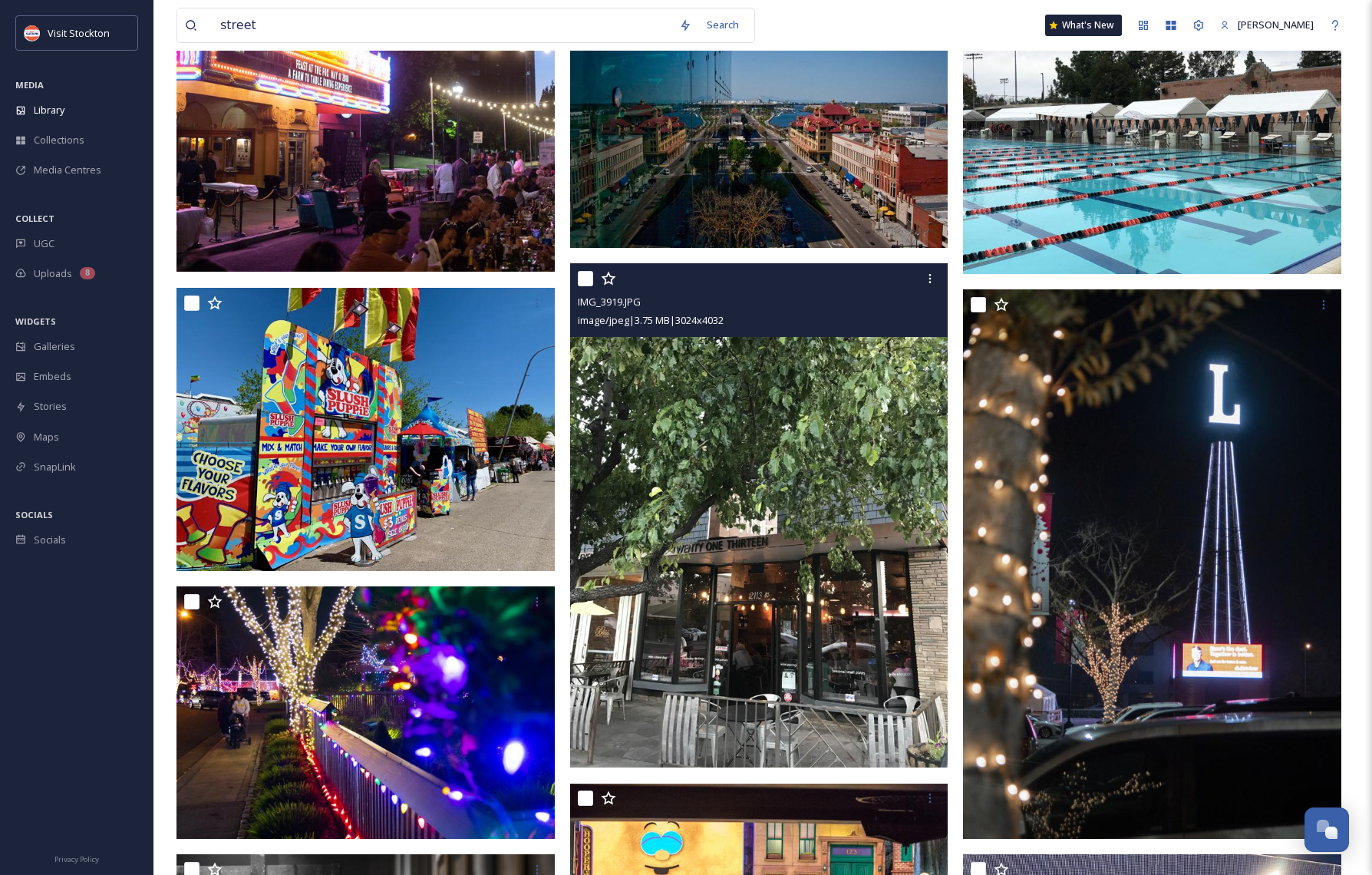
scroll to position [10314, 0]
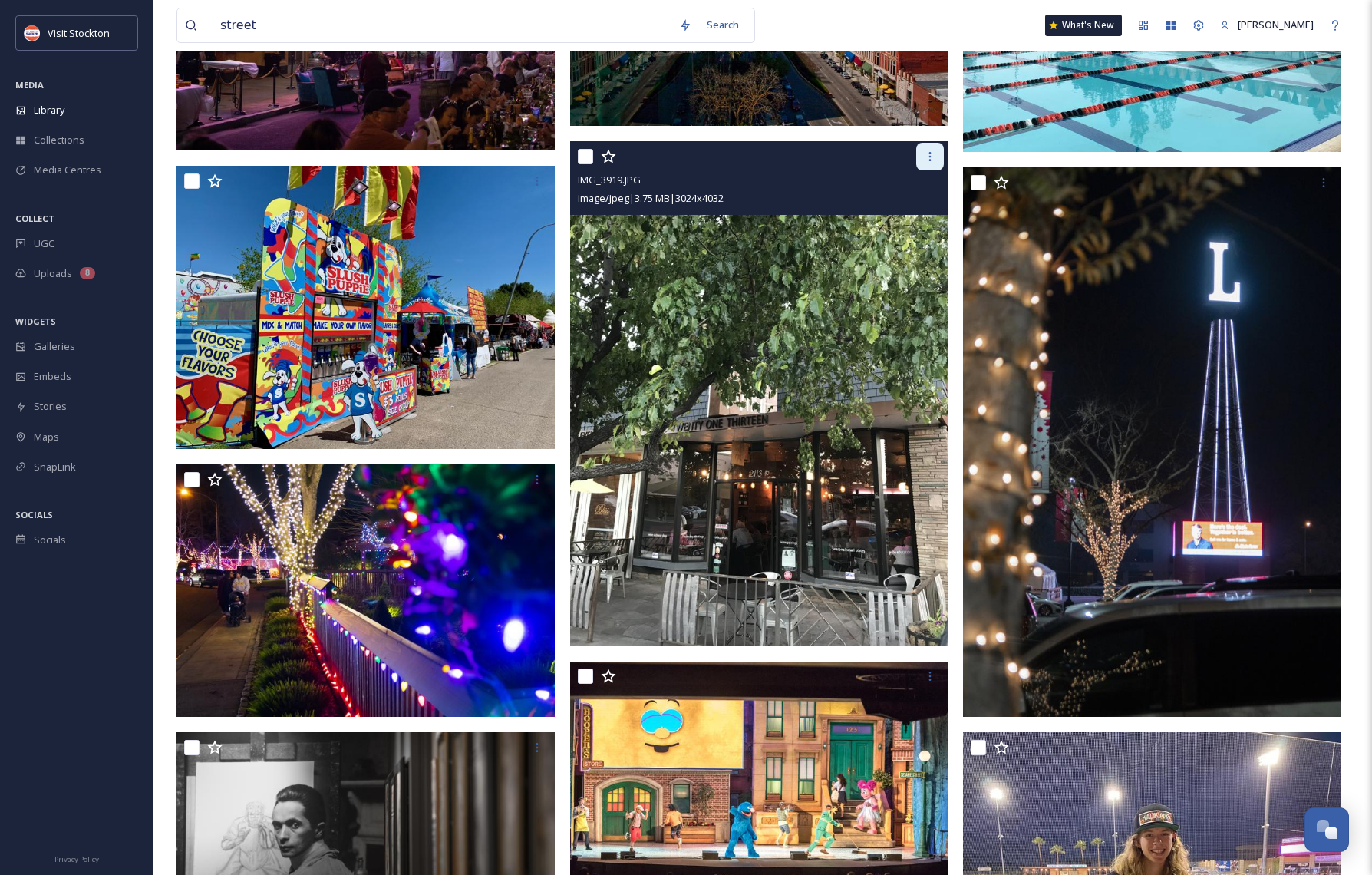
click at [927, 161] on icon at bounding box center [930, 157] width 12 height 12
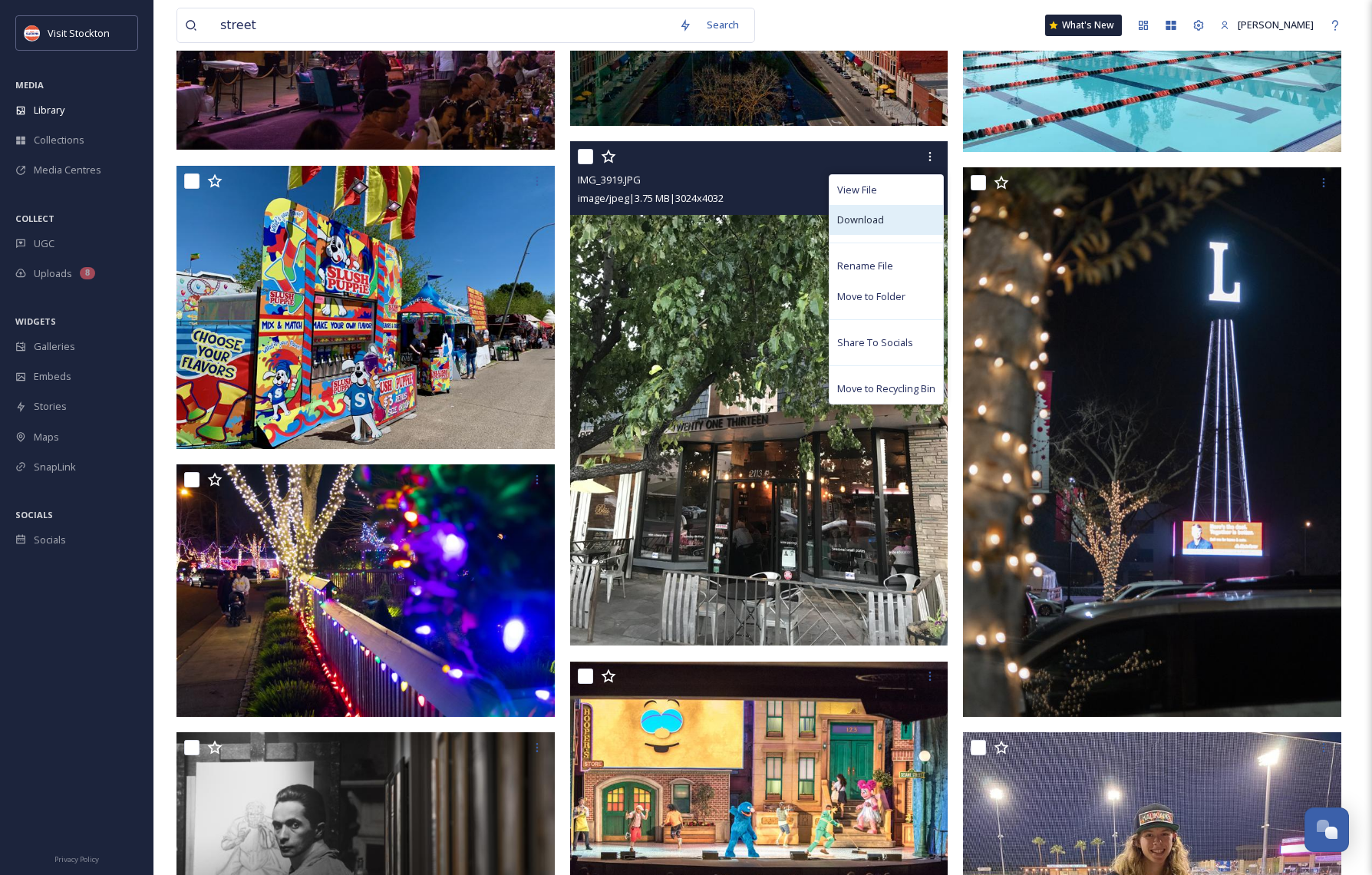
click at [869, 219] on span "Download" at bounding box center [860, 220] width 47 height 15
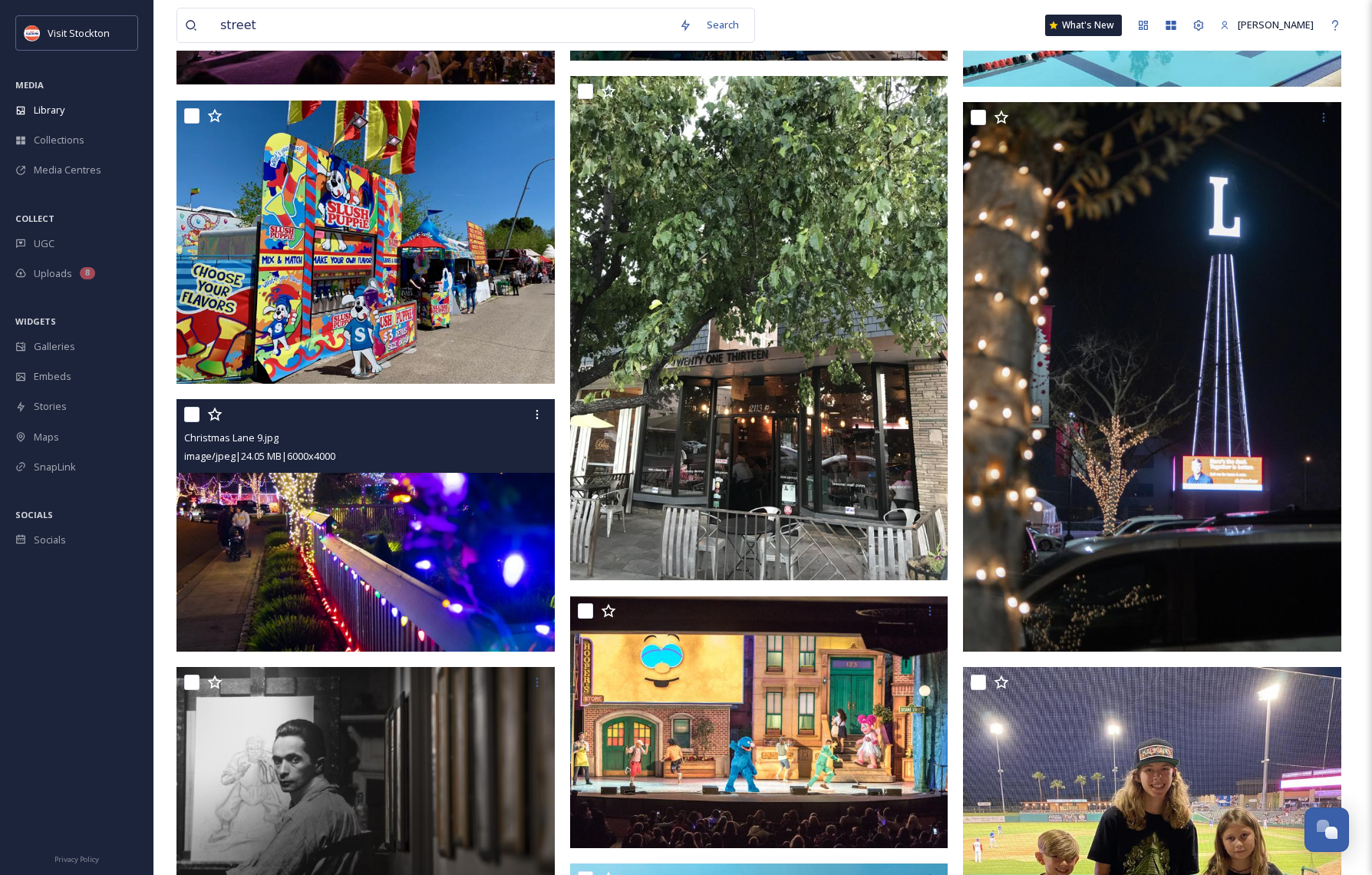
scroll to position [10393, 0]
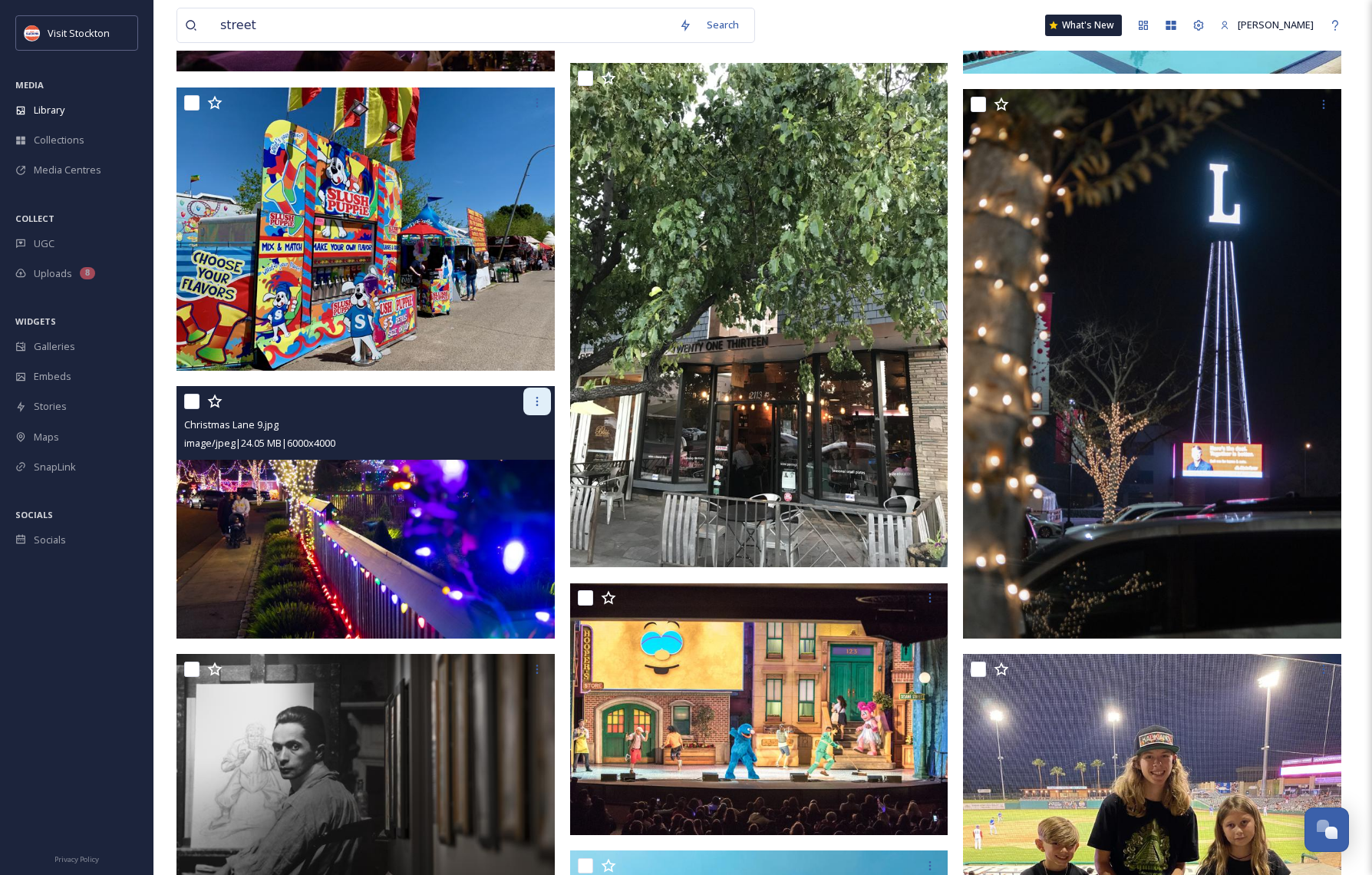
click at [534, 400] on icon at bounding box center [537, 402] width 12 height 12
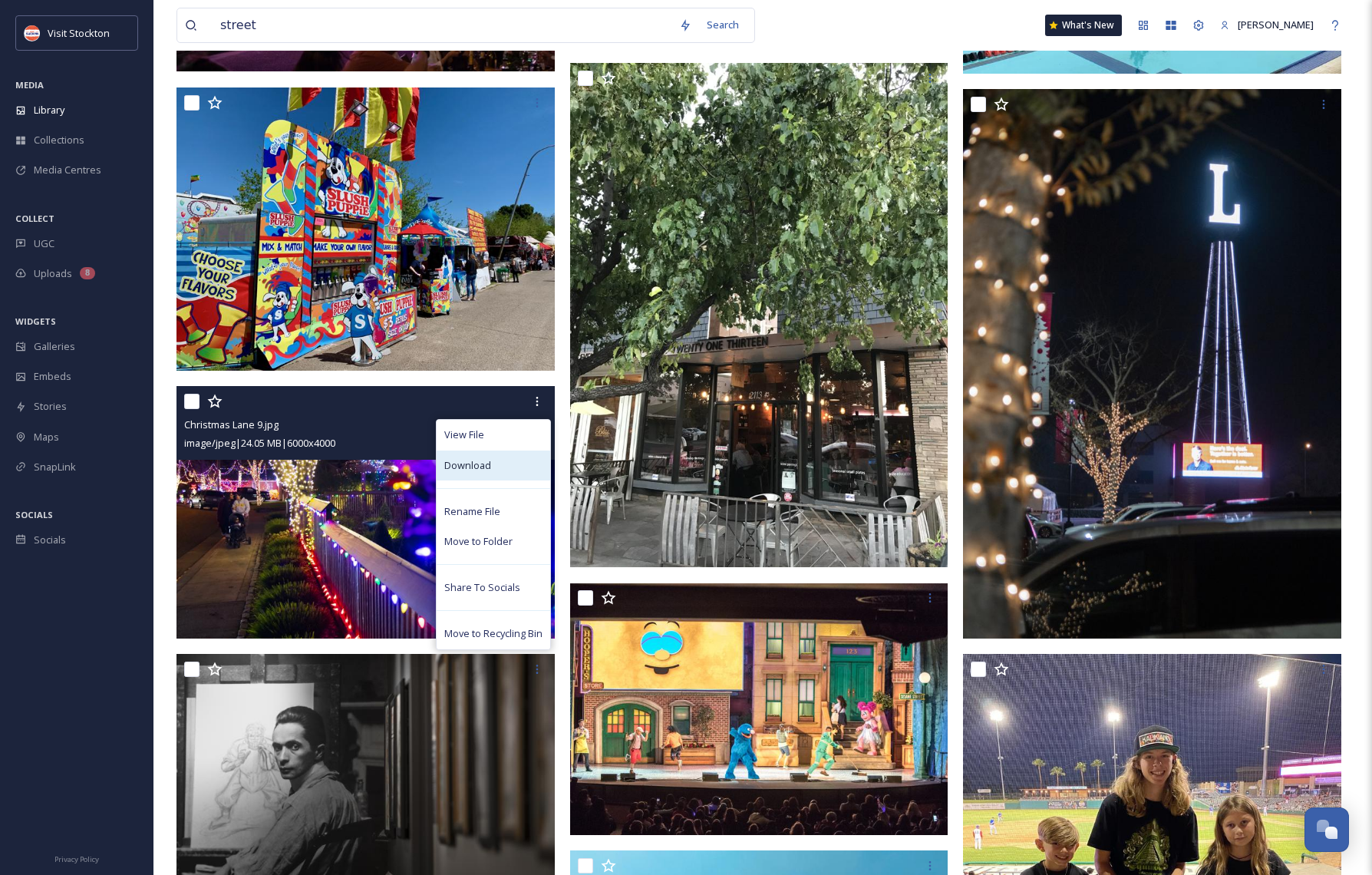
click at [486, 462] on span "Download" at bounding box center [467, 465] width 47 height 15
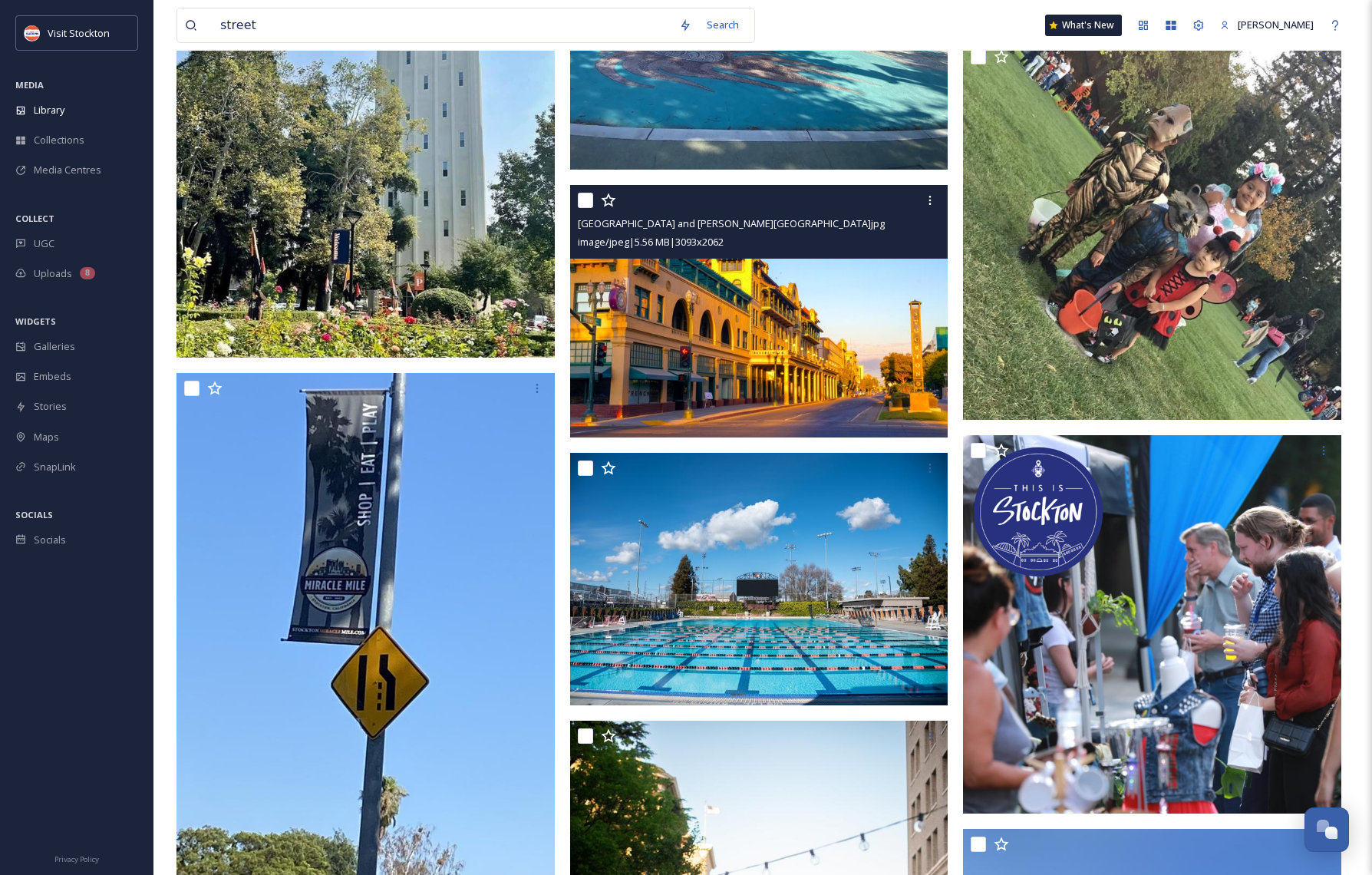
scroll to position [13795, 0]
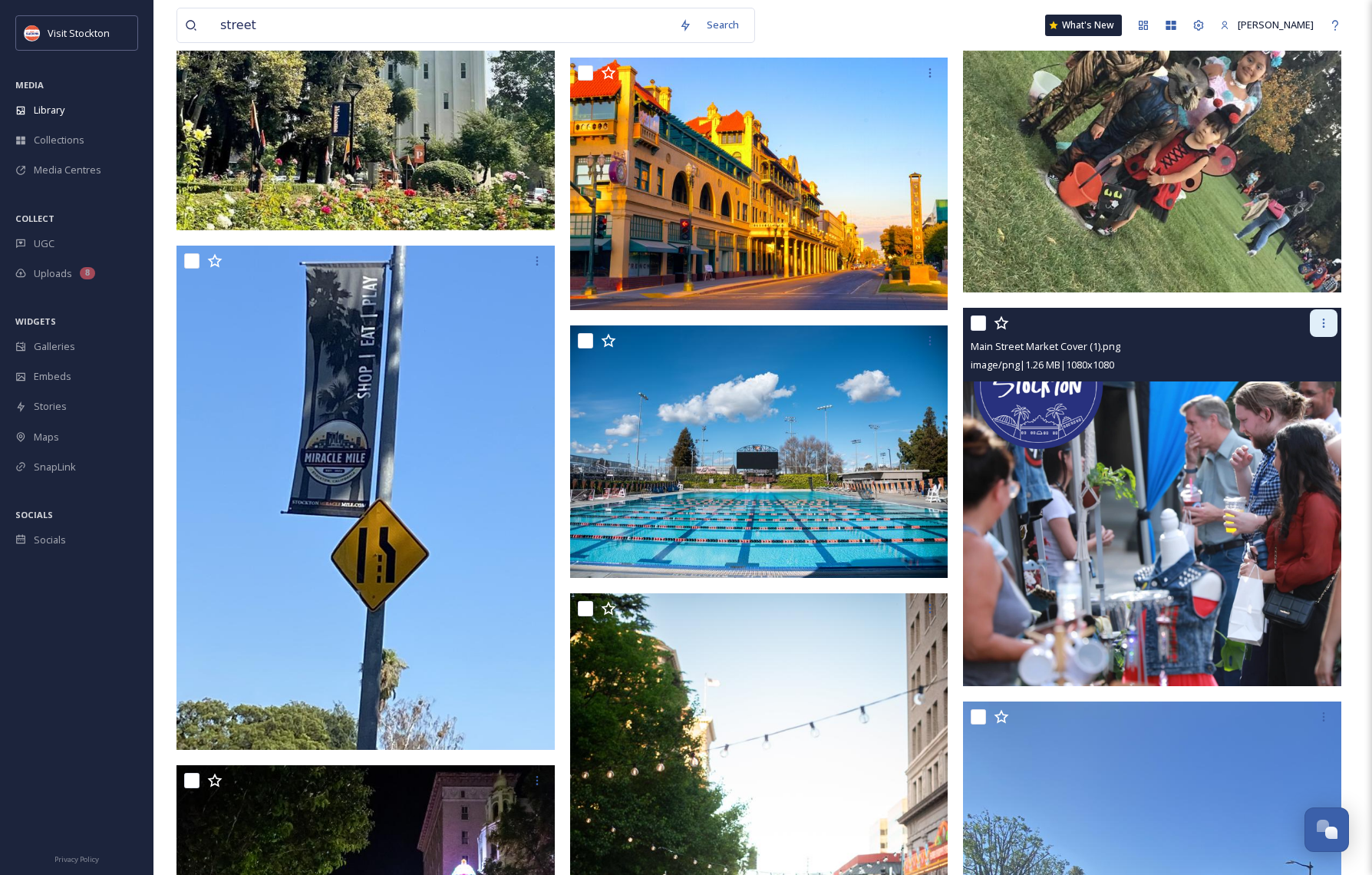
click at [1325, 326] on icon at bounding box center [1324, 323] width 3 height 9
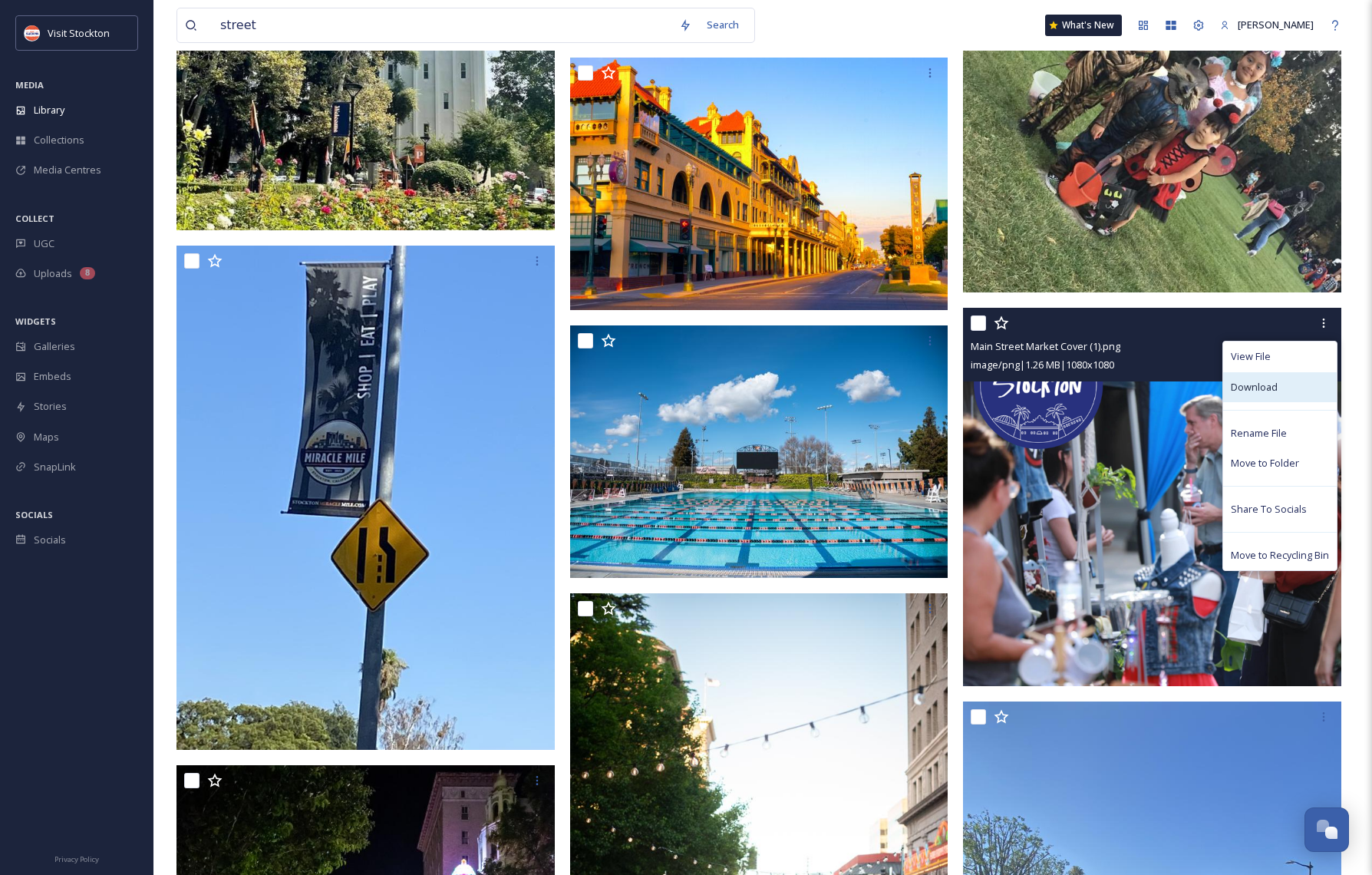
click at [1231, 382] on span "Download" at bounding box center [1253, 387] width 47 height 15
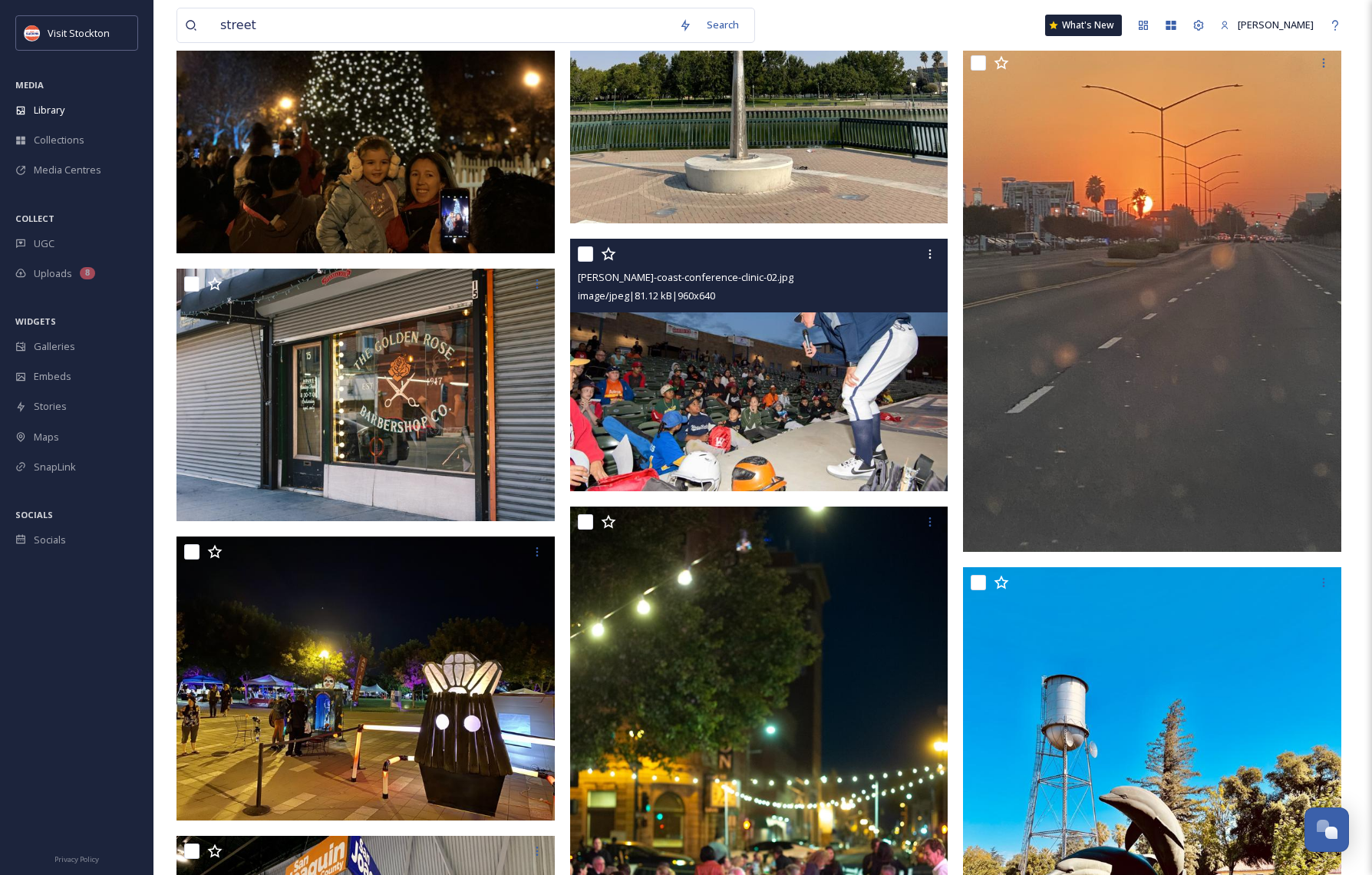
scroll to position [16125, 0]
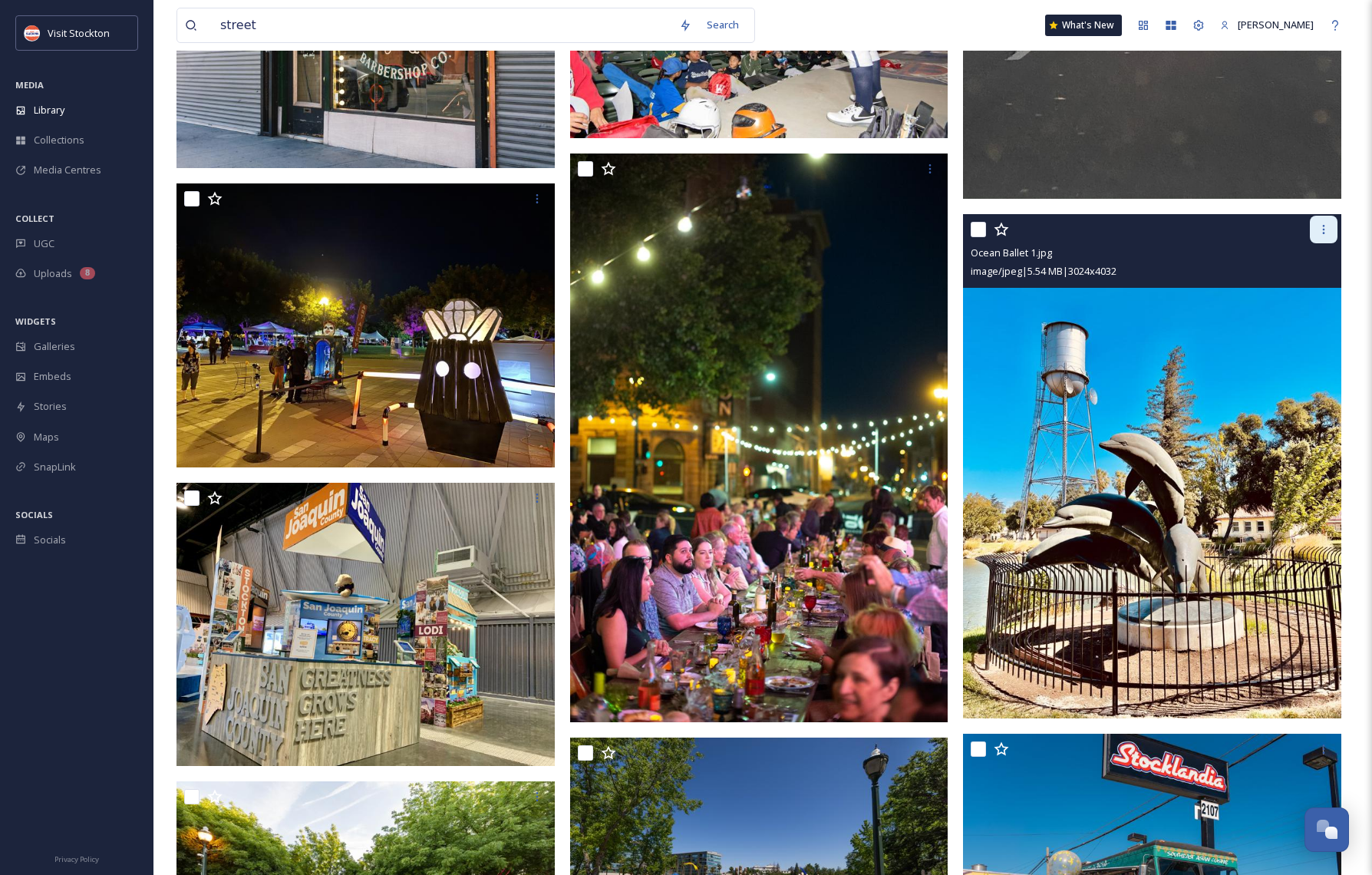
click at [1325, 223] on icon at bounding box center [1324, 230] width 12 height 12
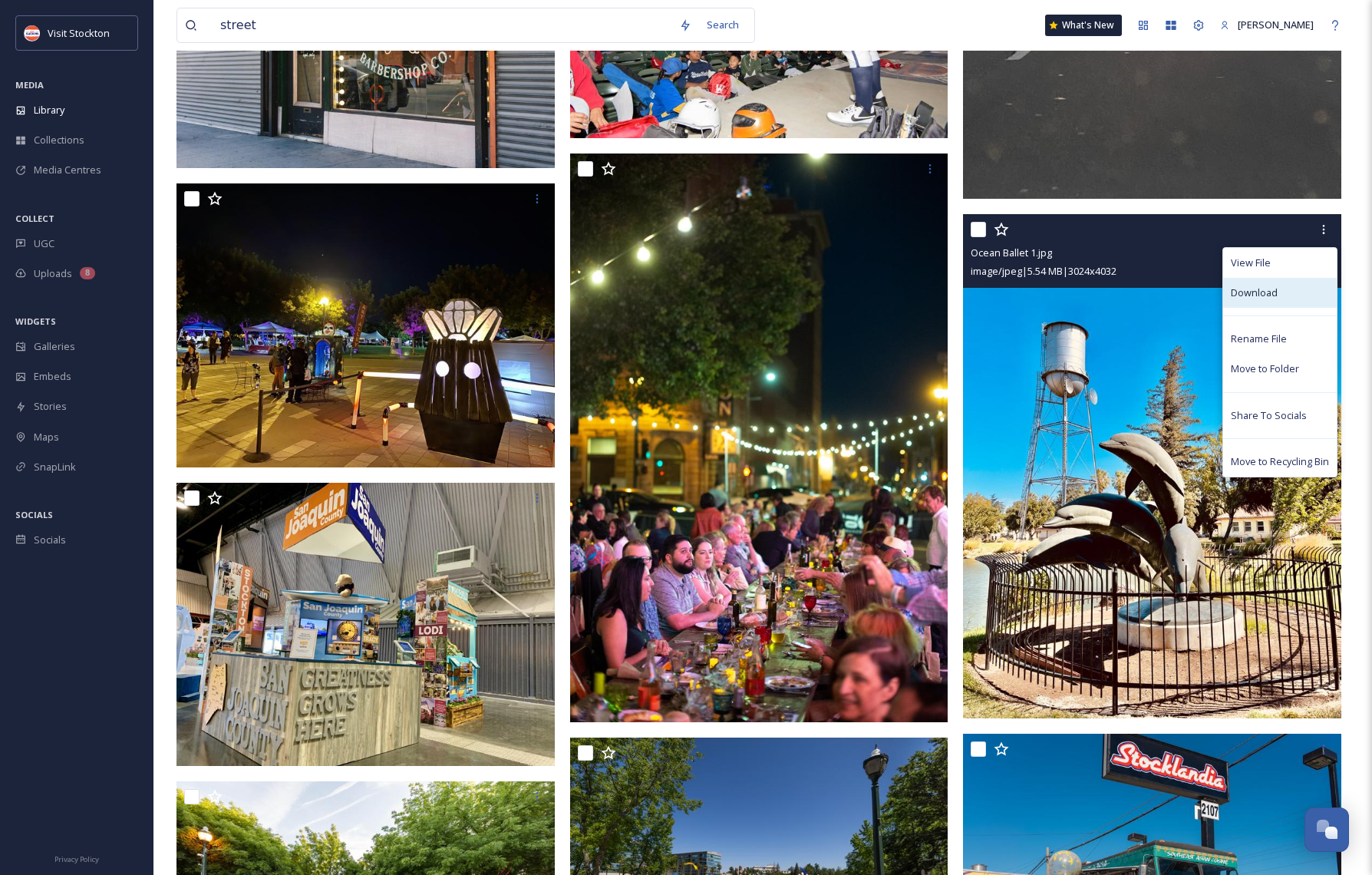
click at [1253, 287] on span "Download" at bounding box center [1253, 293] width 47 height 15
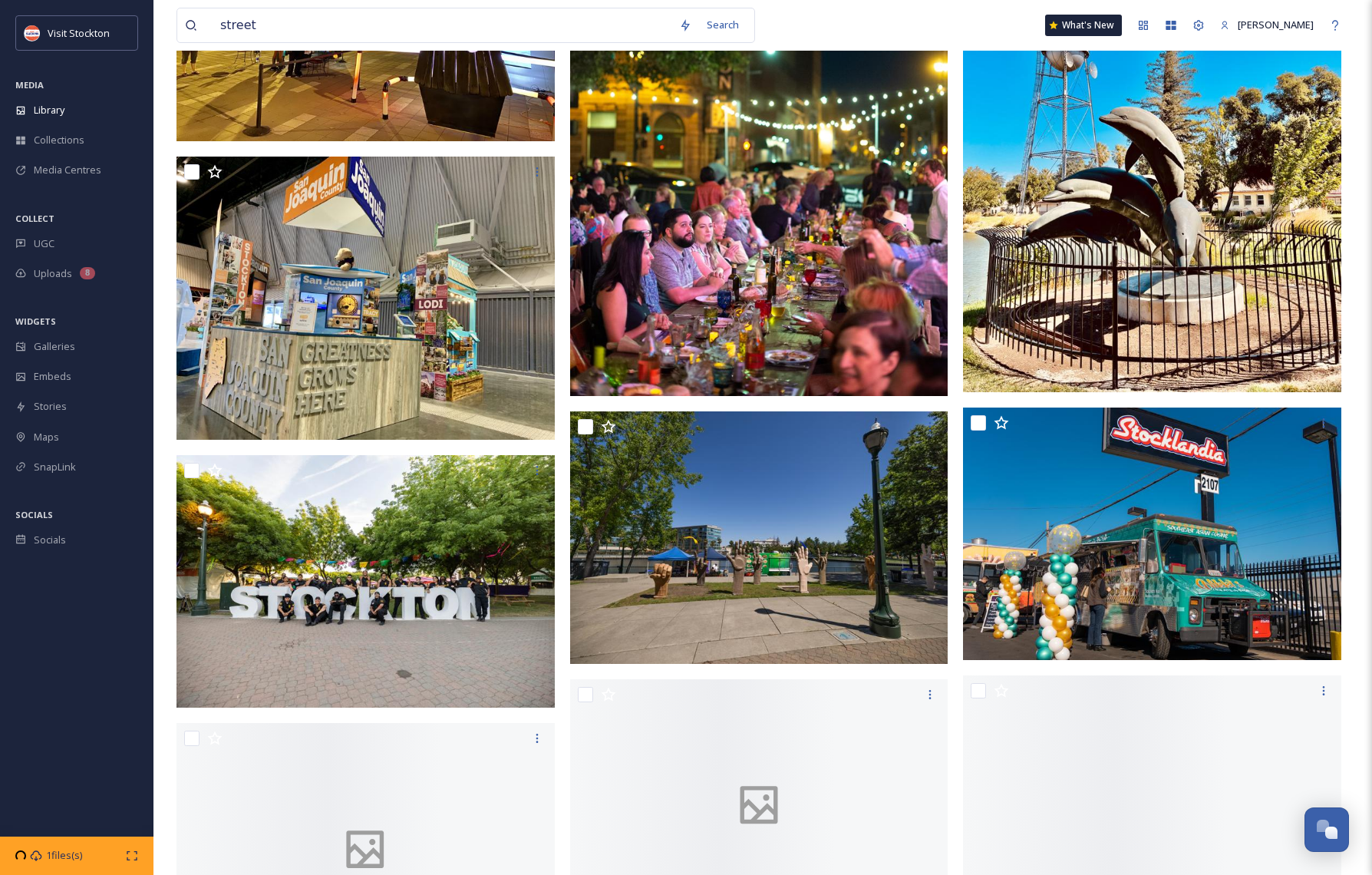
scroll to position [16557, 0]
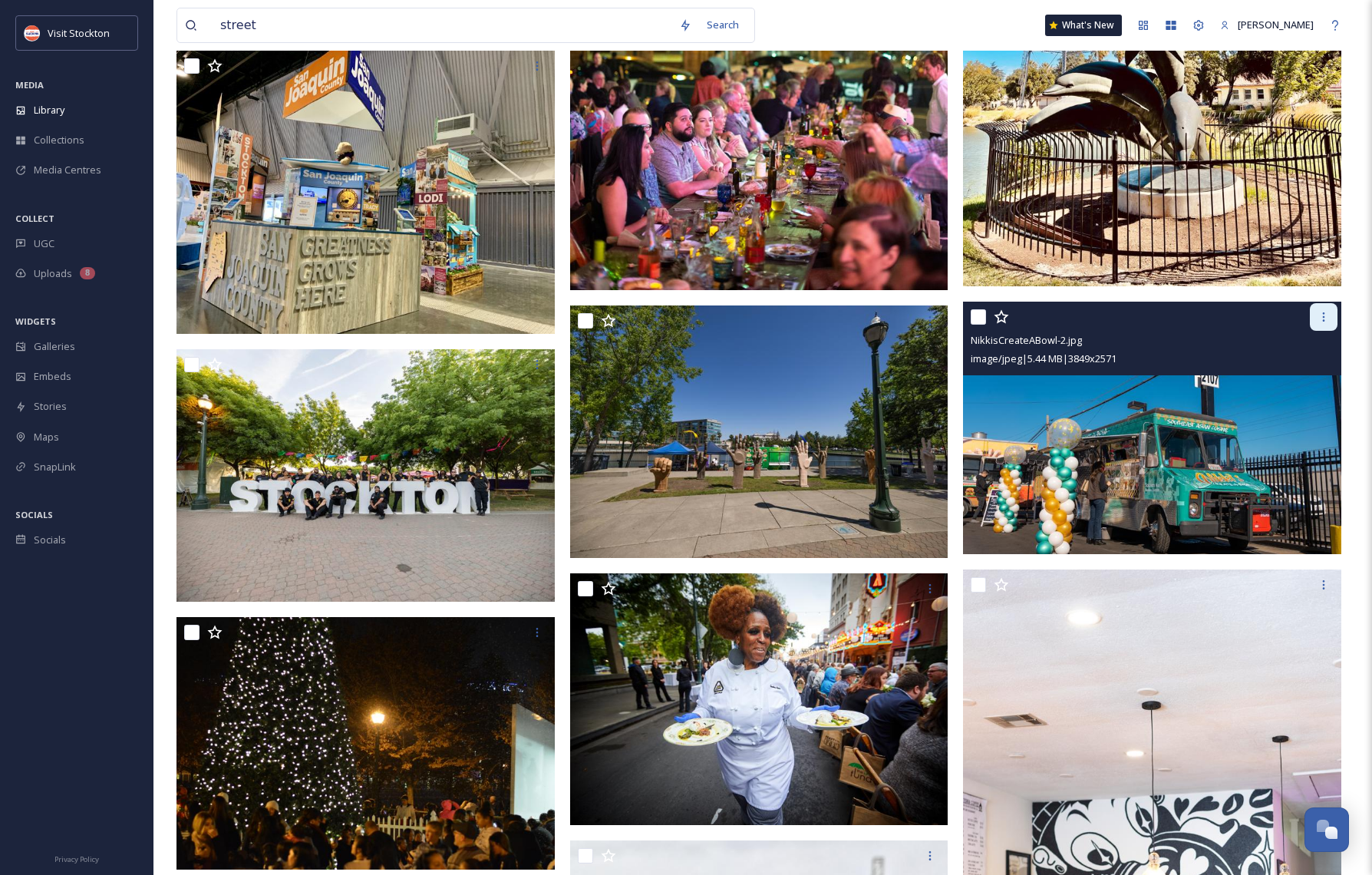
click at [1325, 317] on icon at bounding box center [1324, 317] width 12 height 12
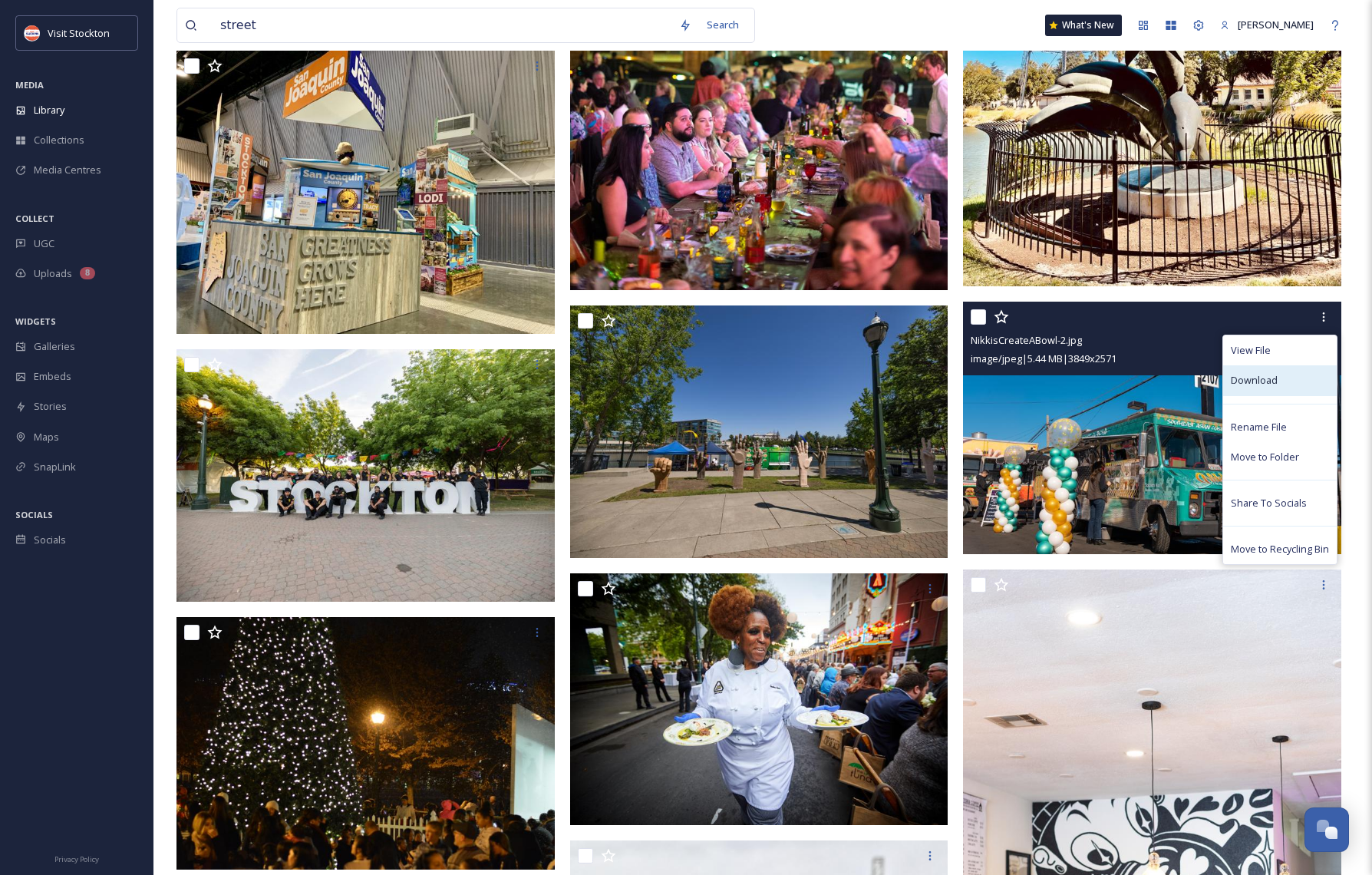
click at [1253, 377] on span "Download" at bounding box center [1253, 380] width 47 height 15
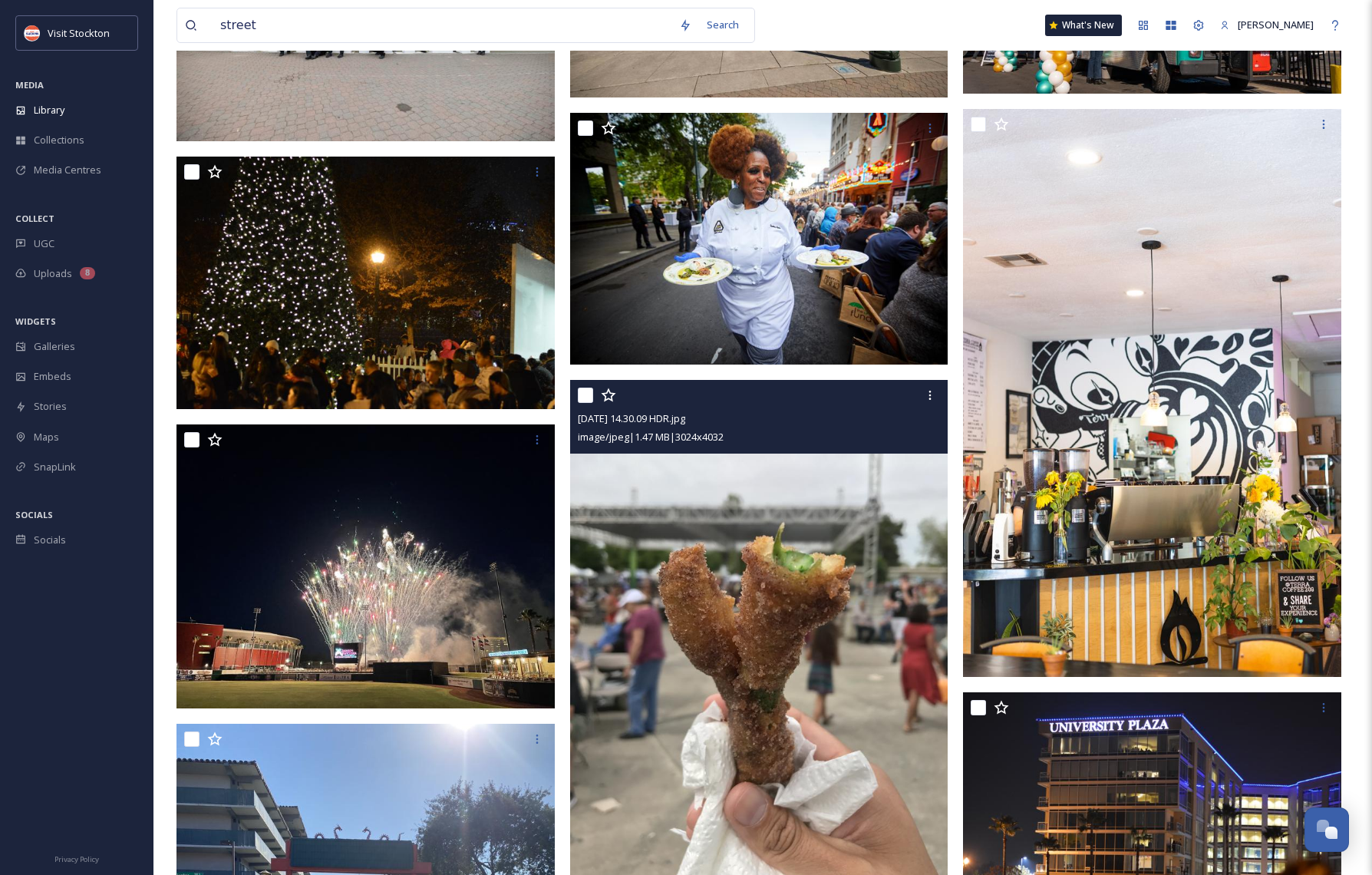
scroll to position [17251, 0]
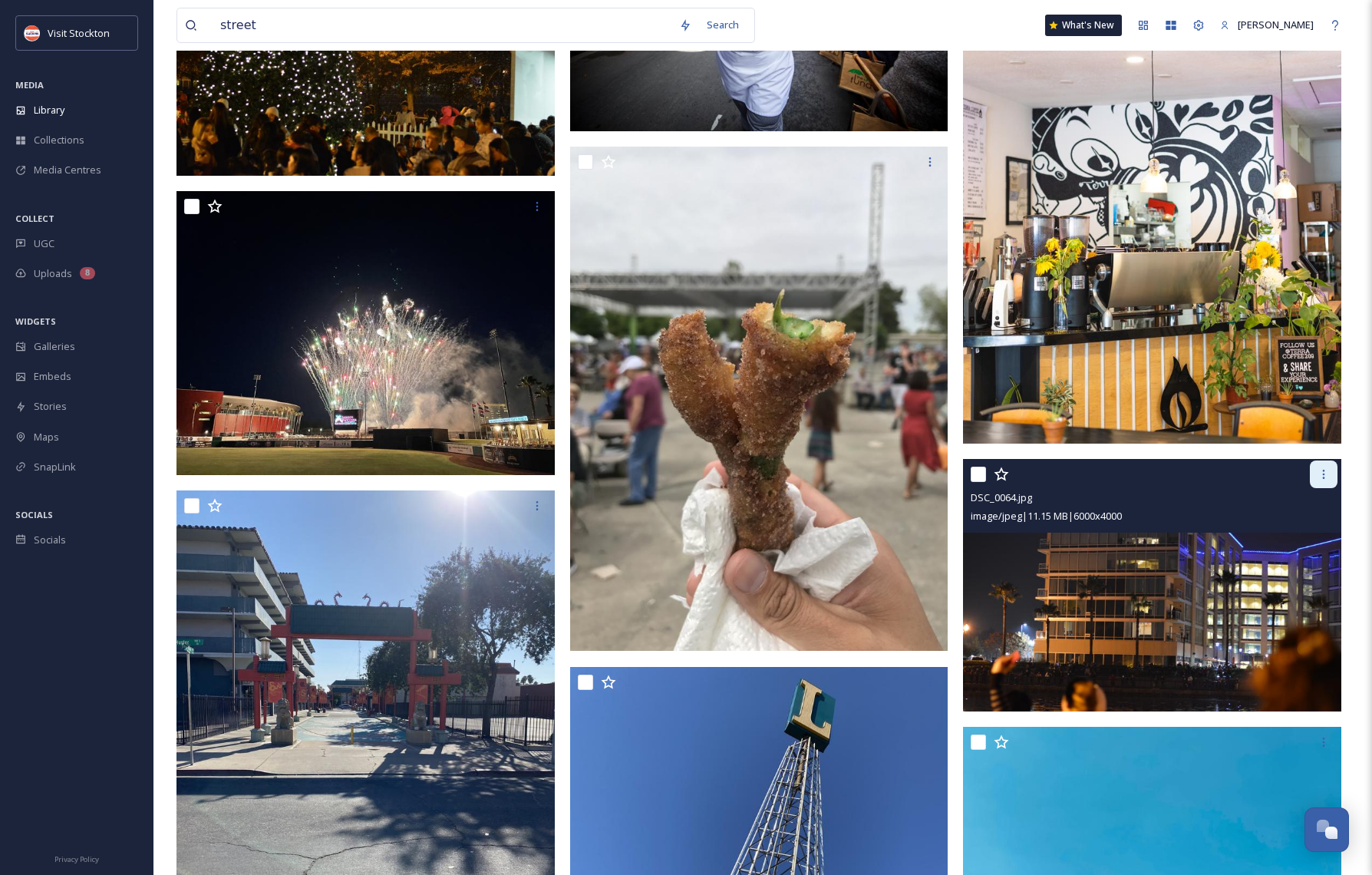
click at [1320, 474] on icon at bounding box center [1324, 475] width 12 height 12
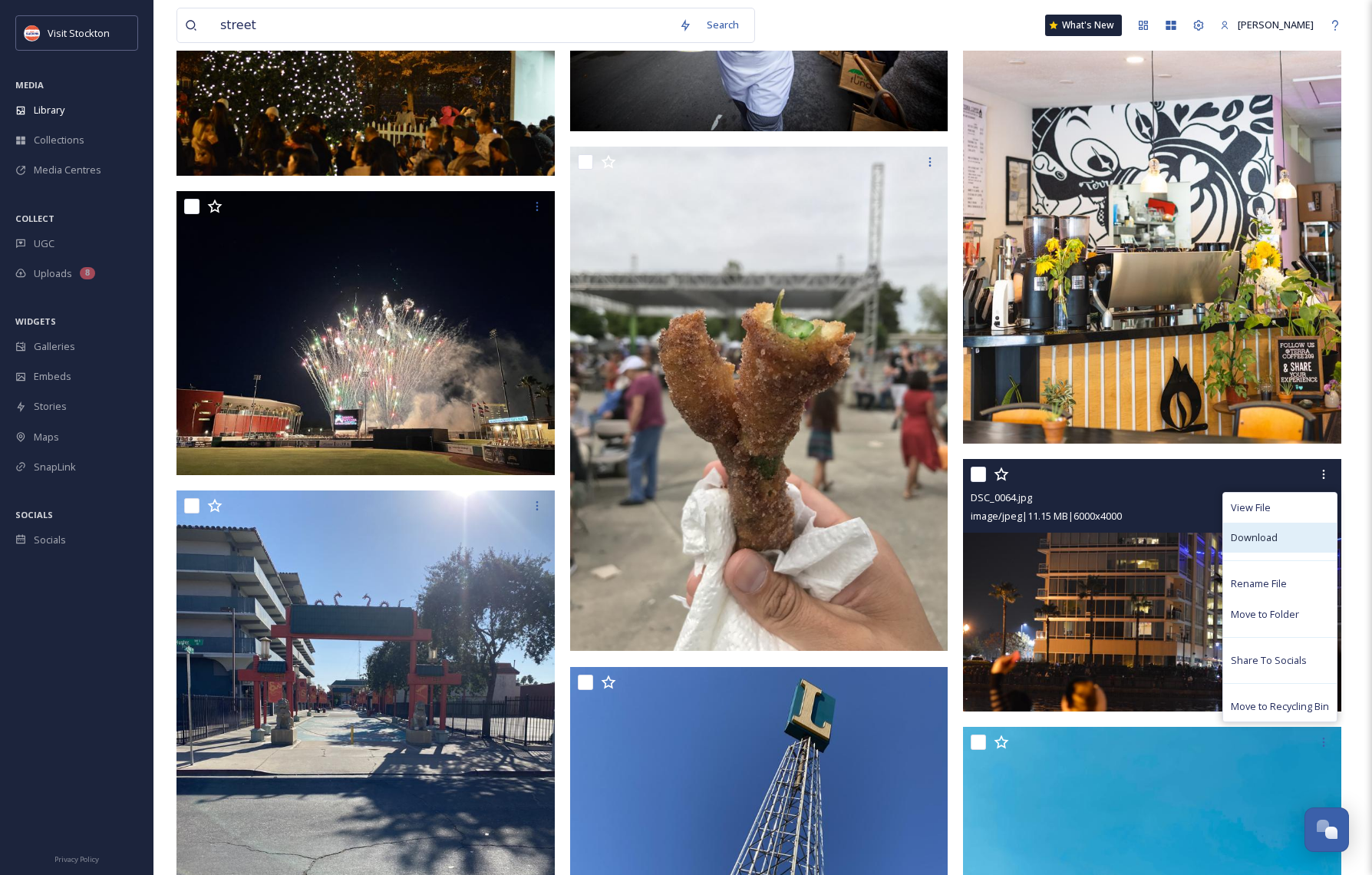
click at [1246, 542] on span "Download" at bounding box center [1253, 537] width 47 height 15
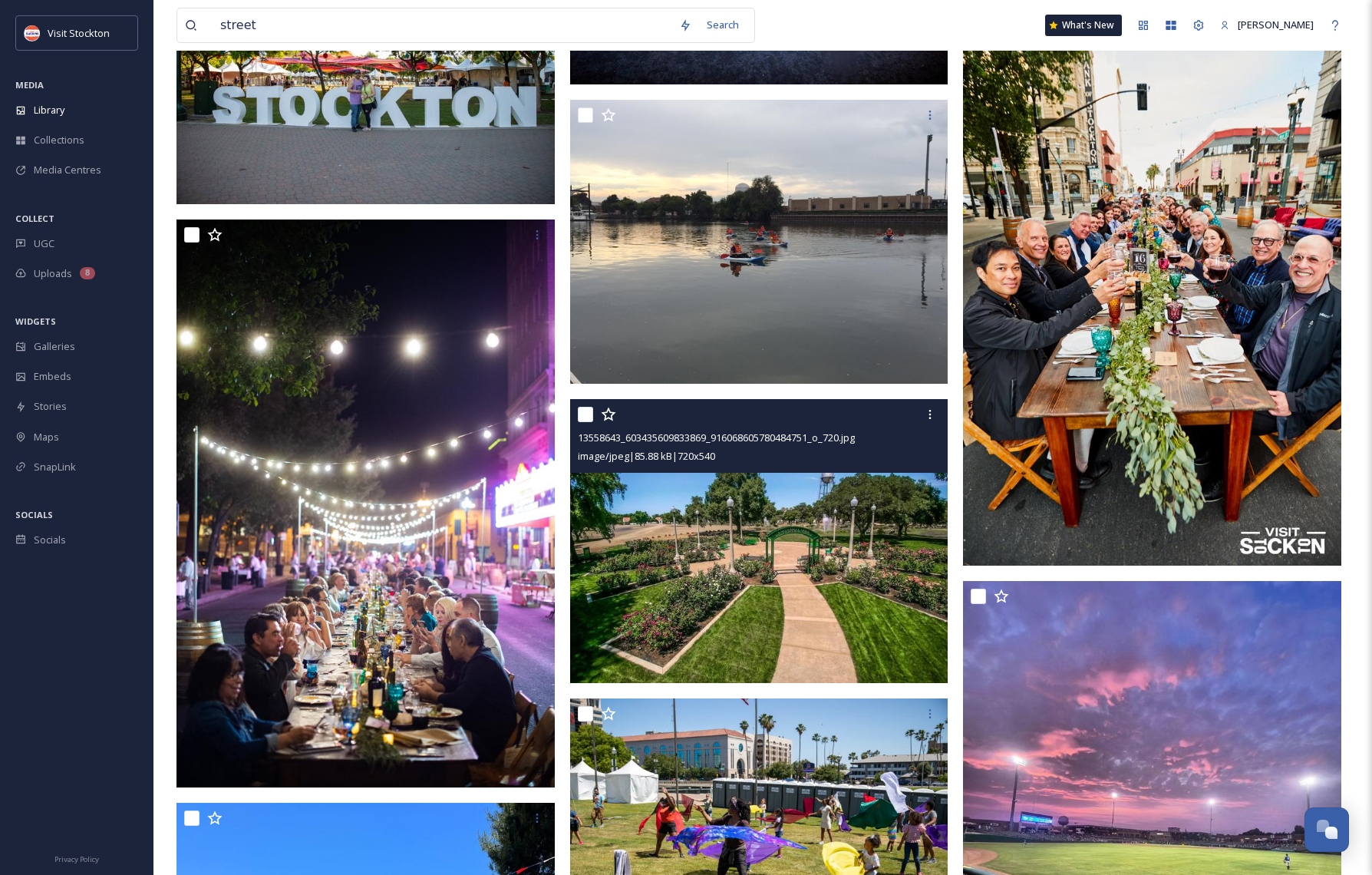
scroll to position [19958, 0]
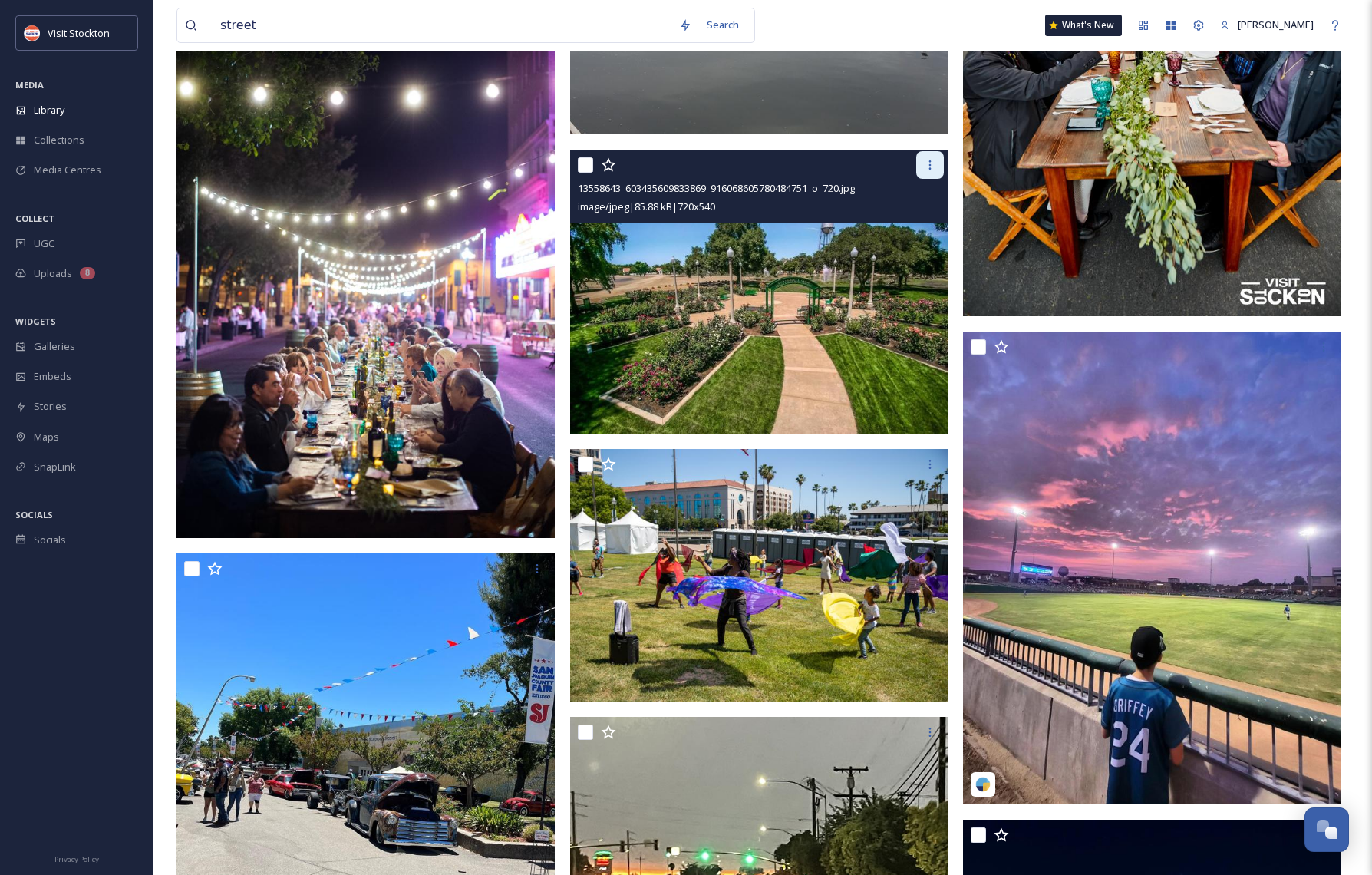
click at [928, 164] on icon at bounding box center [930, 165] width 12 height 12
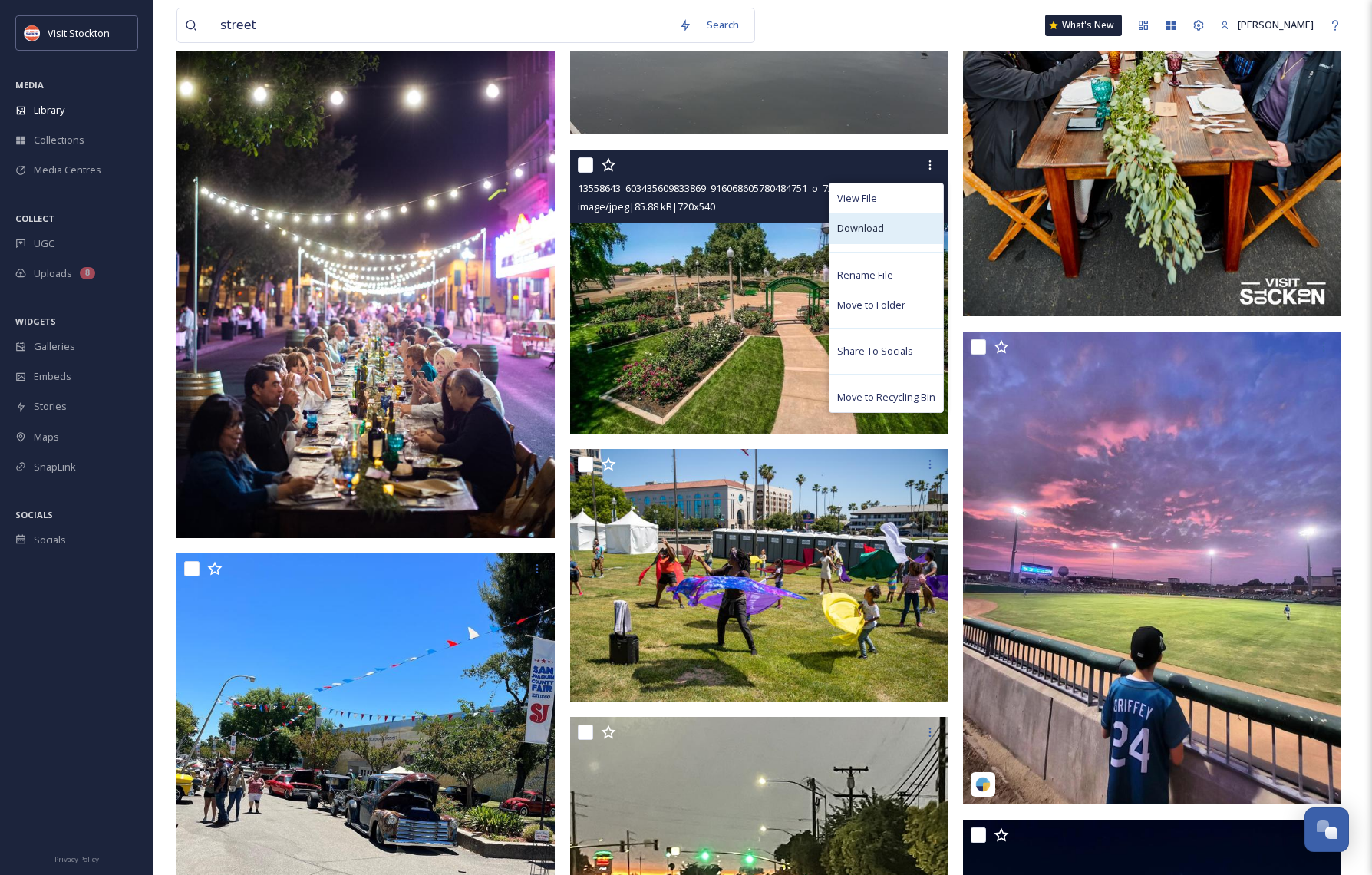
click at [866, 222] on span "Download" at bounding box center [860, 228] width 47 height 15
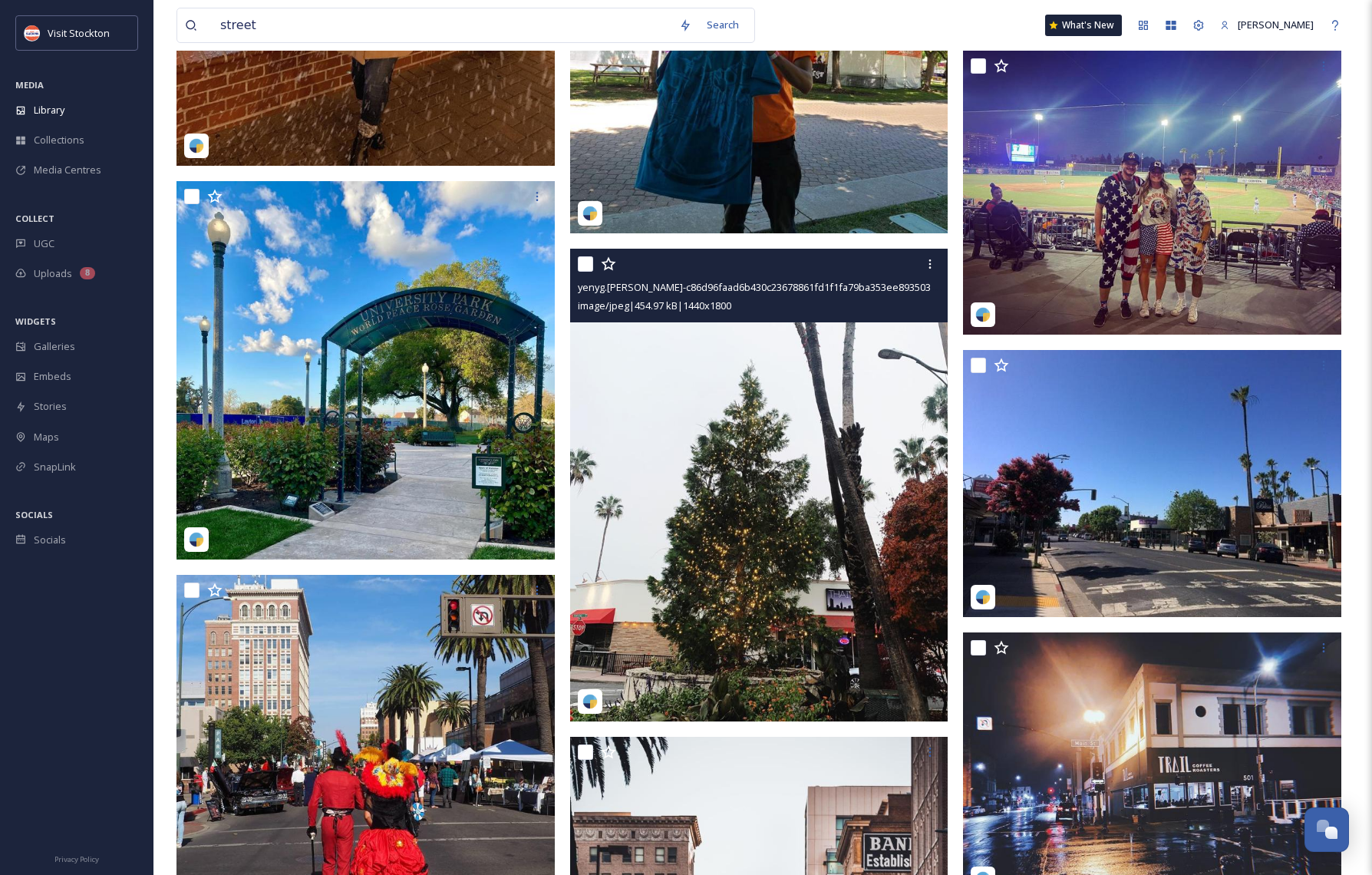
scroll to position [21950, 0]
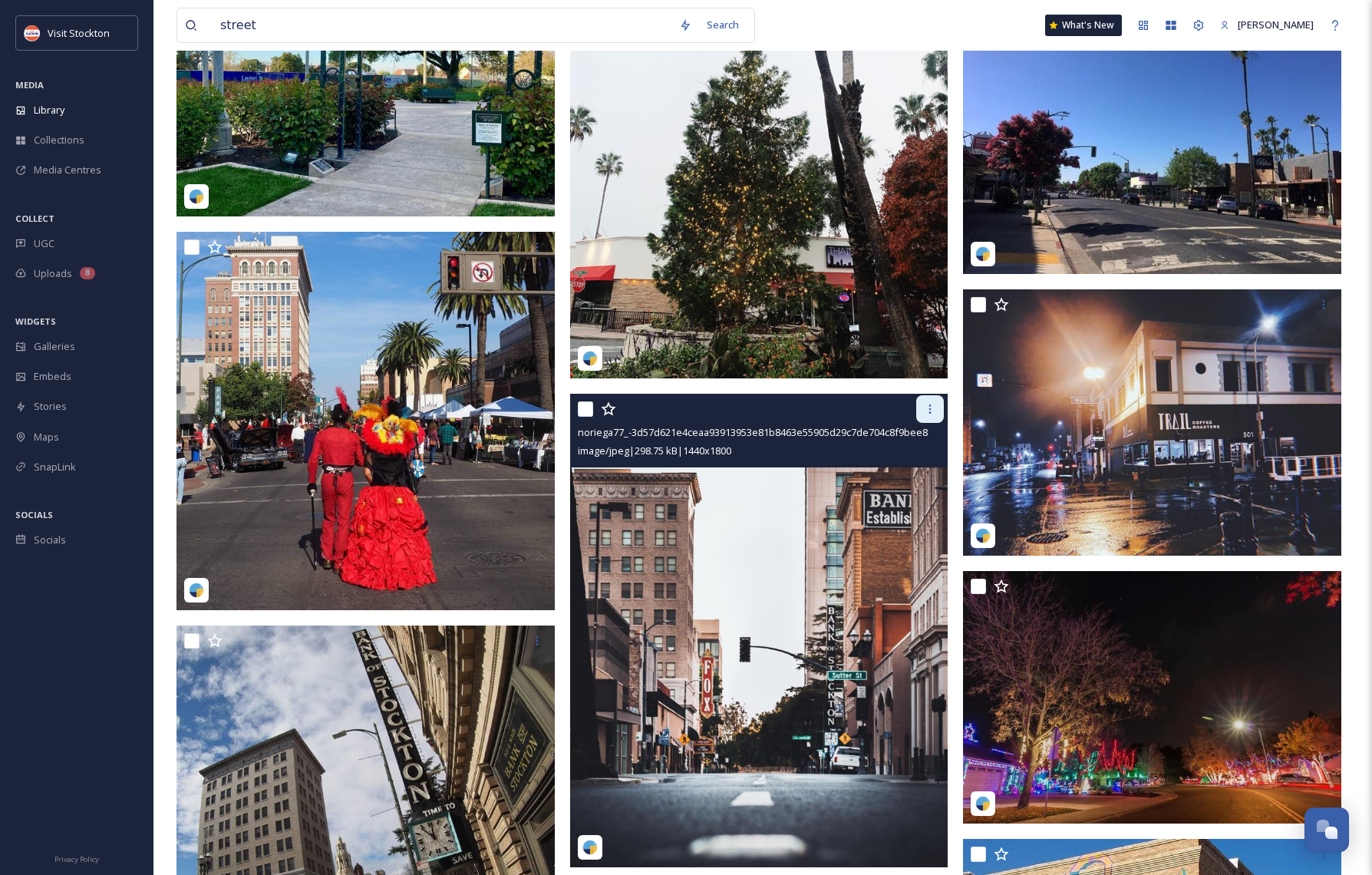
click at [934, 409] on icon at bounding box center [930, 409] width 12 height 12
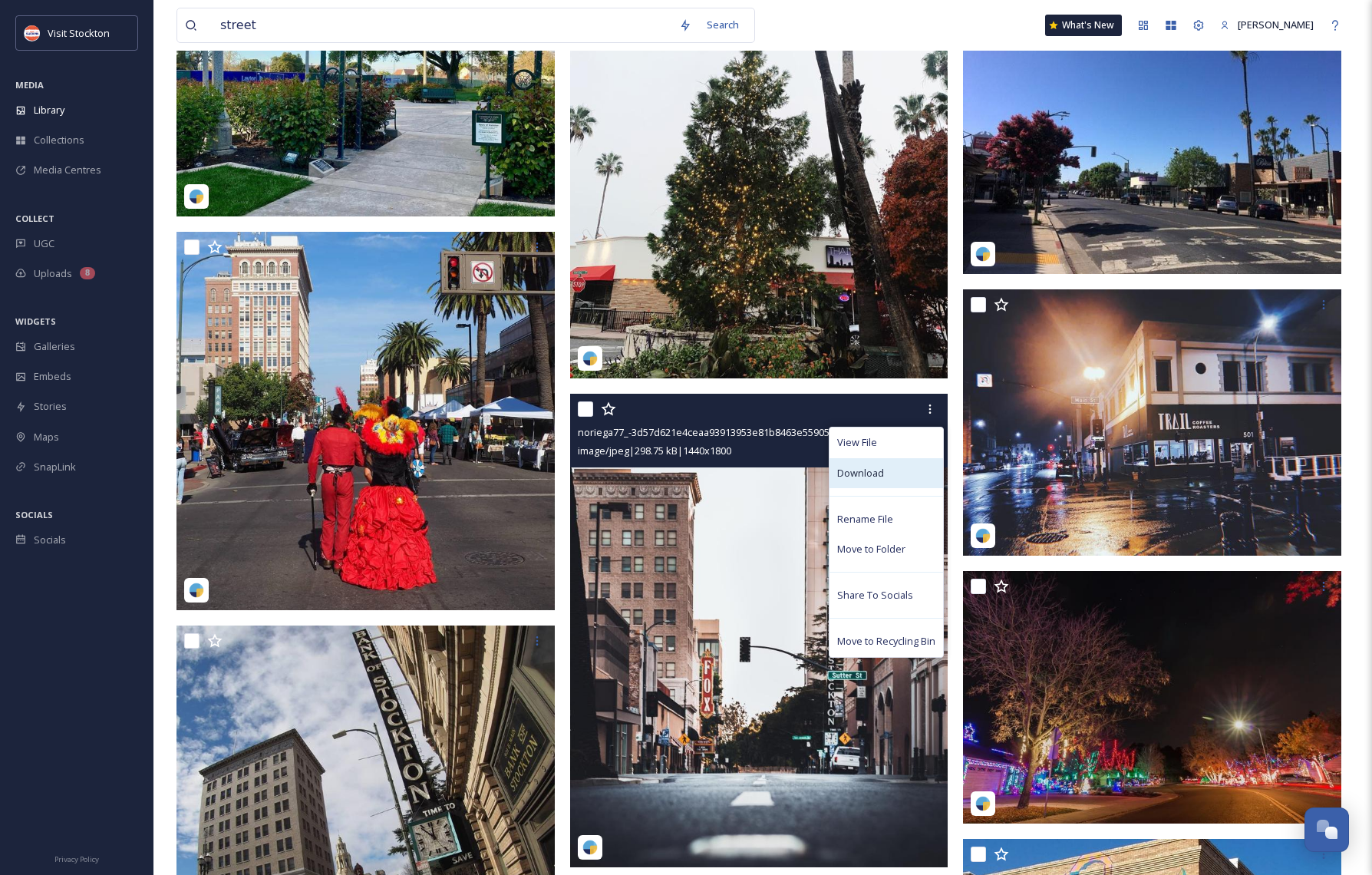
click at [868, 472] on span "Download" at bounding box center [860, 473] width 47 height 15
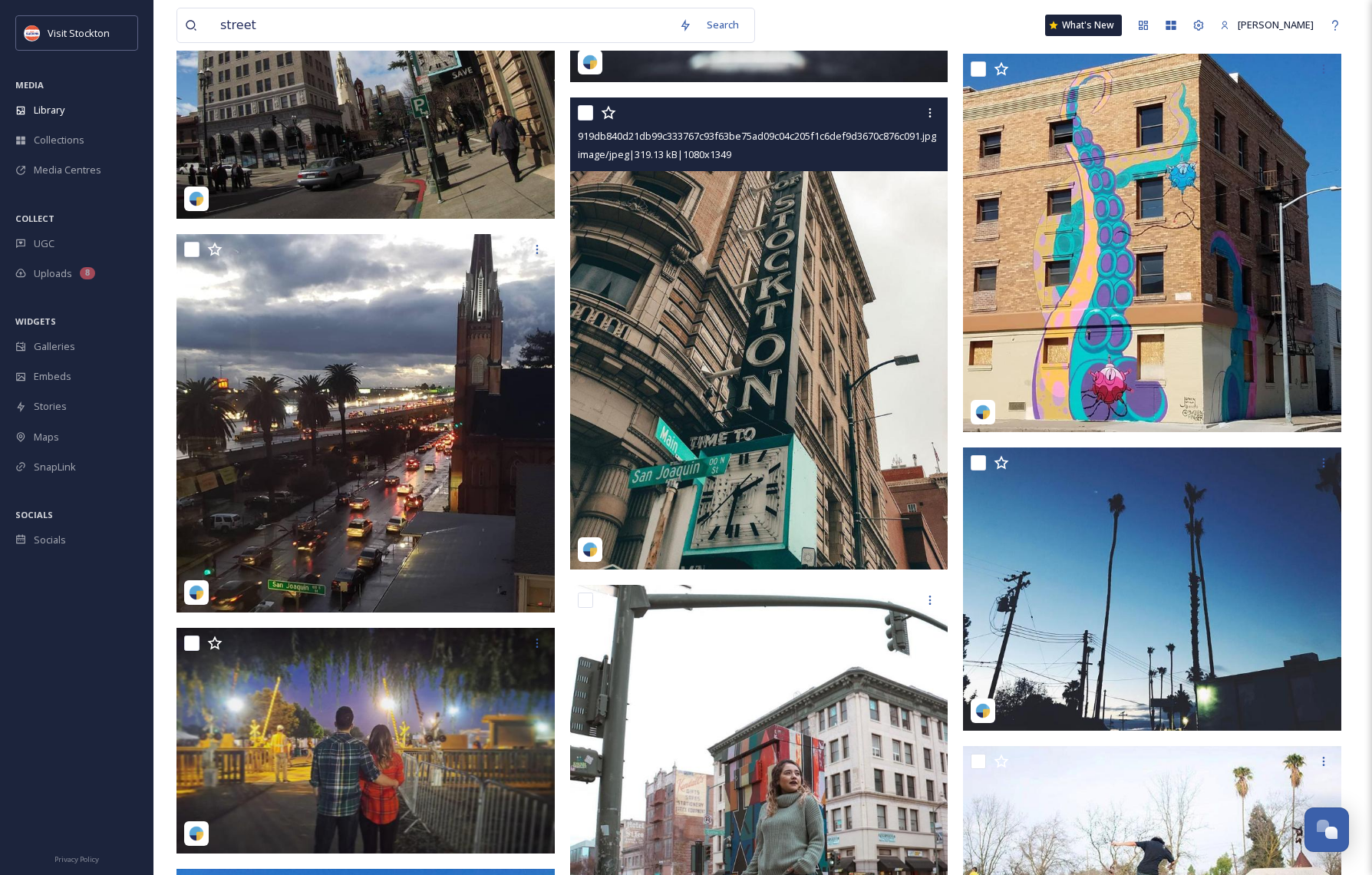
scroll to position [22722, 0]
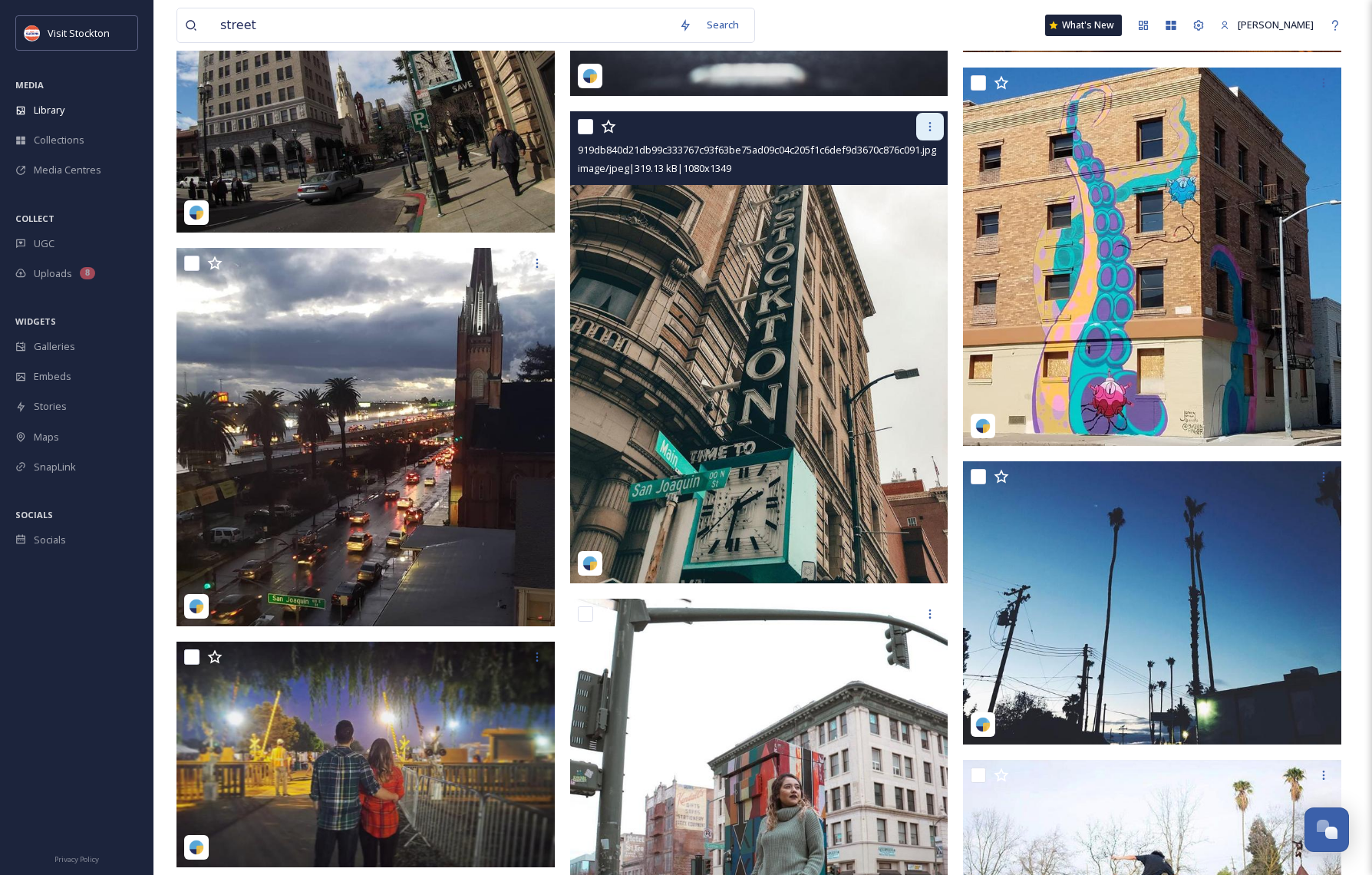
click at [928, 124] on icon at bounding box center [930, 127] width 12 height 12
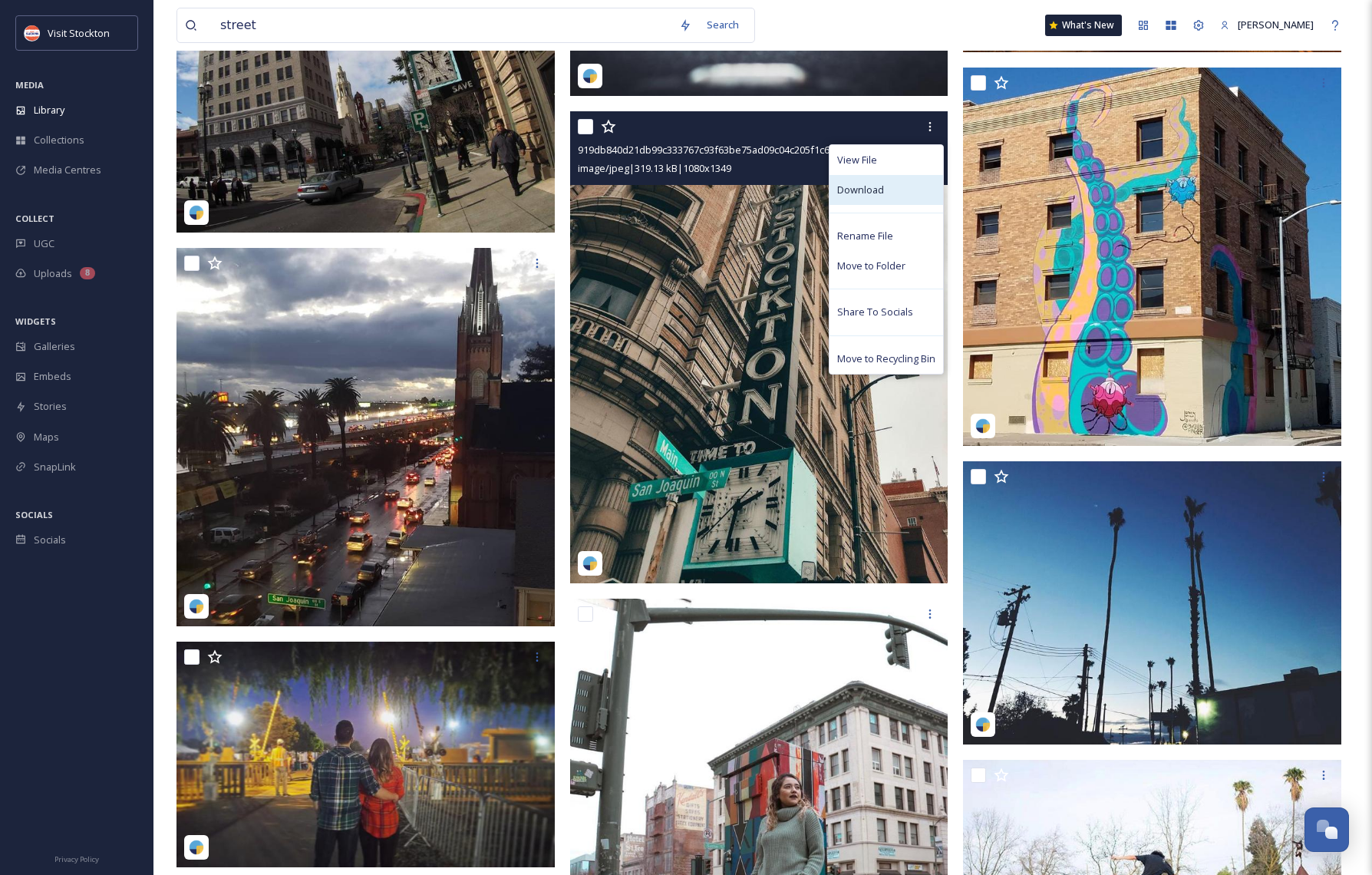
click at [854, 188] on span "Download" at bounding box center [860, 190] width 47 height 15
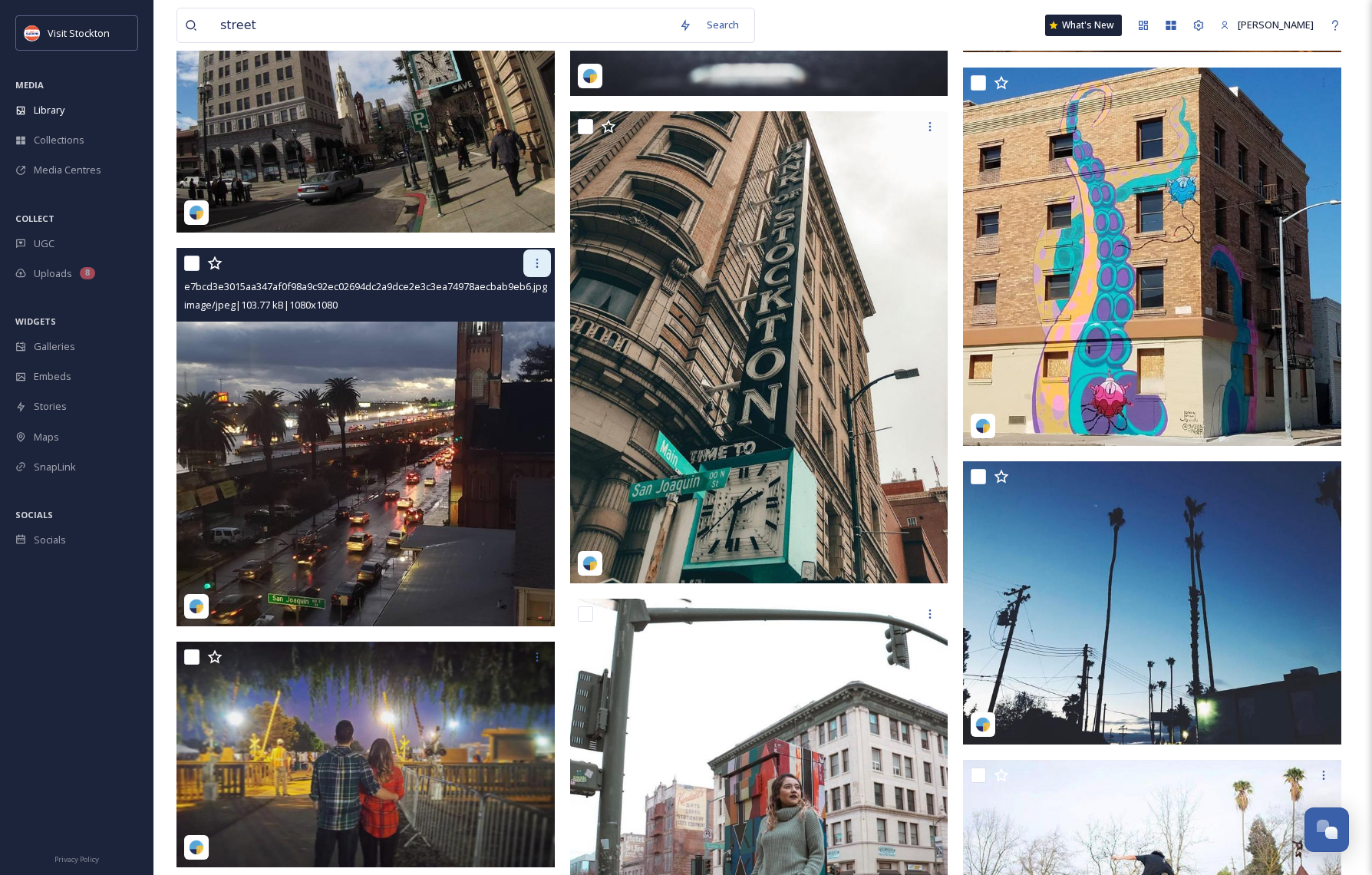
click at [541, 257] on icon at bounding box center [537, 263] width 12 height 12
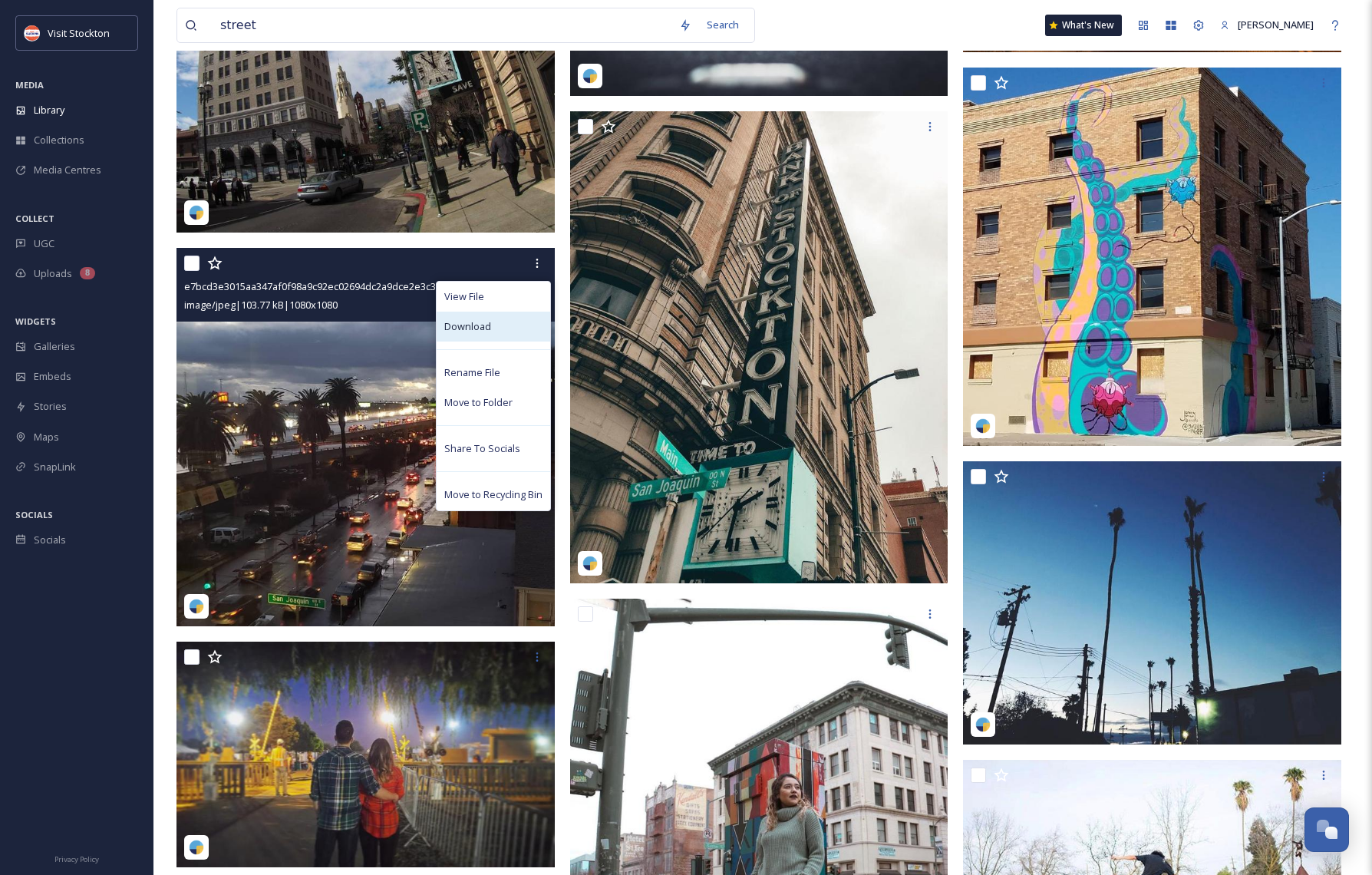
click at [474, 324] on span "Download" at bounding box center [467, 326] width 47 height 15
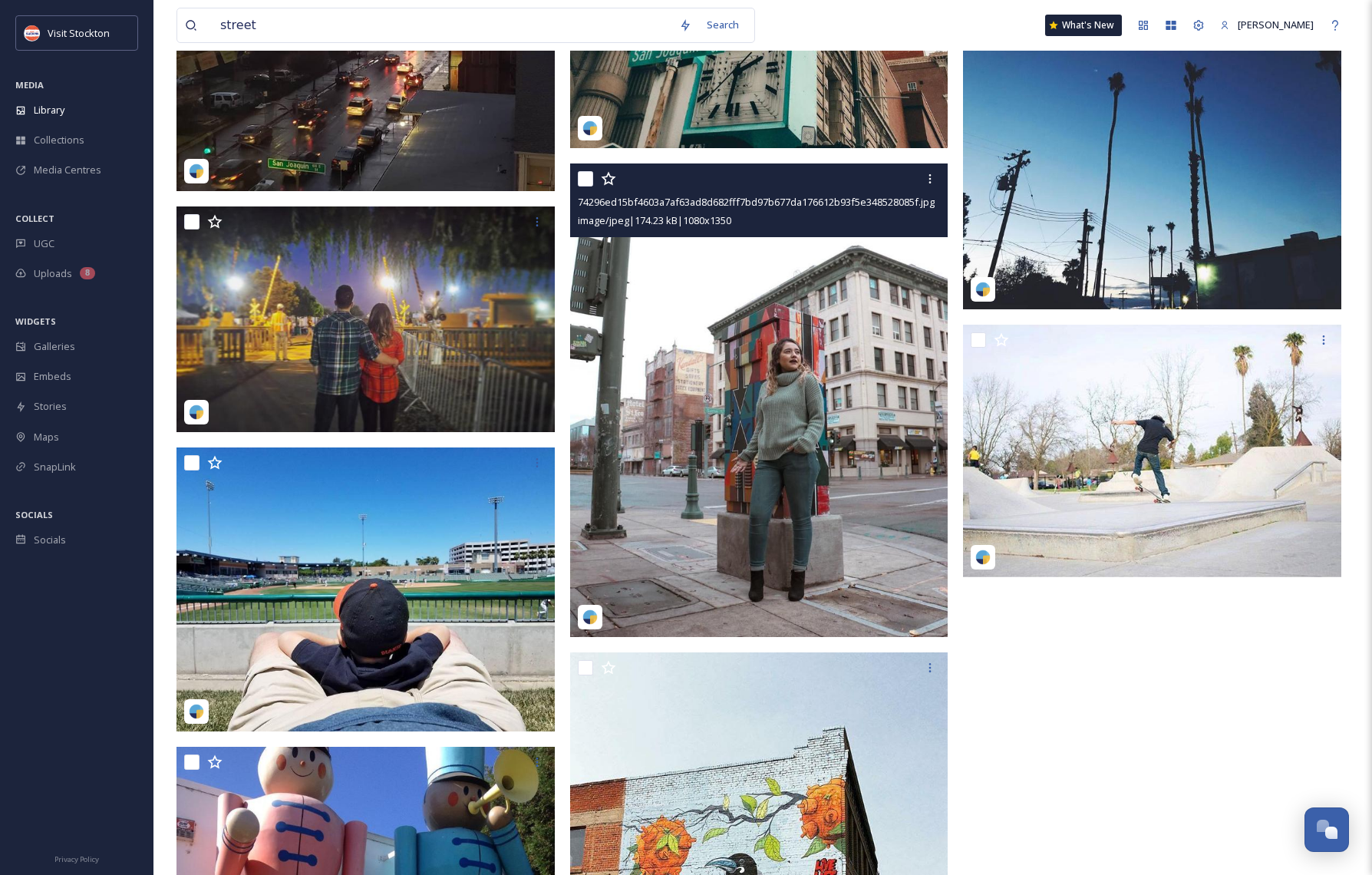
scroll to position [23498, 0]
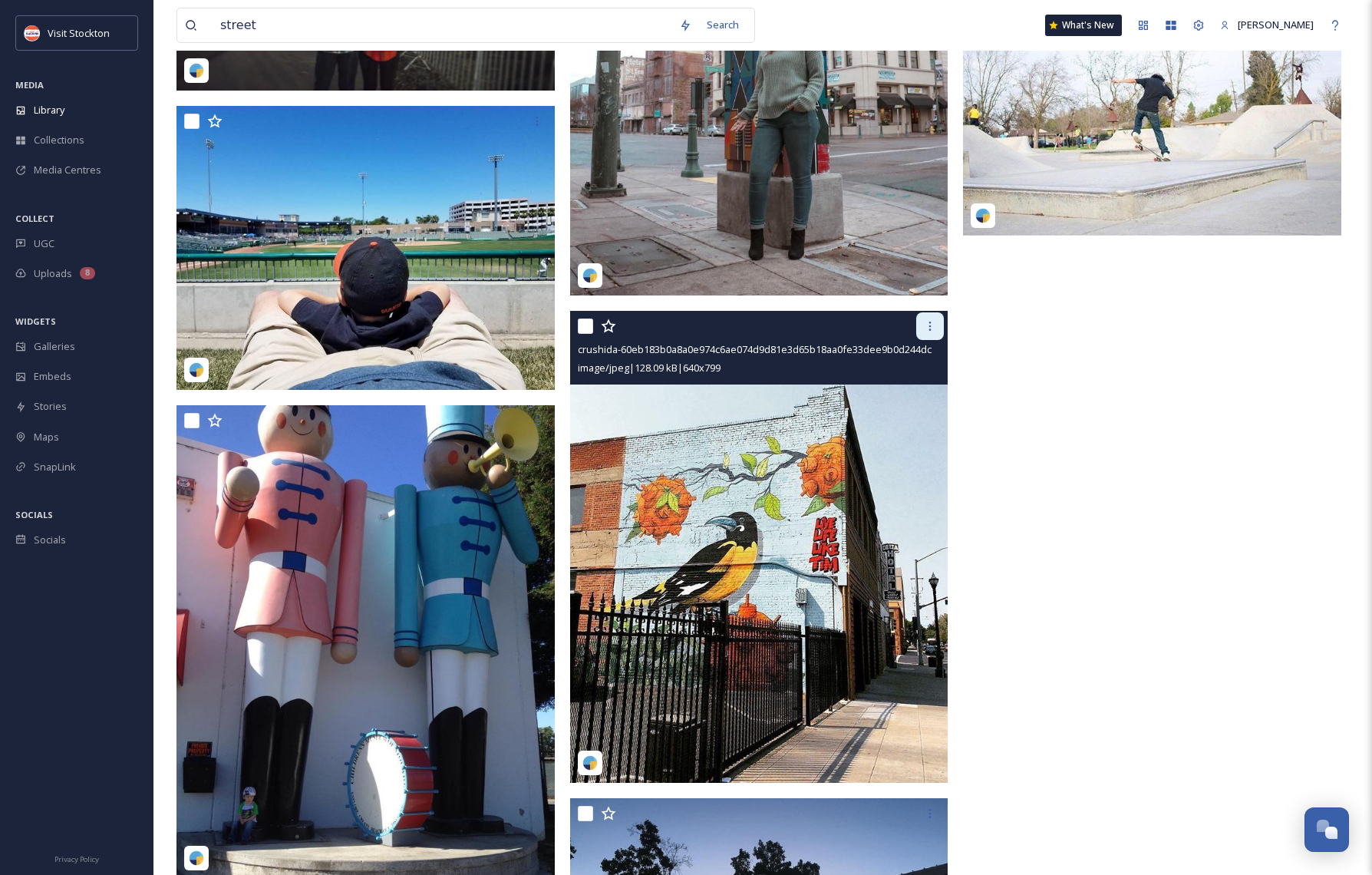
click at [933, 326] on icon at bounding box center [930, 326] width 12 height 12
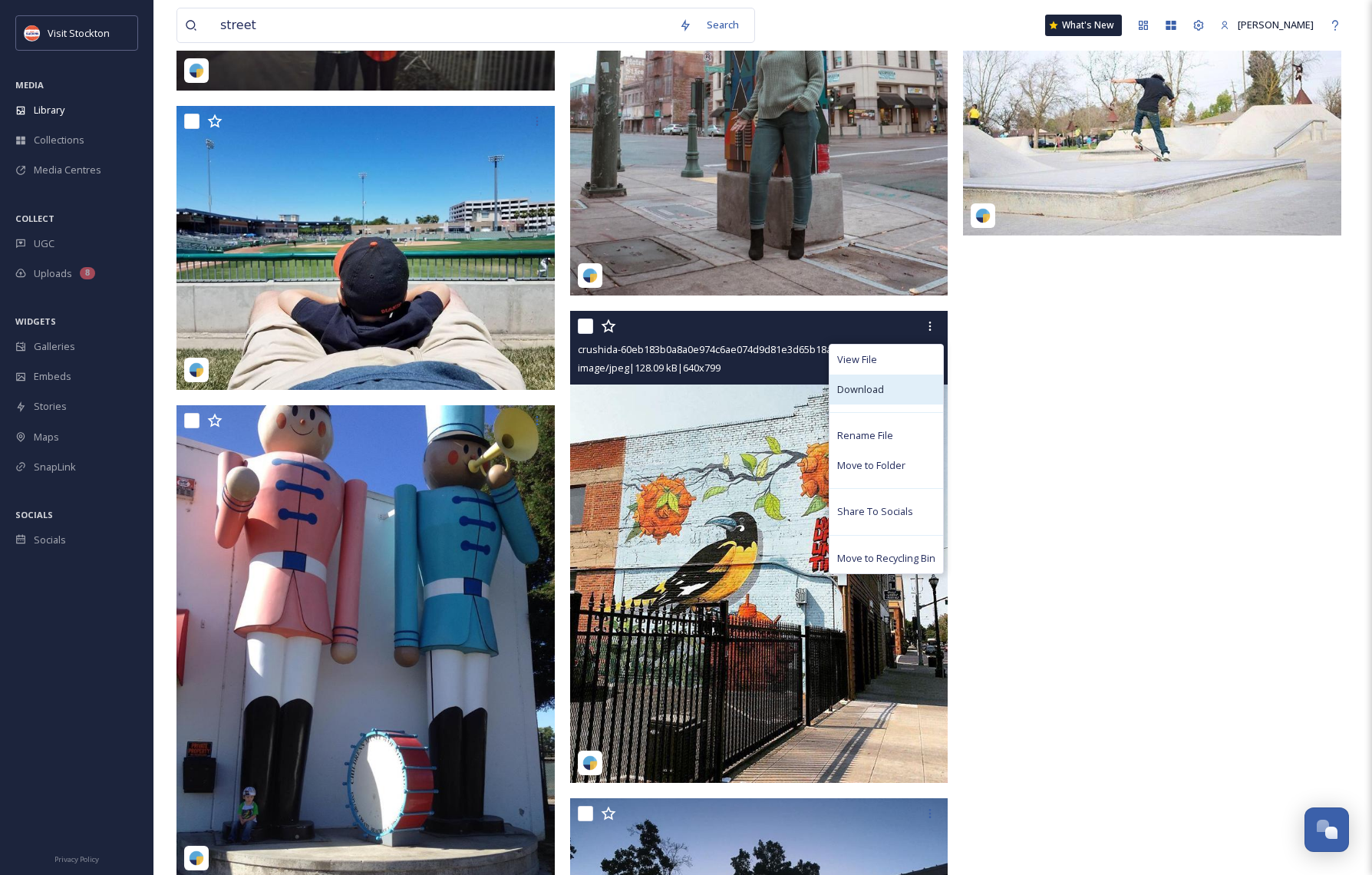
click at [870, 388] on span "Download" at bounding box center [860, 390] width 47 height 15
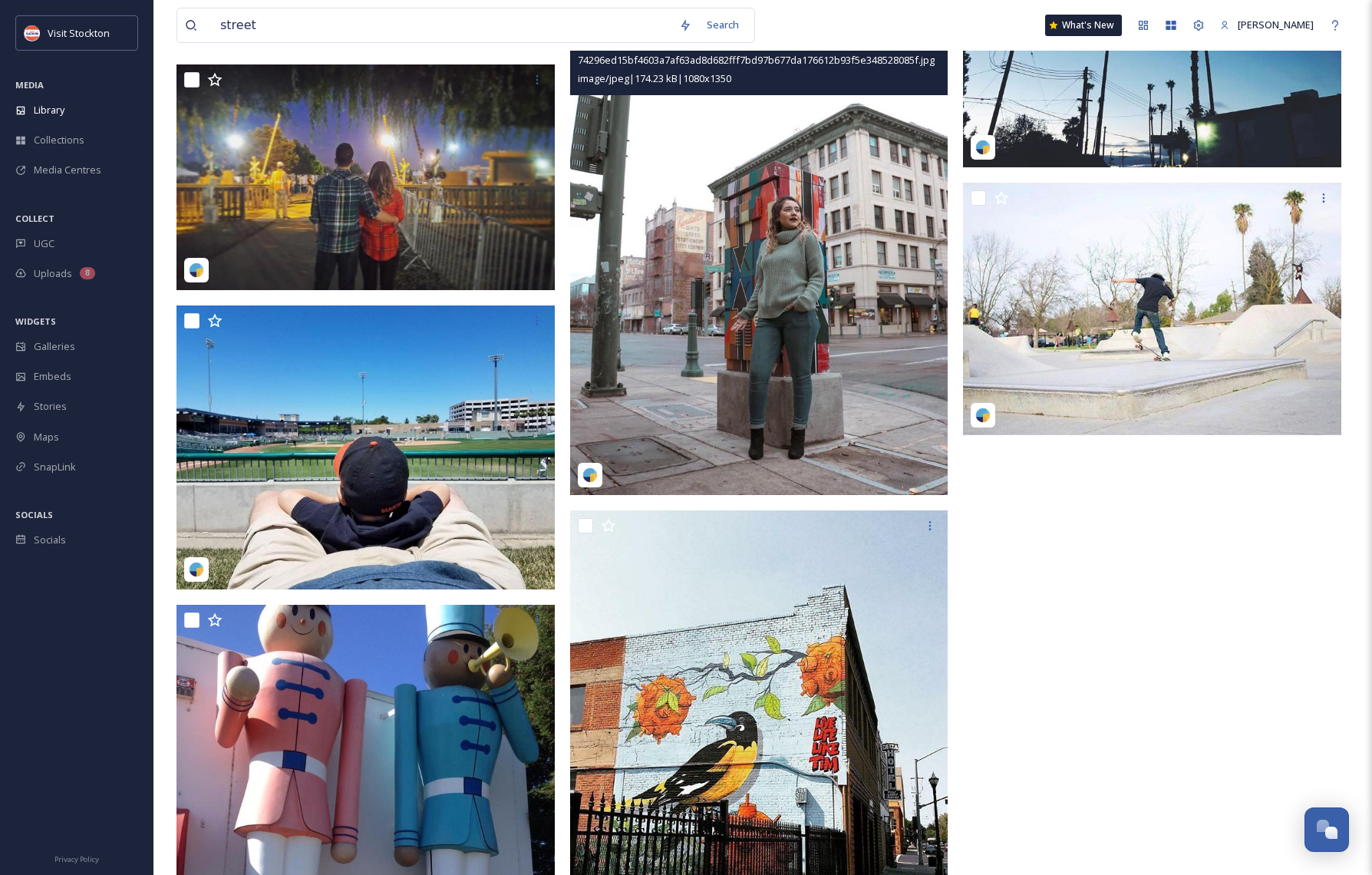
scroll to position [23218, 0]
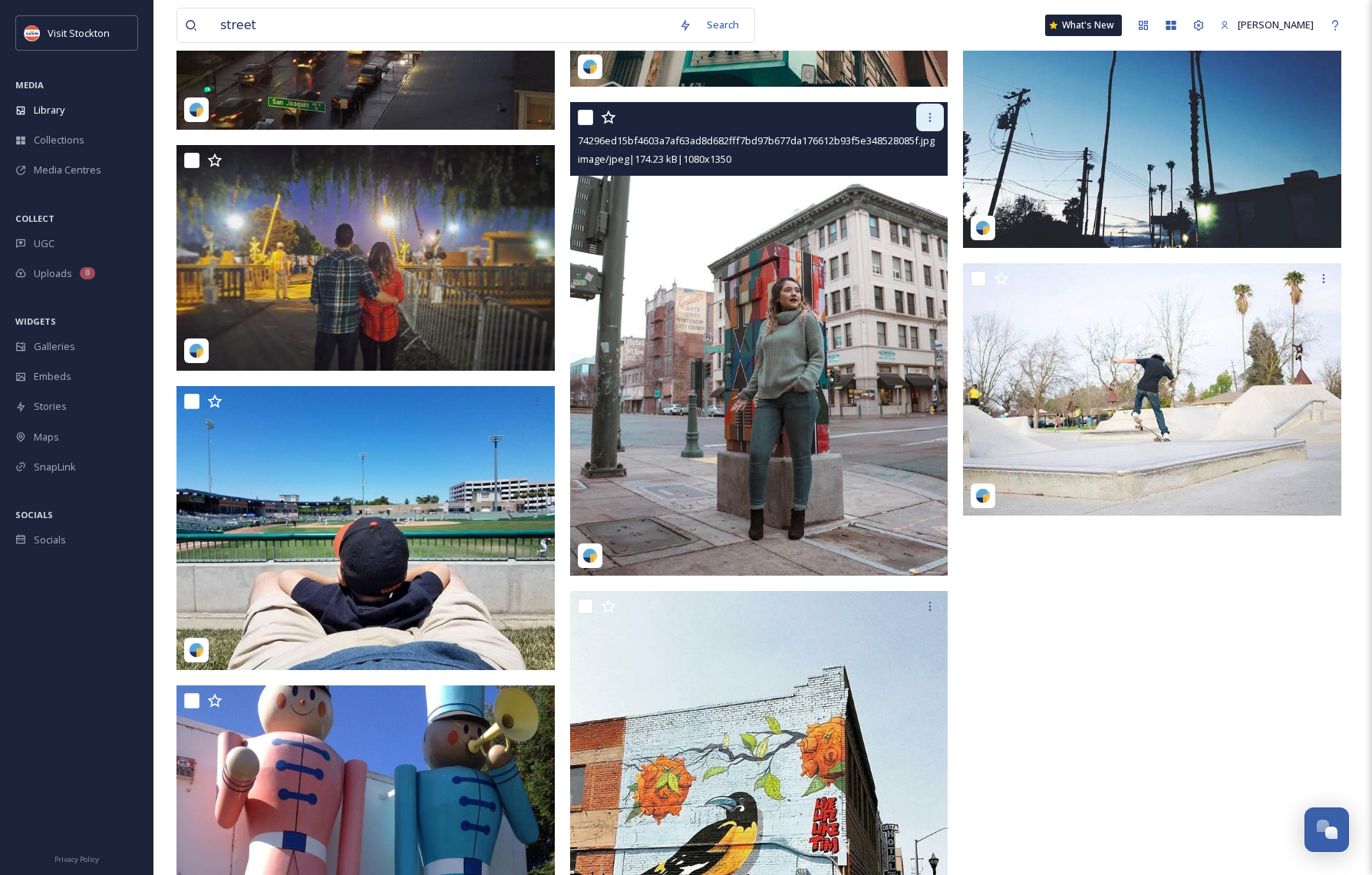
click at [928, 124] on icon at bounding box center [930, 118] width 12 height 12
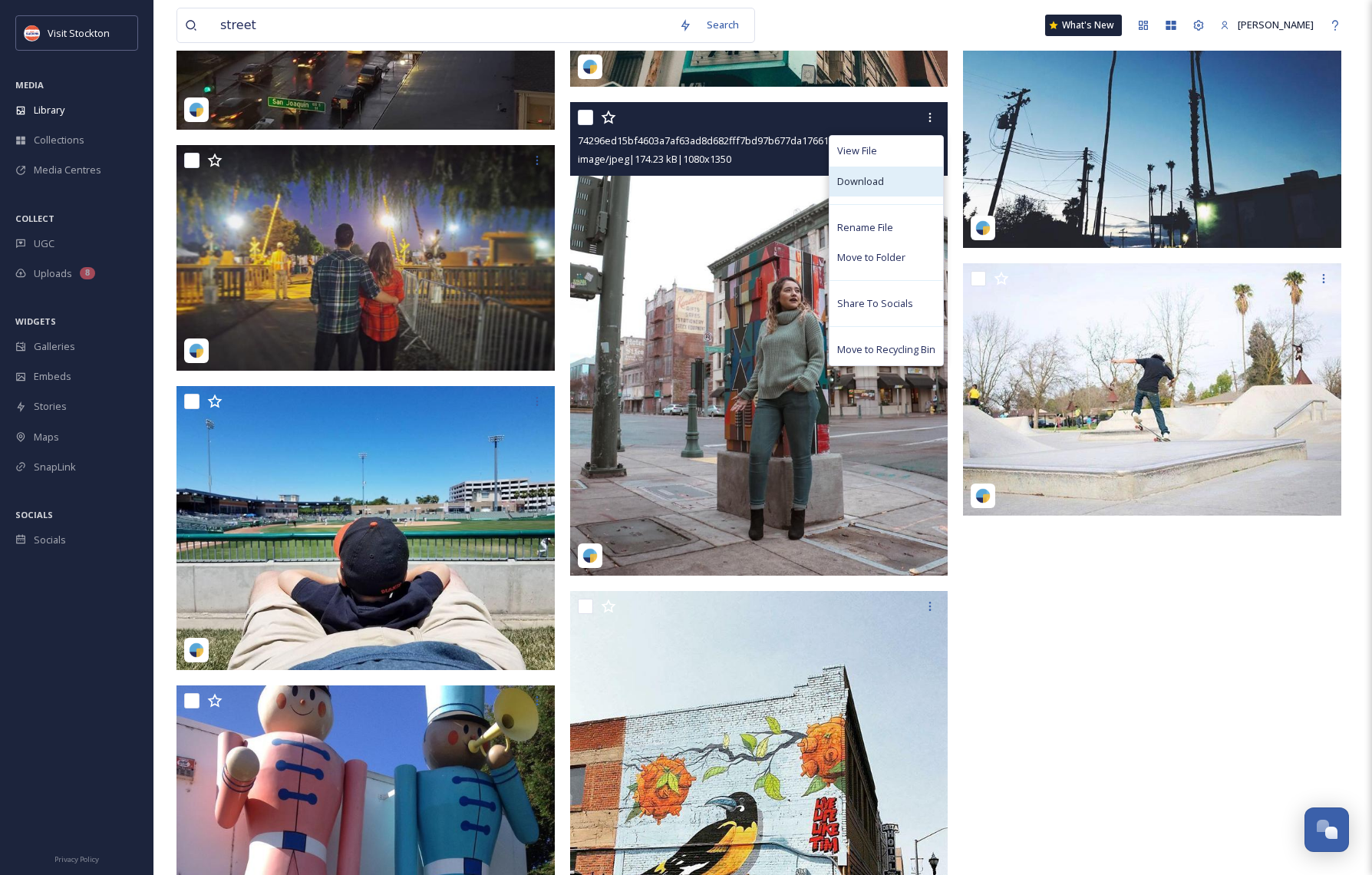
click at [876, 182] on span "Download" at bounding box center [860, 181] width 47 height 15
